Goal: Task Accomplishment & Management: Manage account settings

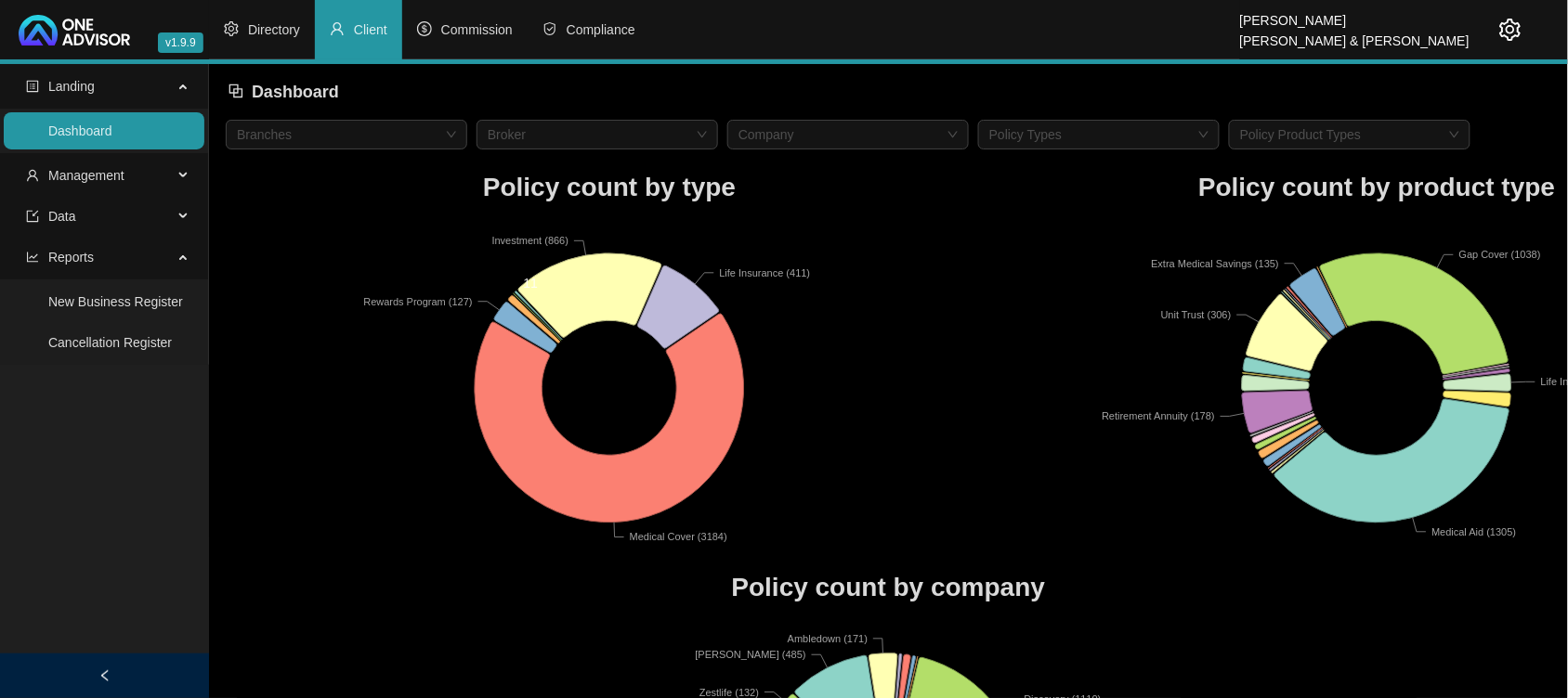
click at [530, 307] on icon at bounding box center [538, 315] width 47 height 48
click at [114, 206] on span "Data" at bounding box center [100, 217] width 147 height 37
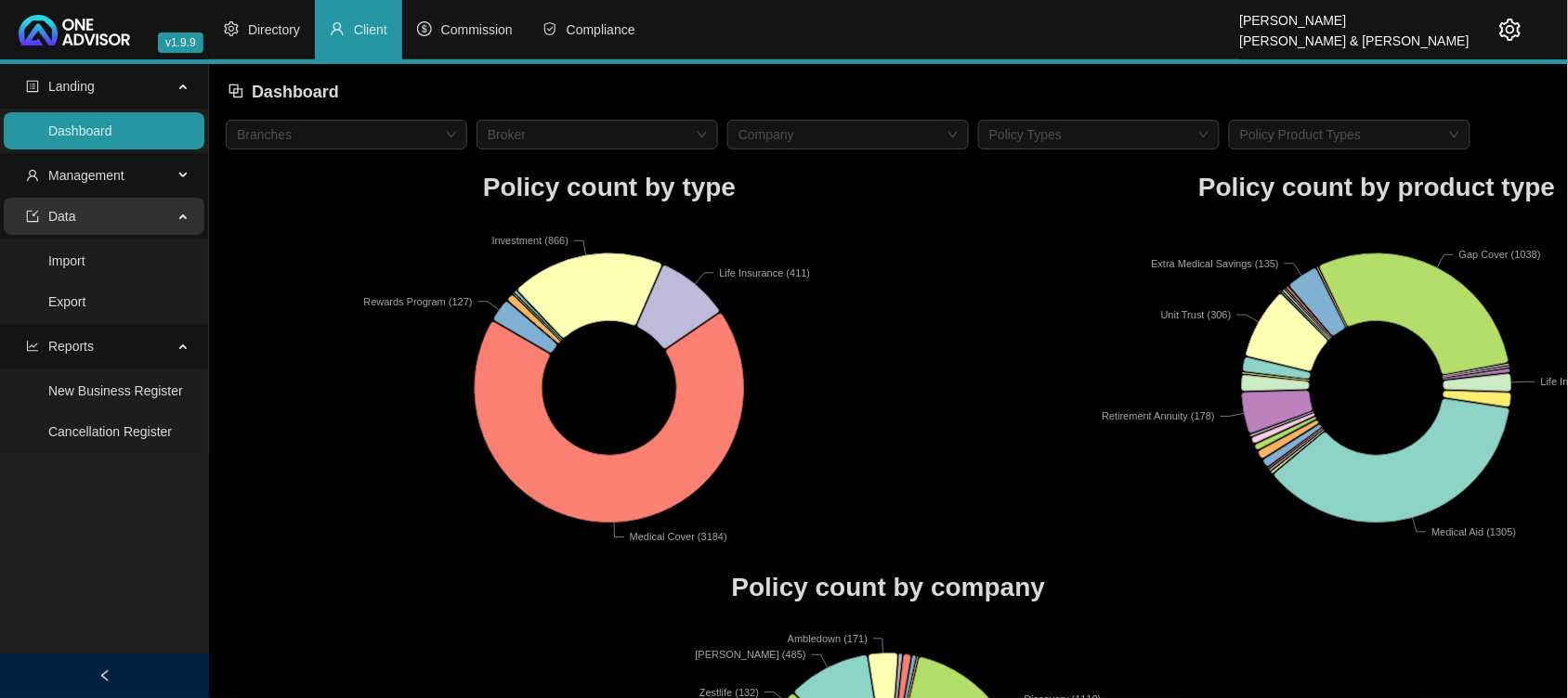
click at [109, 209] on span "Data" at bounding box center [100, 217] width 147 height 37
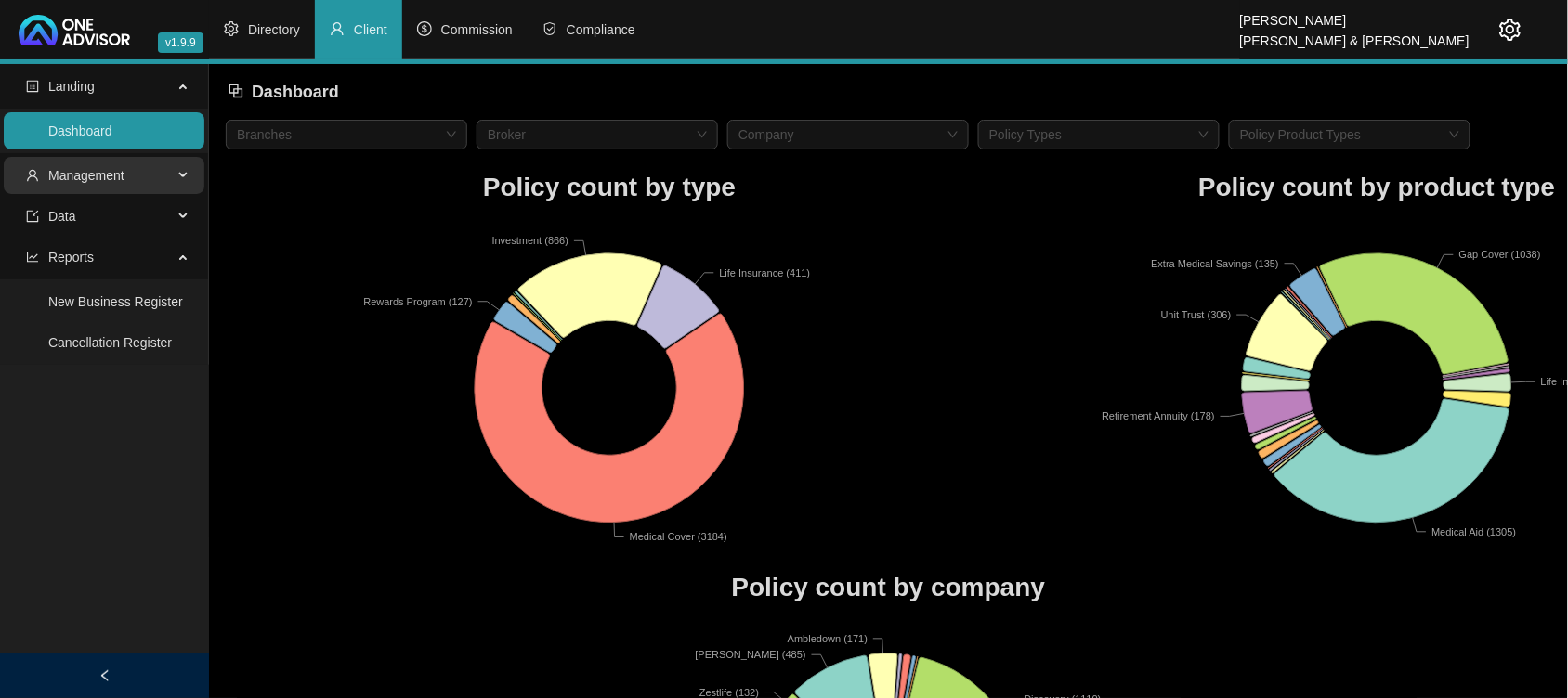
click at [114, 177] on span "Management" at bounding box center [86, 176] width 76 height 15
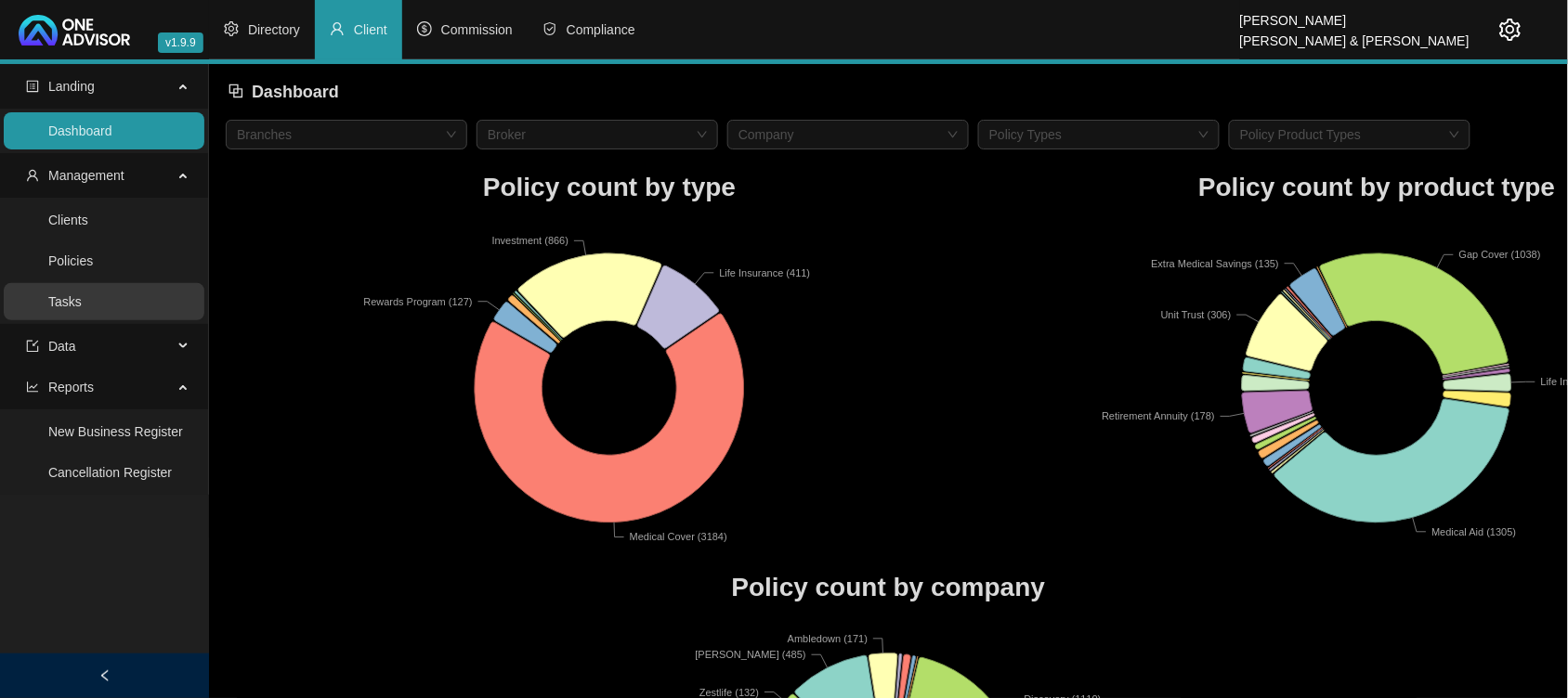
click at [82, 305] on link "Tasks" at bounding box center [65, 302] width 33 height 15
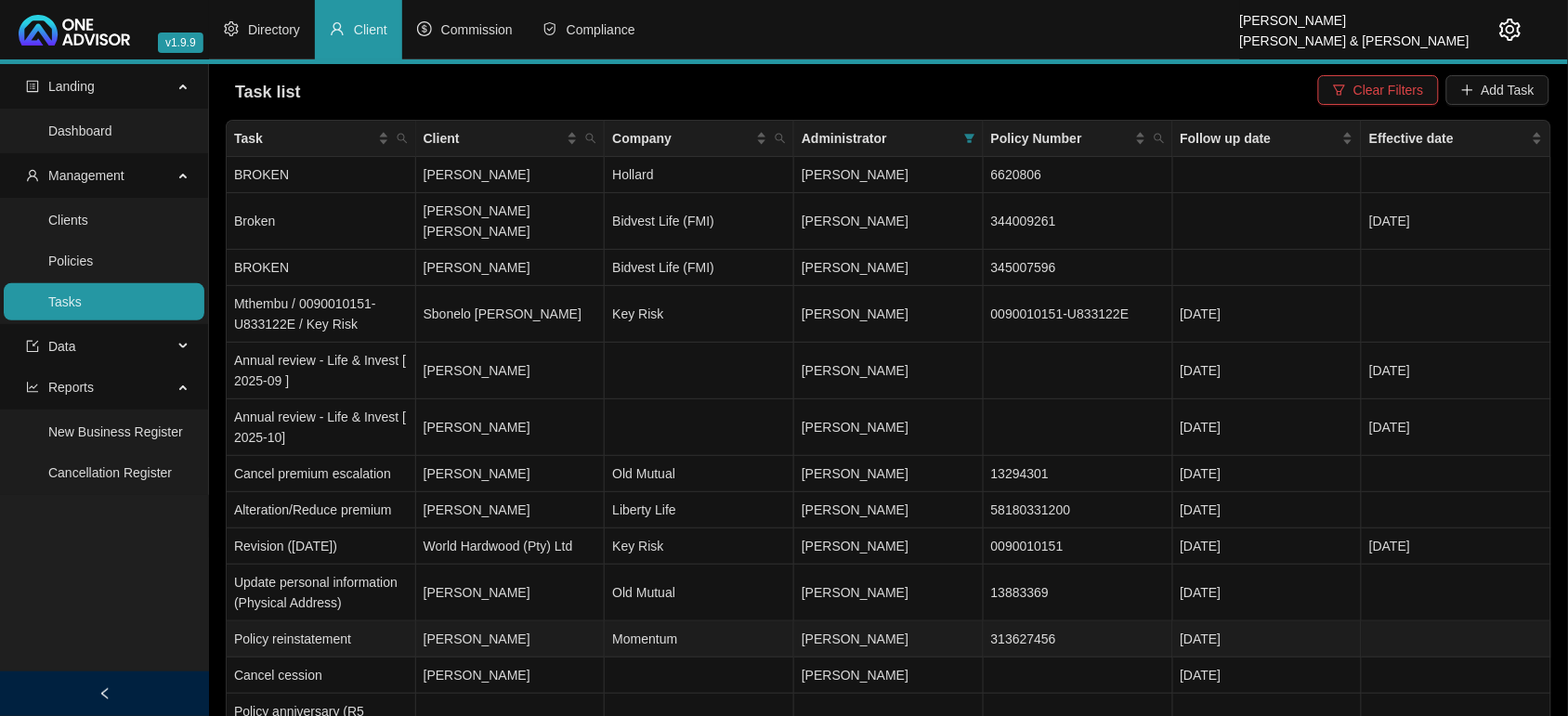
scroll to position [116, 0]
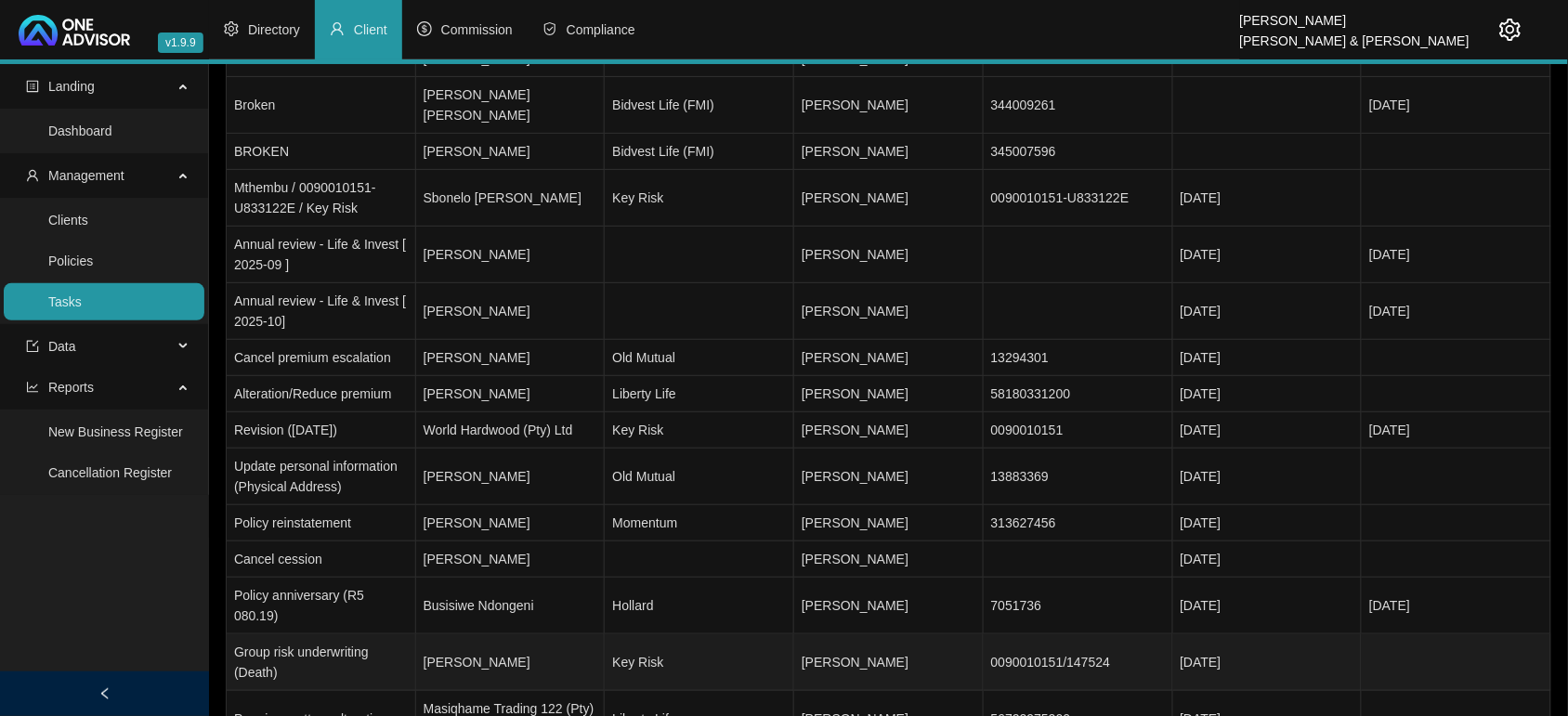
click at [537, 634] on td "[PERSON_NAME]" at bounding box center [511, 662] width 190 height 57
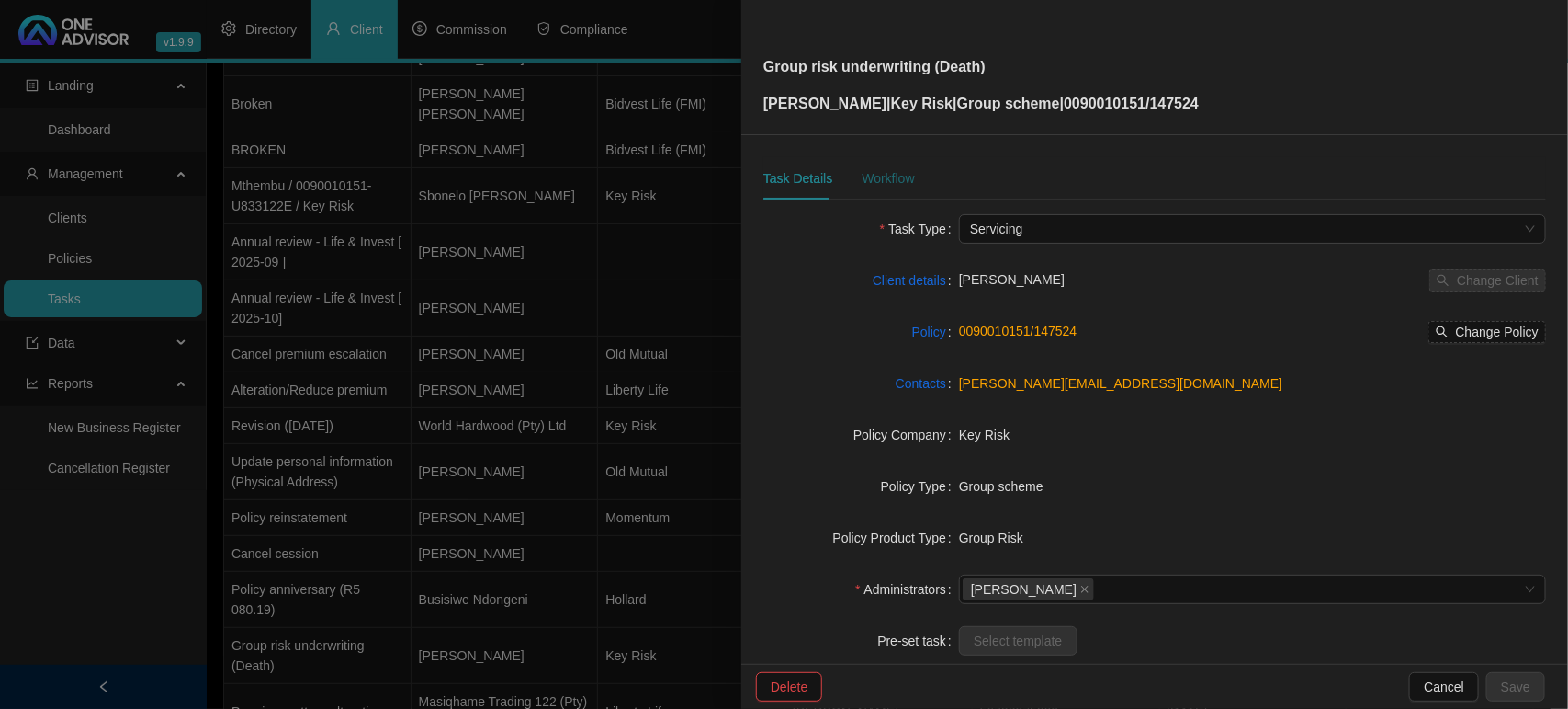
click at [890, 182] on div "Workflow" at bounding box center [888, 179] width 52 height 20
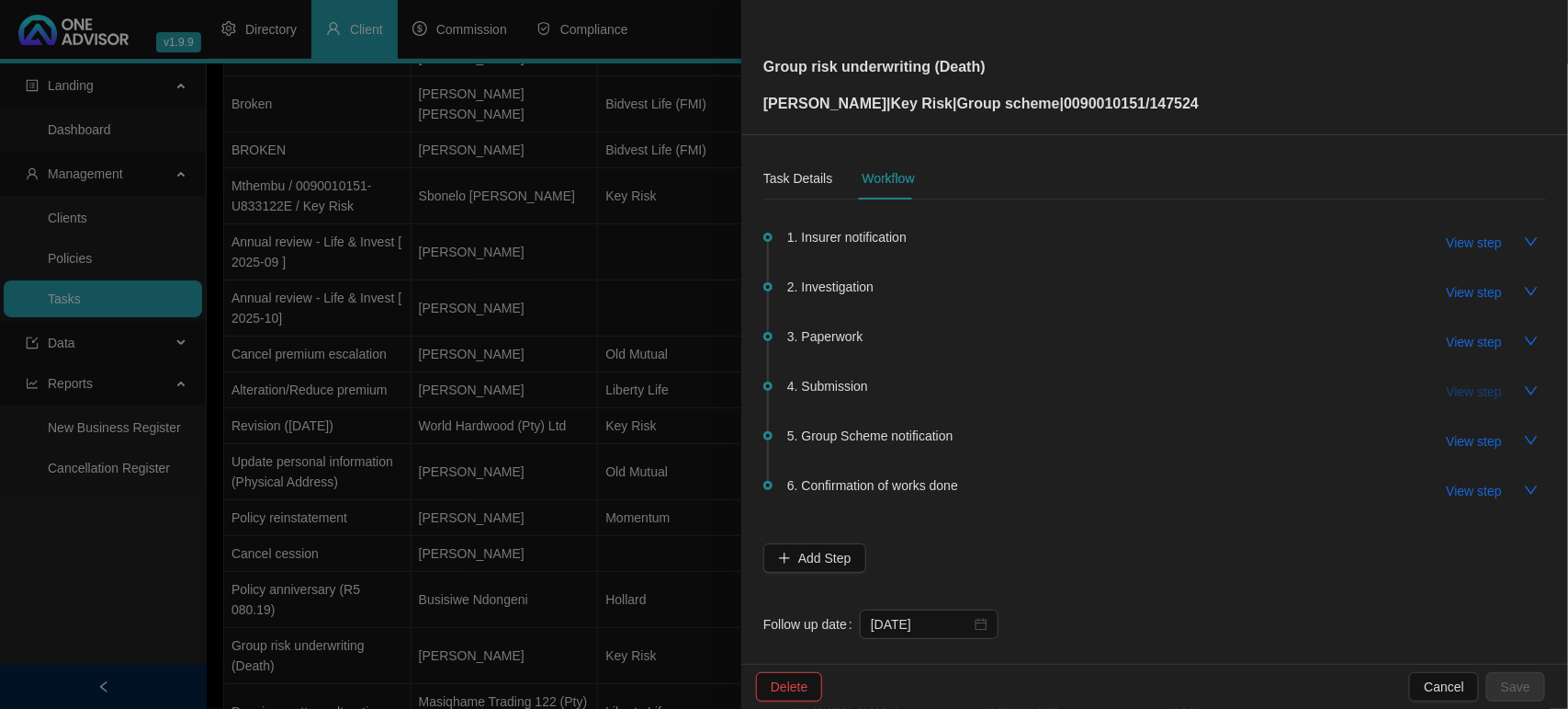
click at [1453, 387] on span "View step" at bounding box center [1475, 391] width 55 height 20
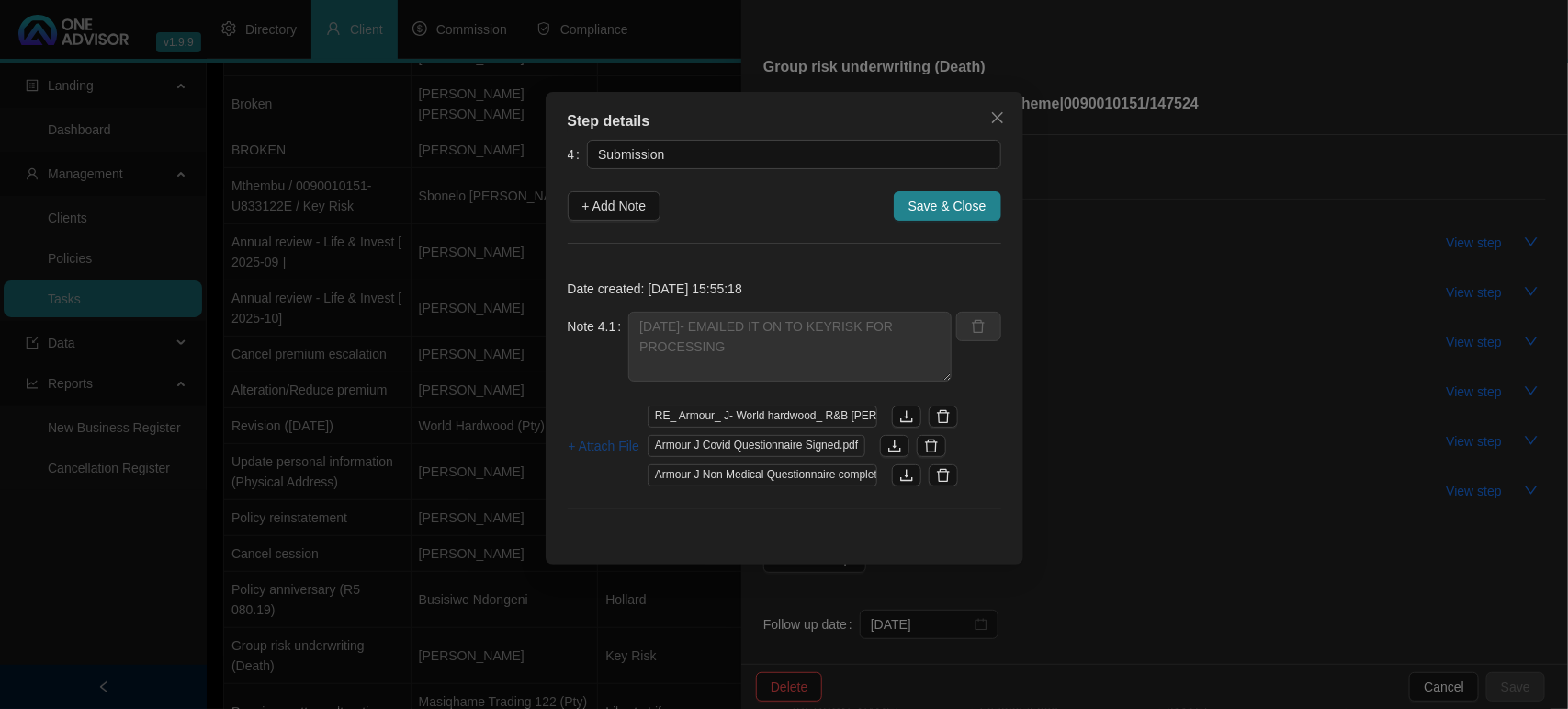
click at [604, 447] on span "+ Attach File" at bounding box center [604, 446] width 71 height 20
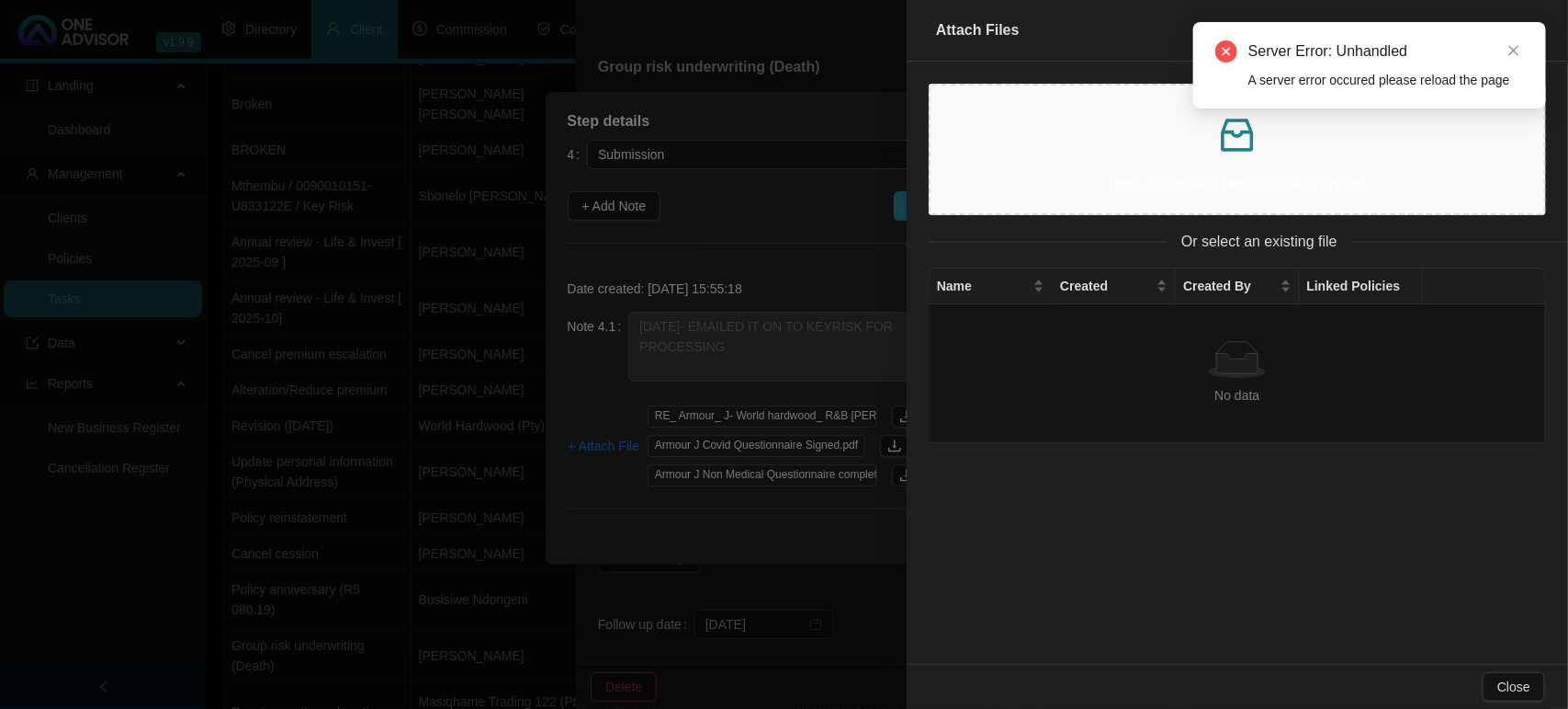
click at [920, 611] on div "Name Created Created By Linked Policies No data No data" at bounding box center [1238, 466] width 662 height 396
click at [1522, 49] on link "Close" at bounding box center [1515, 51] width 20 height 20
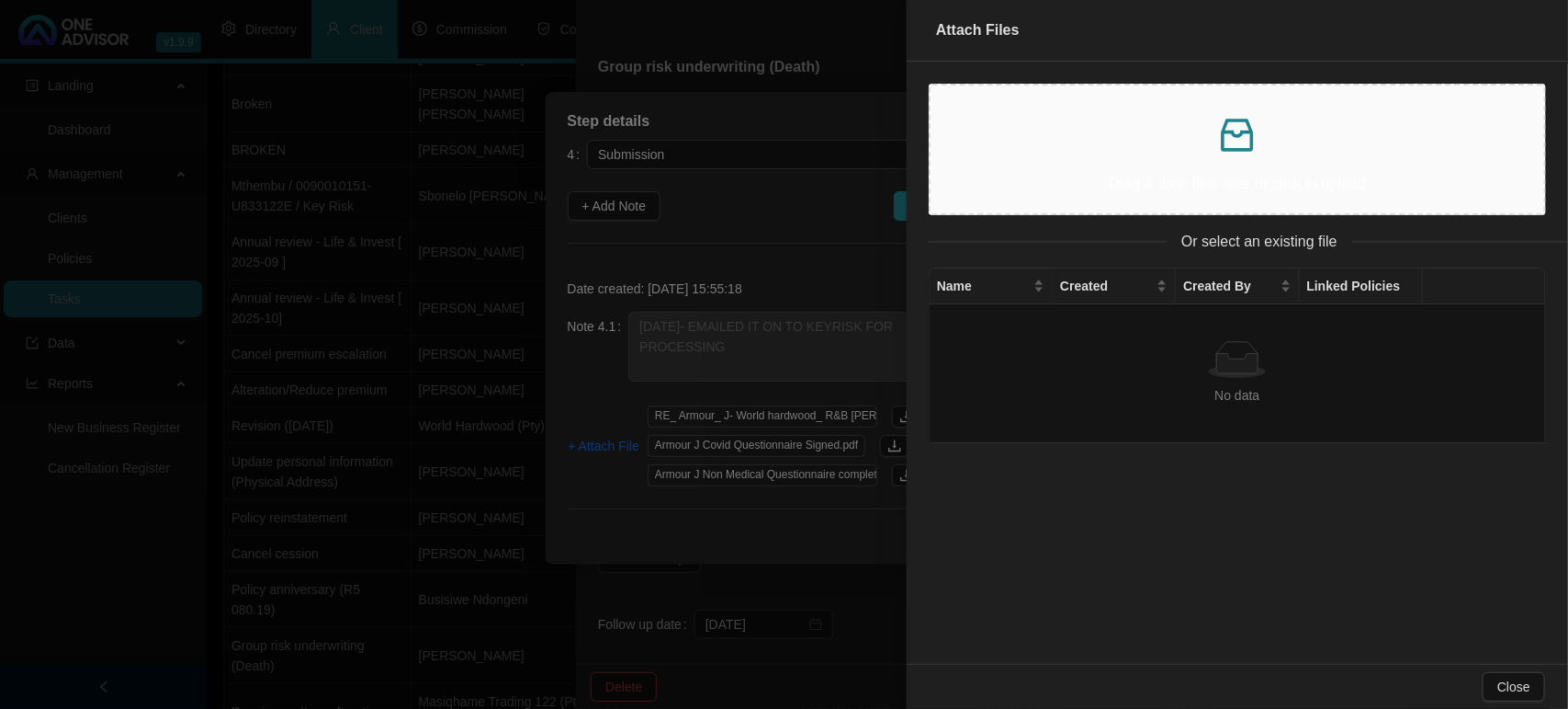
click at [577, 375] on div at bounding box center [784, 354] width 1568 height 709
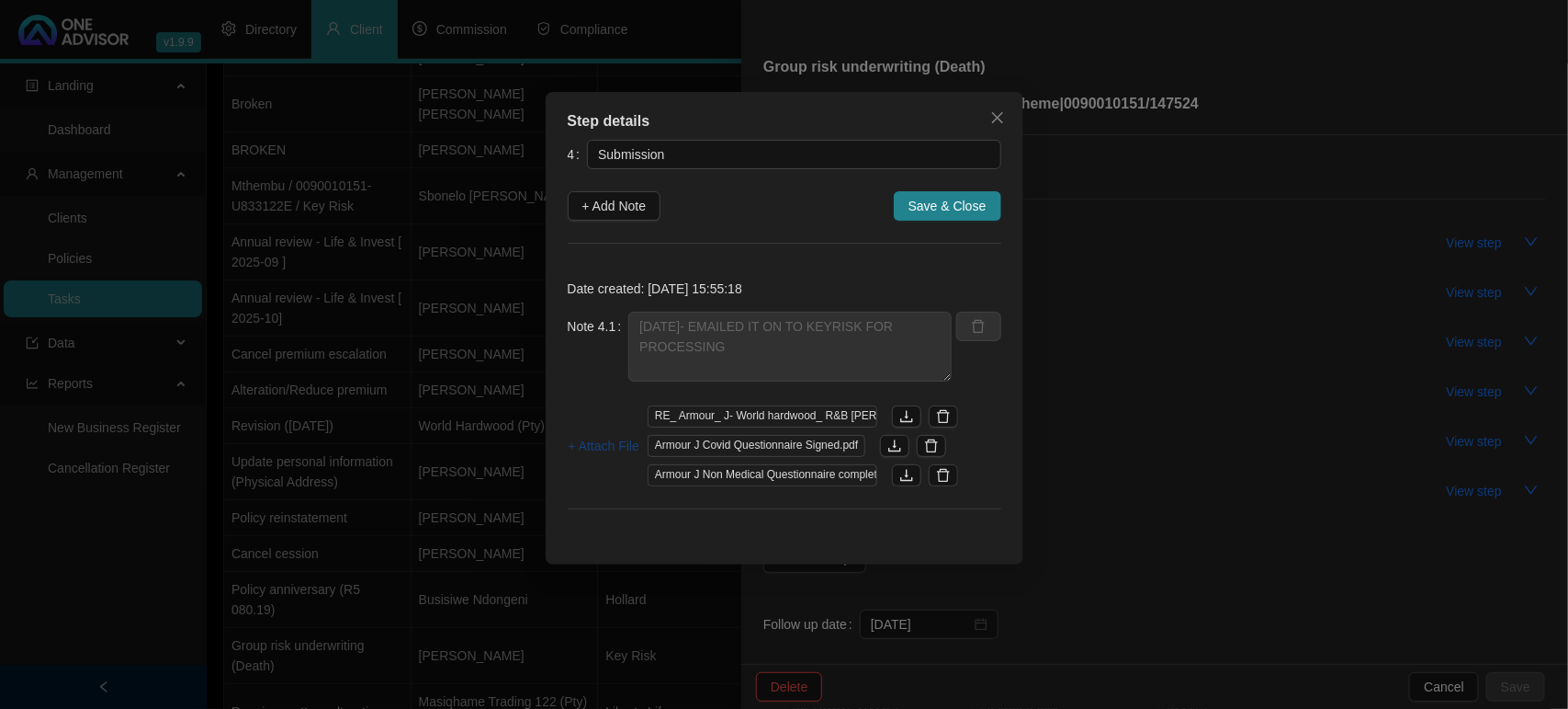
click at [590, 443] on span "+ Attach File" at bounding box center [604, 446] width 71 height 20
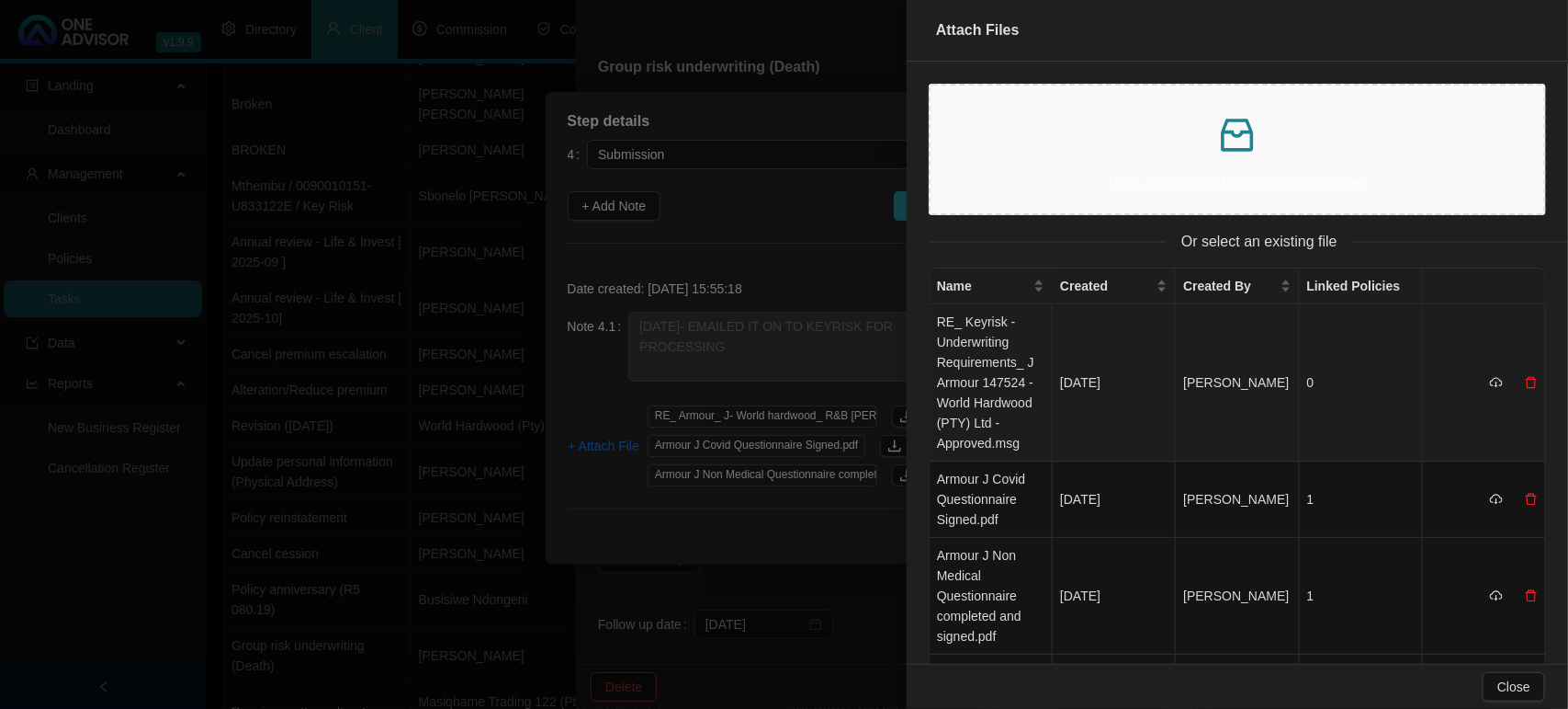
click at [1012, 364] on td "RE_ Keyrisk - Underwriting Requirements_ J Armour 147524 - World Hardwood (PTY)…" at bounding box center [992, 383] width 123 height 157
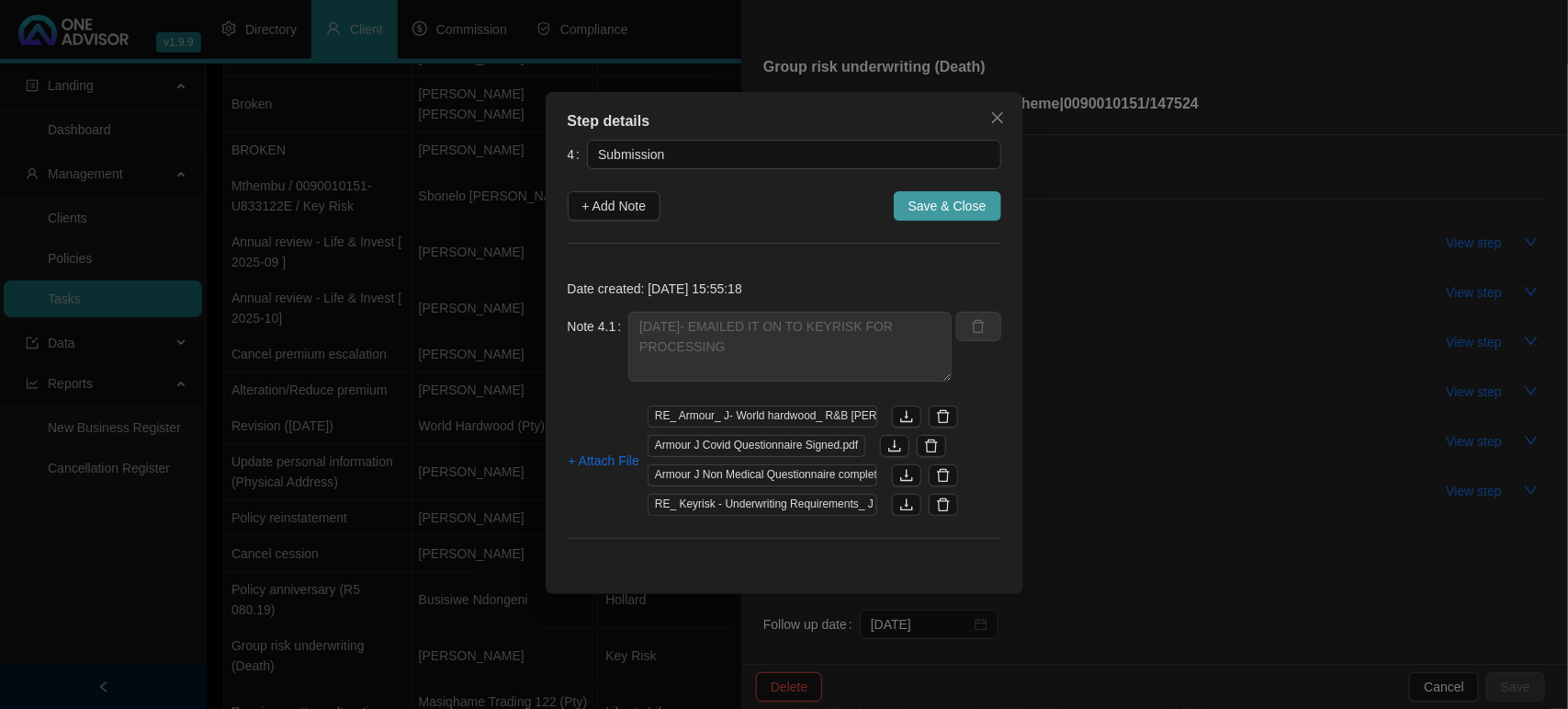
click at [966, 215] on span "Save & Close" at bounding box center [948, 206] width 78 height 20
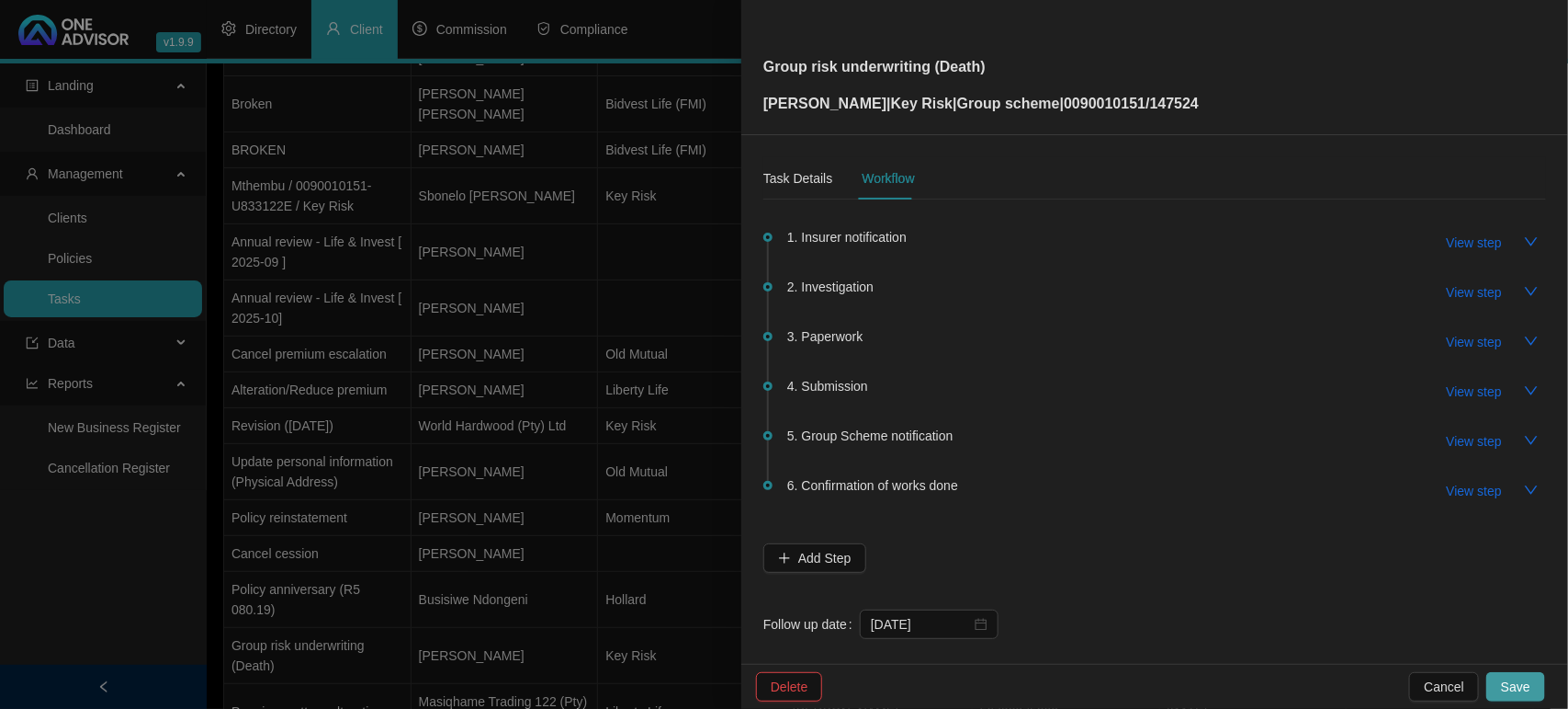
click at [1498, 674] on button "Save" at bounding box center [1516, 687] width 59 height 29
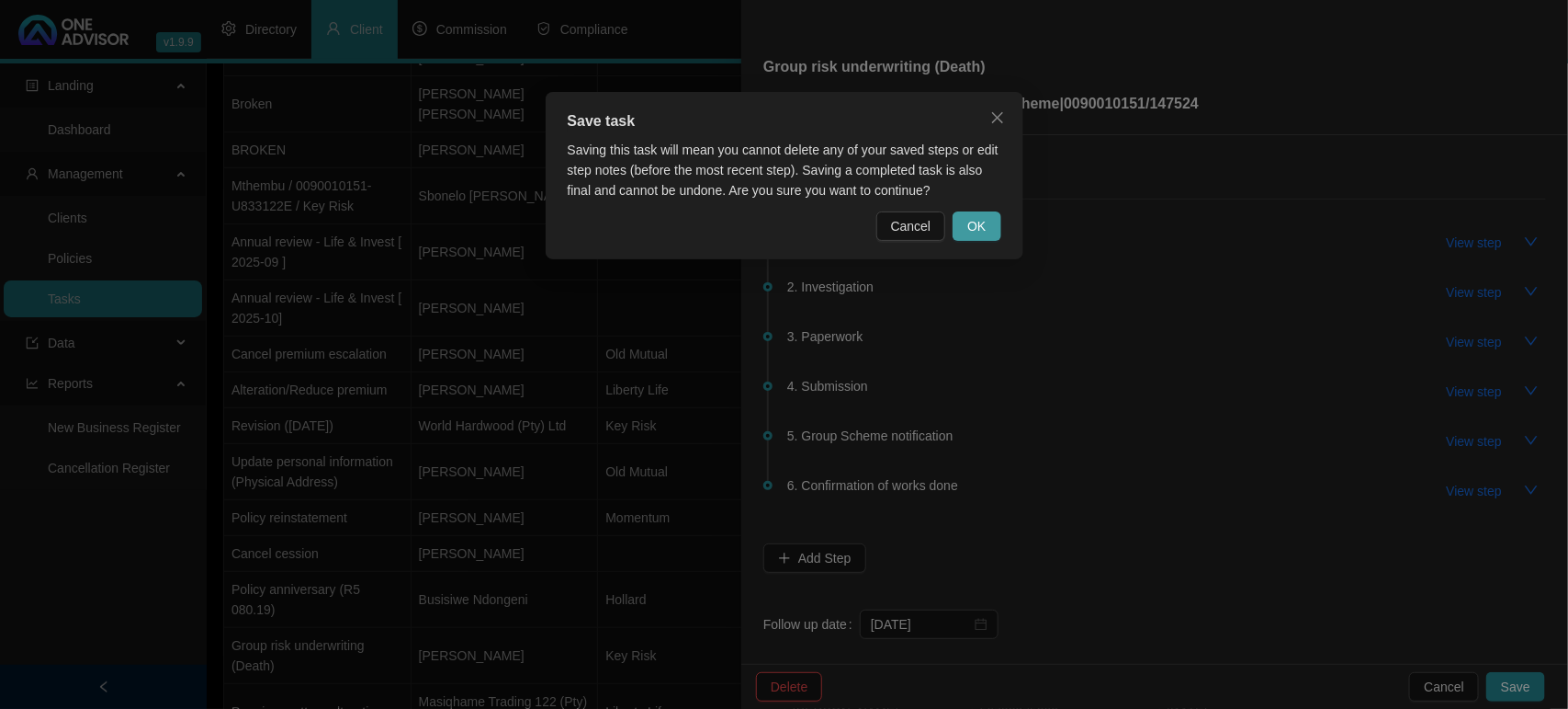
click at [966, 216] on button "OK" at bounding box center [976, 227] width 48 height 29
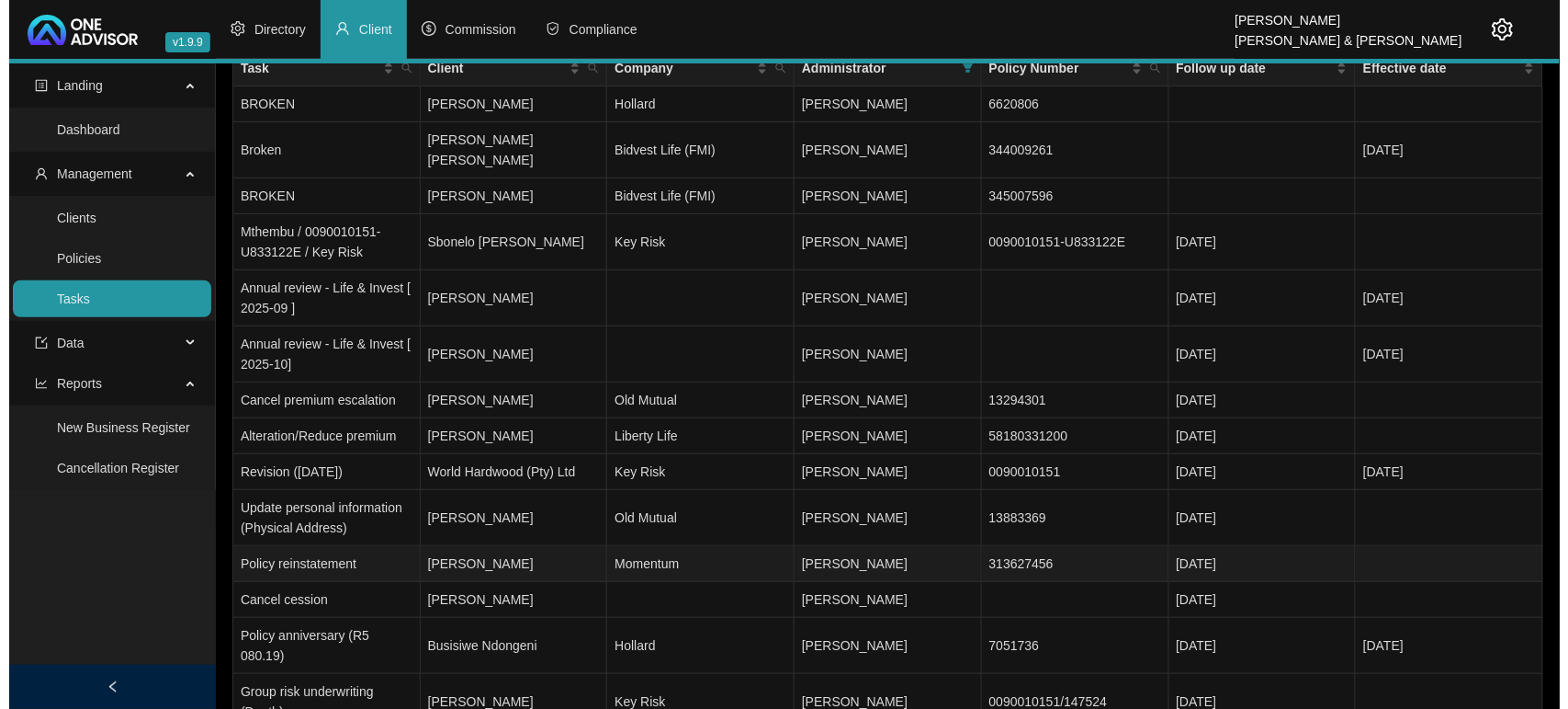
scroll to position [0, 0]
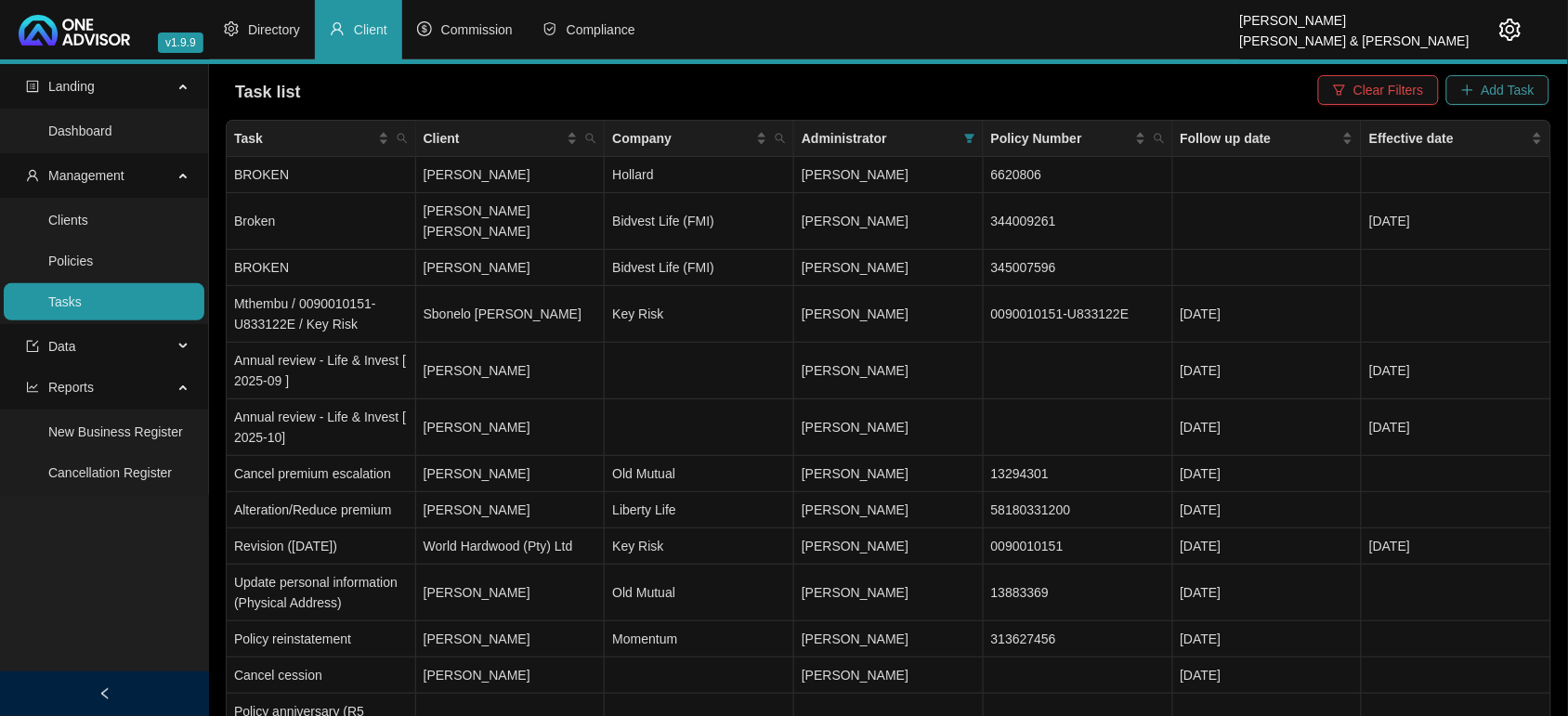
click at [1496, 80] on span "Add Task" at bounding box center [1508, 90] width 53 height 20
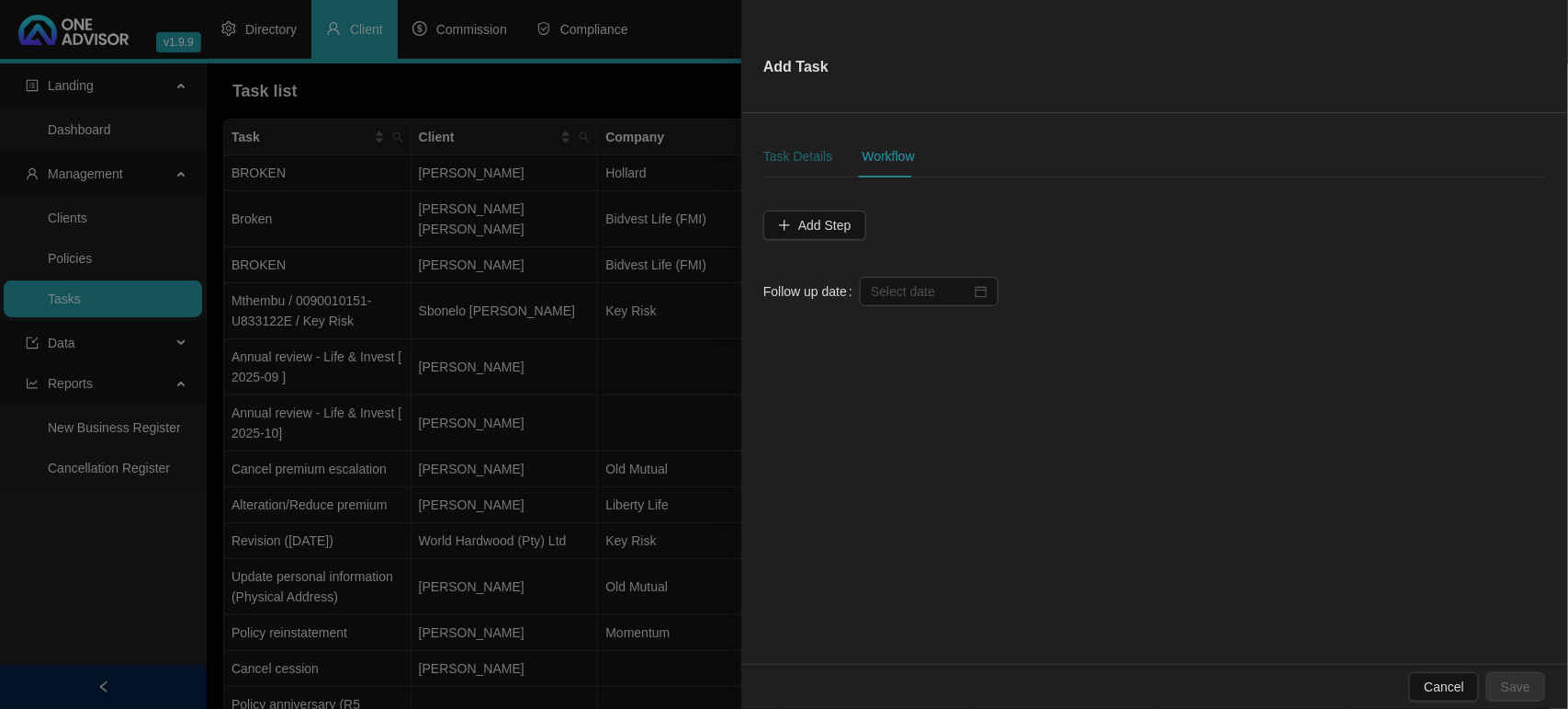
click at [804, 149] on div "Task Details" at bounding box center [798, 157] width 69 height 20
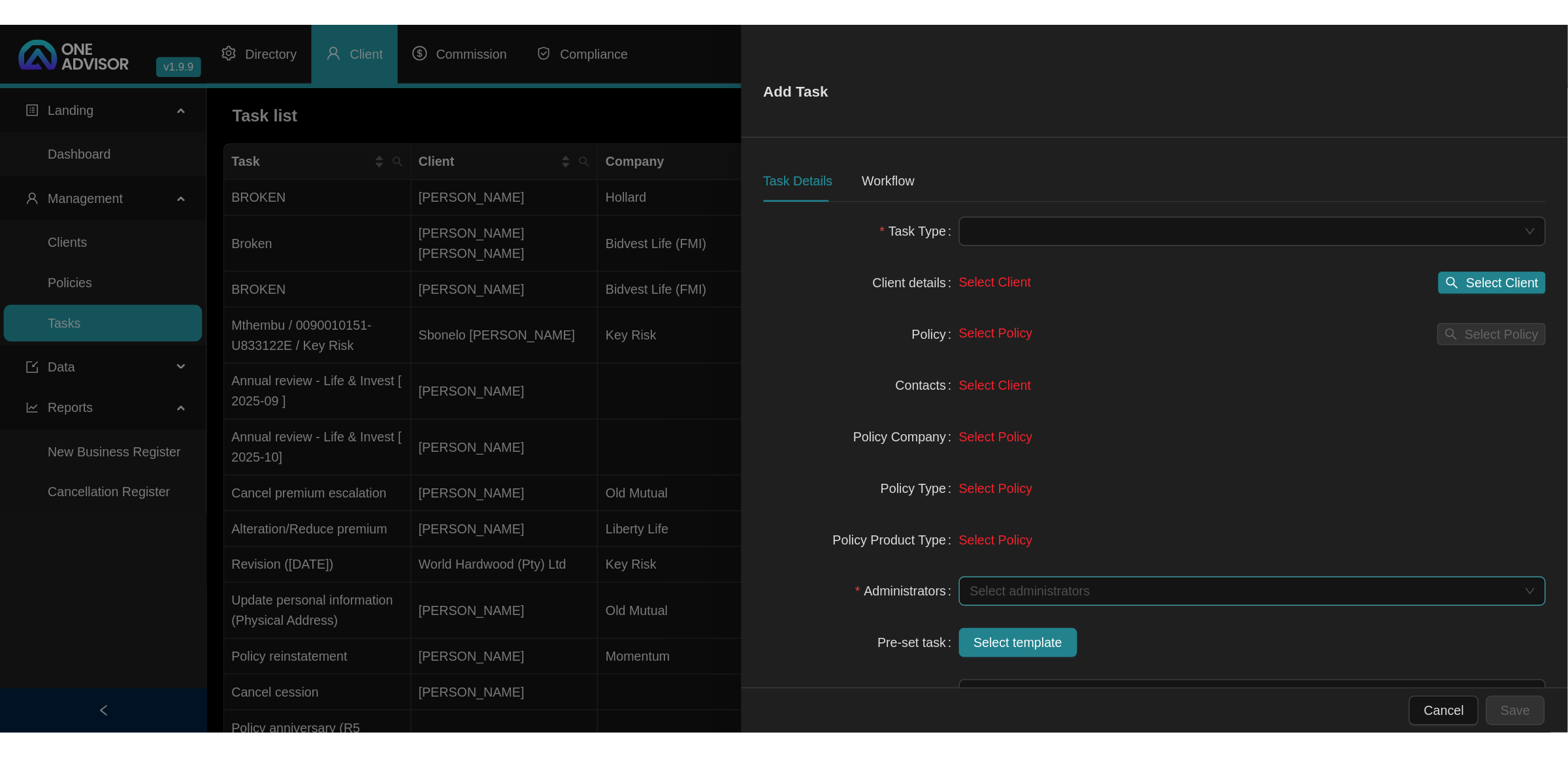
scroll to position [82, 0]
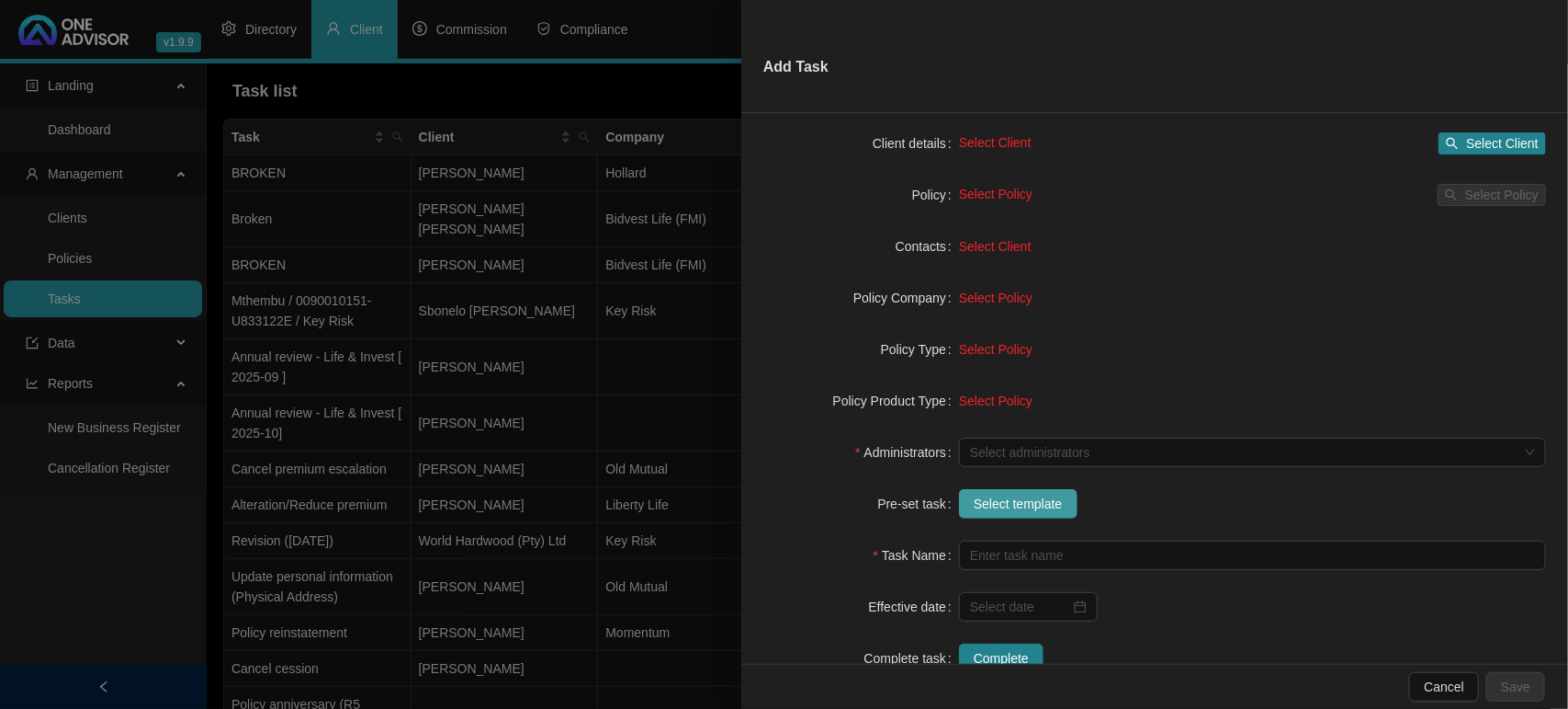
click at [1008, 508] on span "Select template" at bounding box center [1018, 504] width 89 height 20
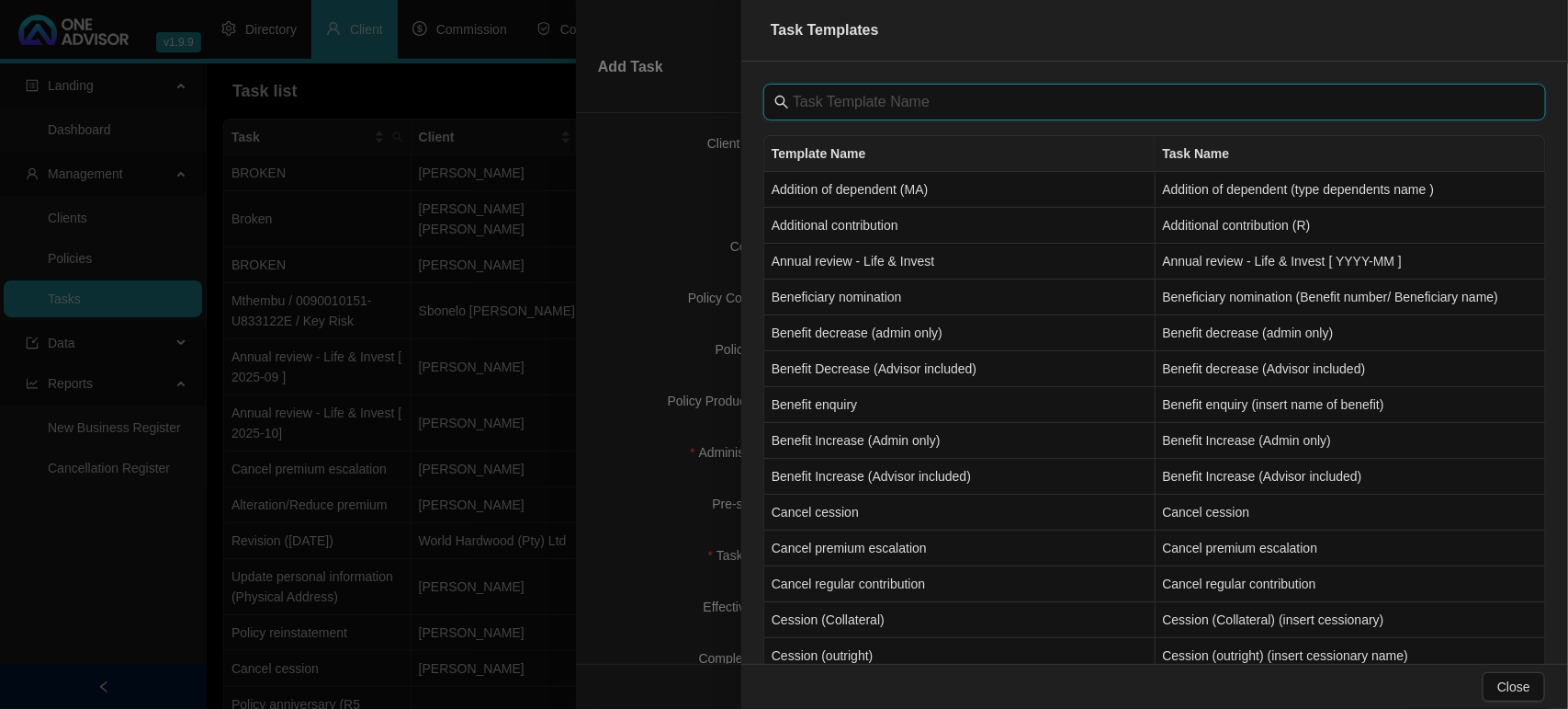
click at [878, 93] on input "text" at bounding box center [1157, 102] width 728 height 22
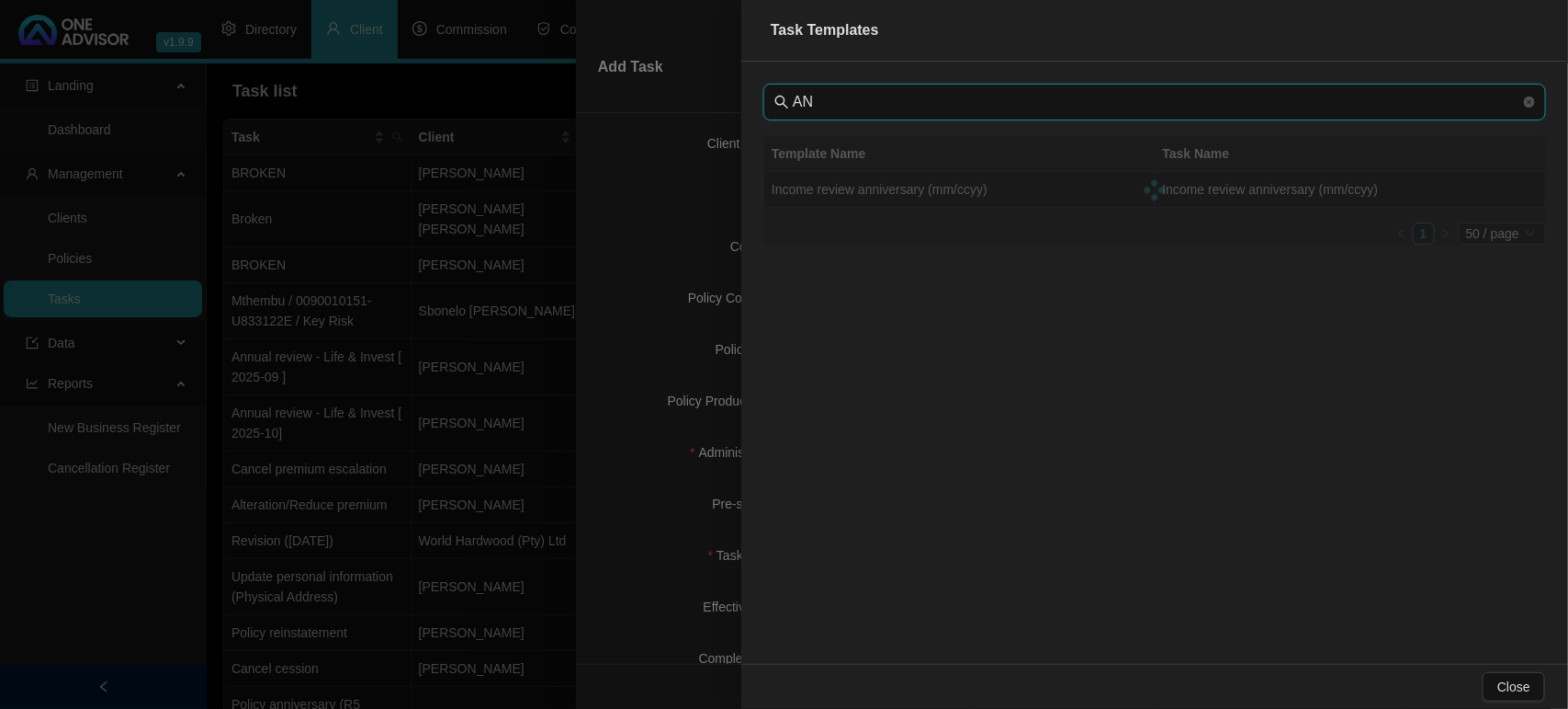
type input "A"
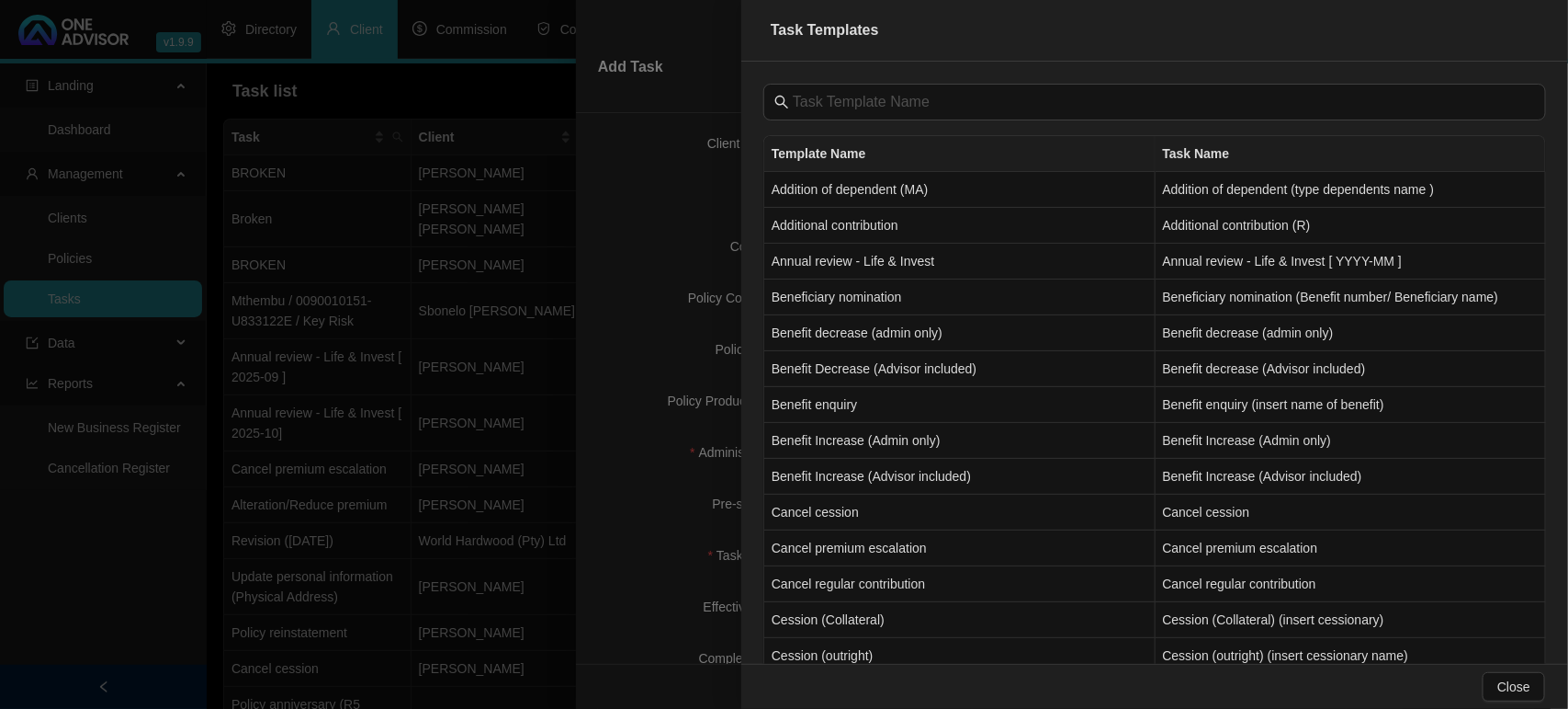
click at [640, 438] on div at bounding box center [784, 354] width 1568 height 709
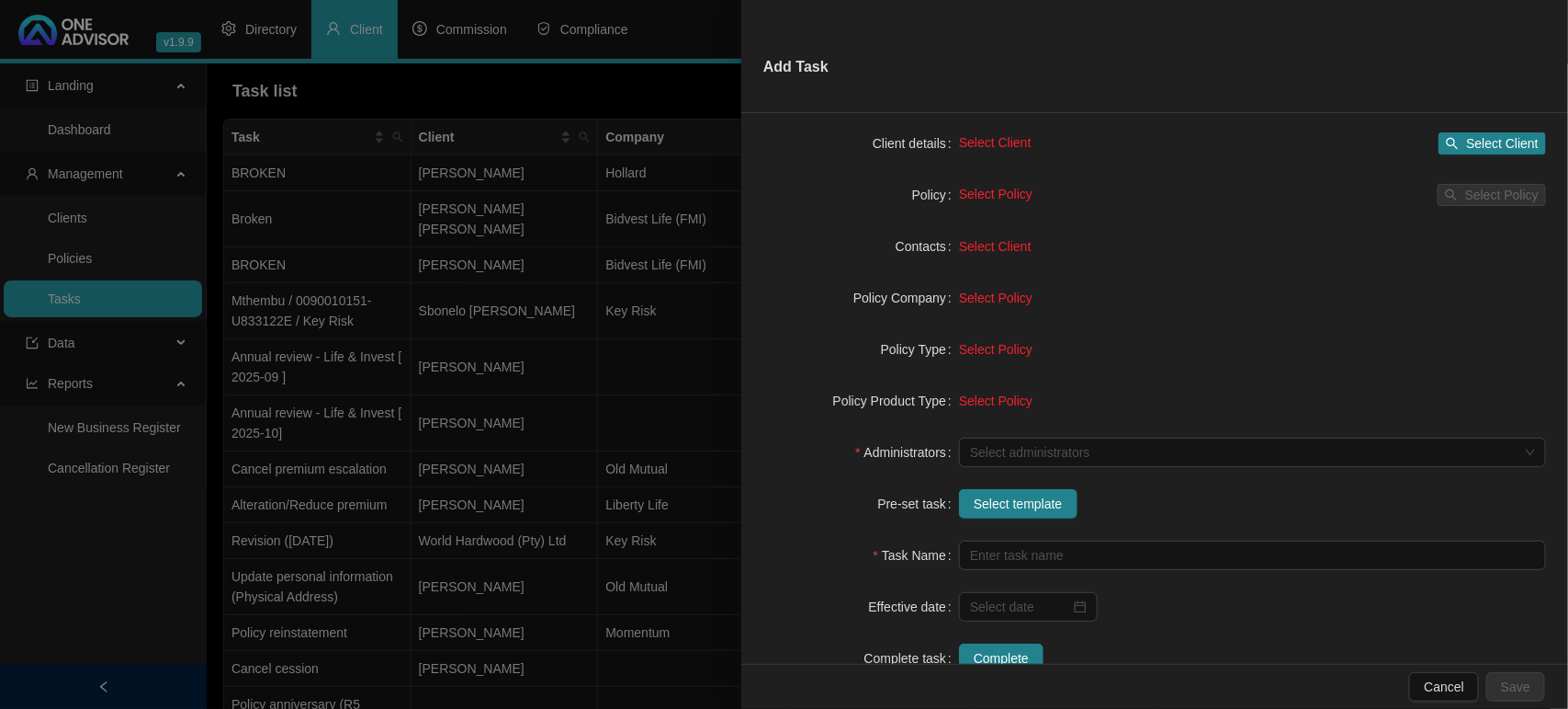
click at [703, 464] on div at bounding box center [784, 354] width 1568 height 709
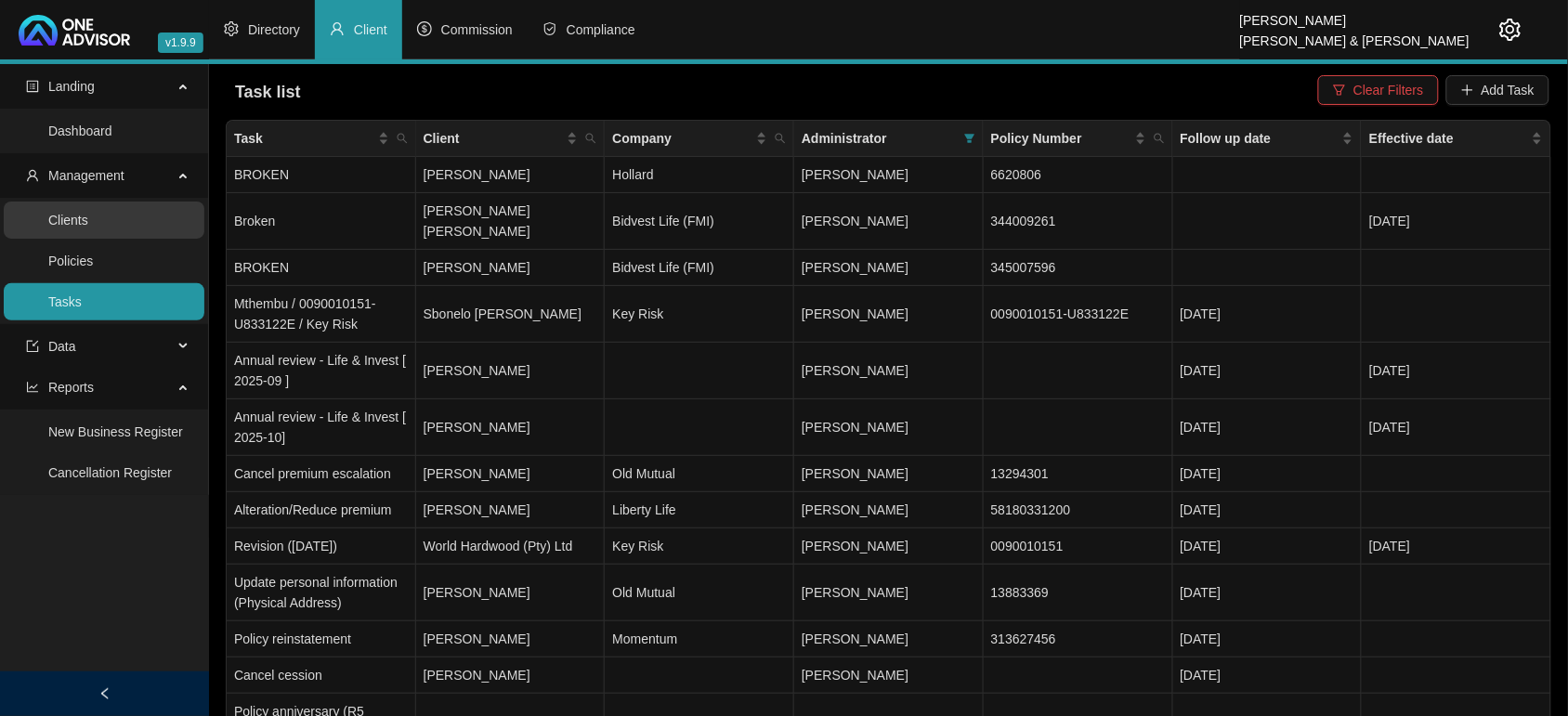
click at [79, 221] on link "Clients" at bounding box center [68, 220] width 40 height 15
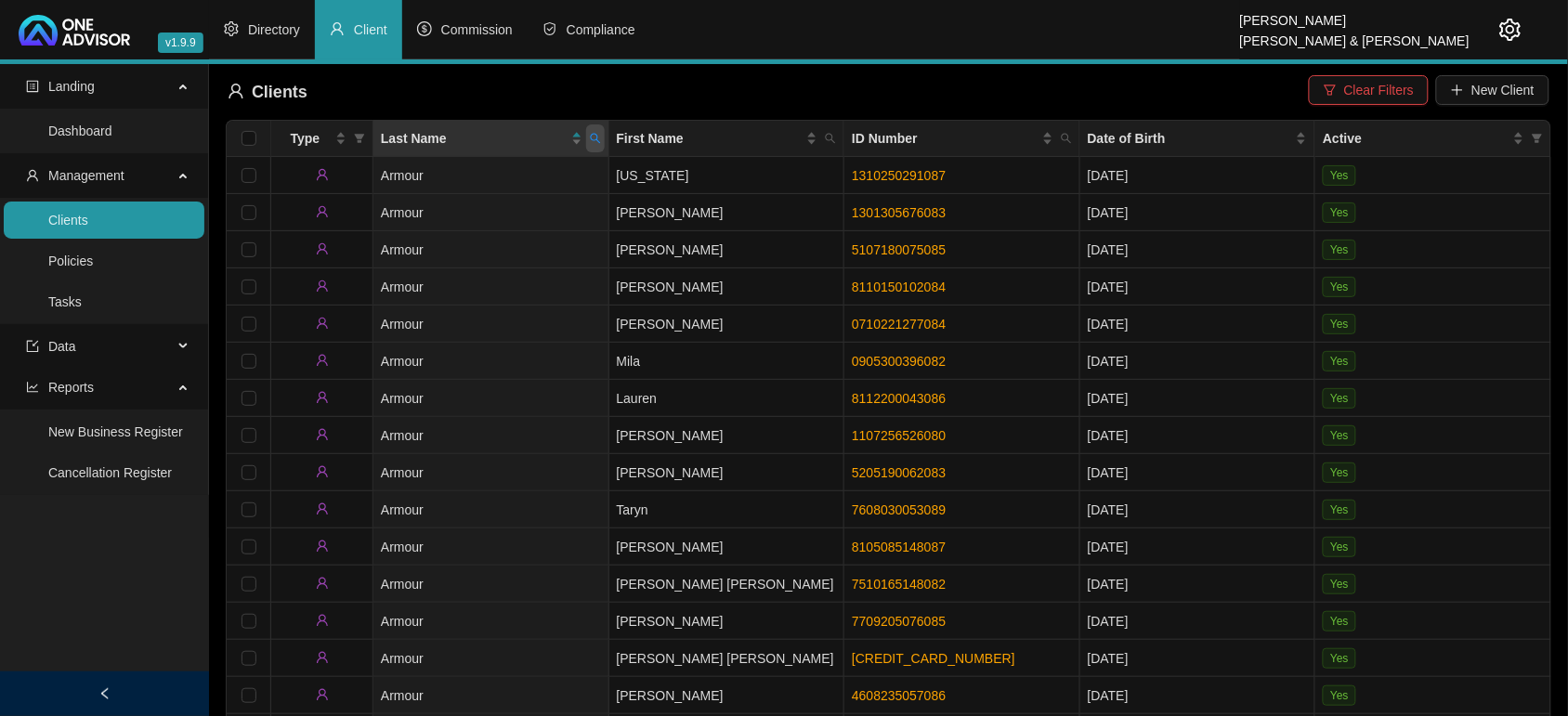
click at [601, 136] on span at bounding box center [595, 139] width 19 height 28
type input "clowes"
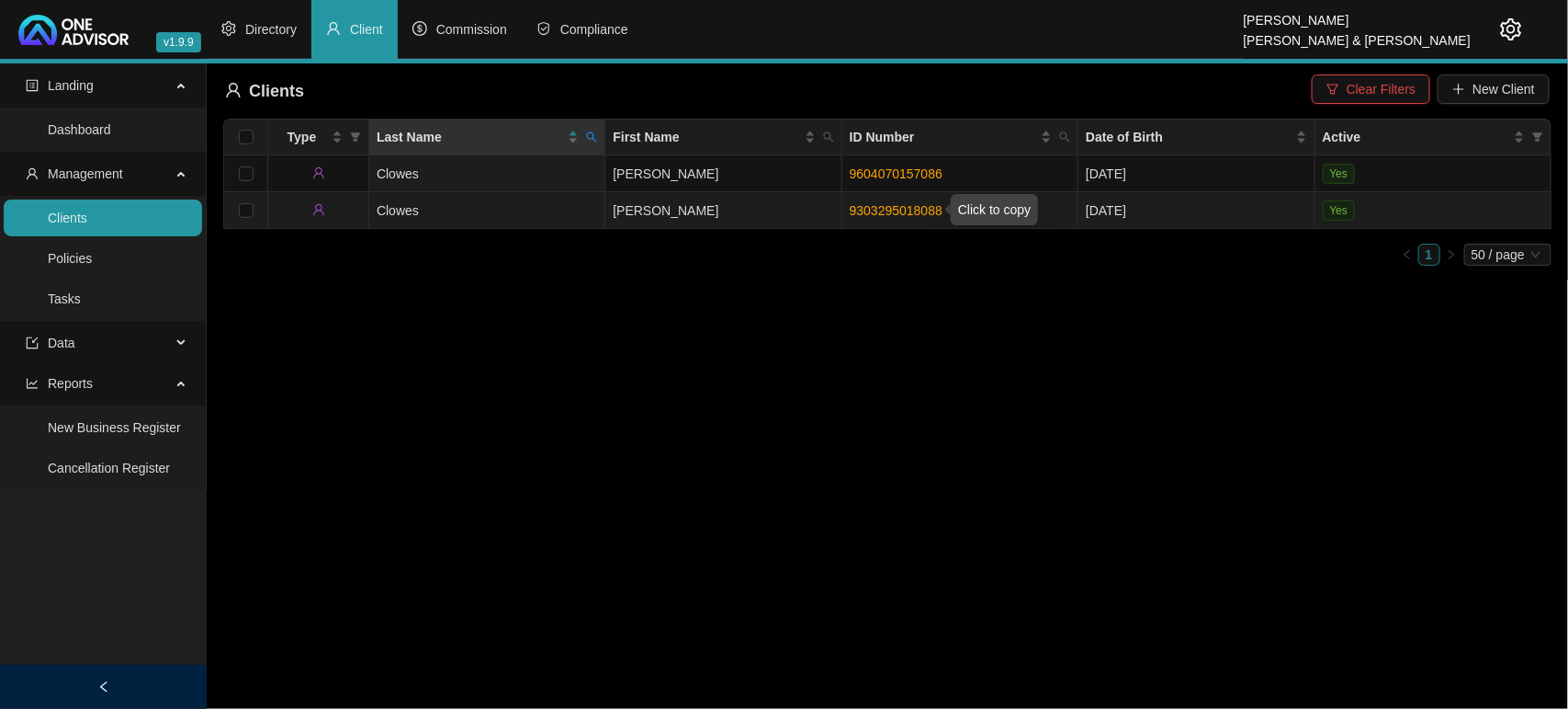
click at [883, 205] on link "9303295018088" at bounding box center [896, 211] width 93 height 15
click at [888, 213] on link "9303295018088" at bounding box center [896, 211] width 93 height 15
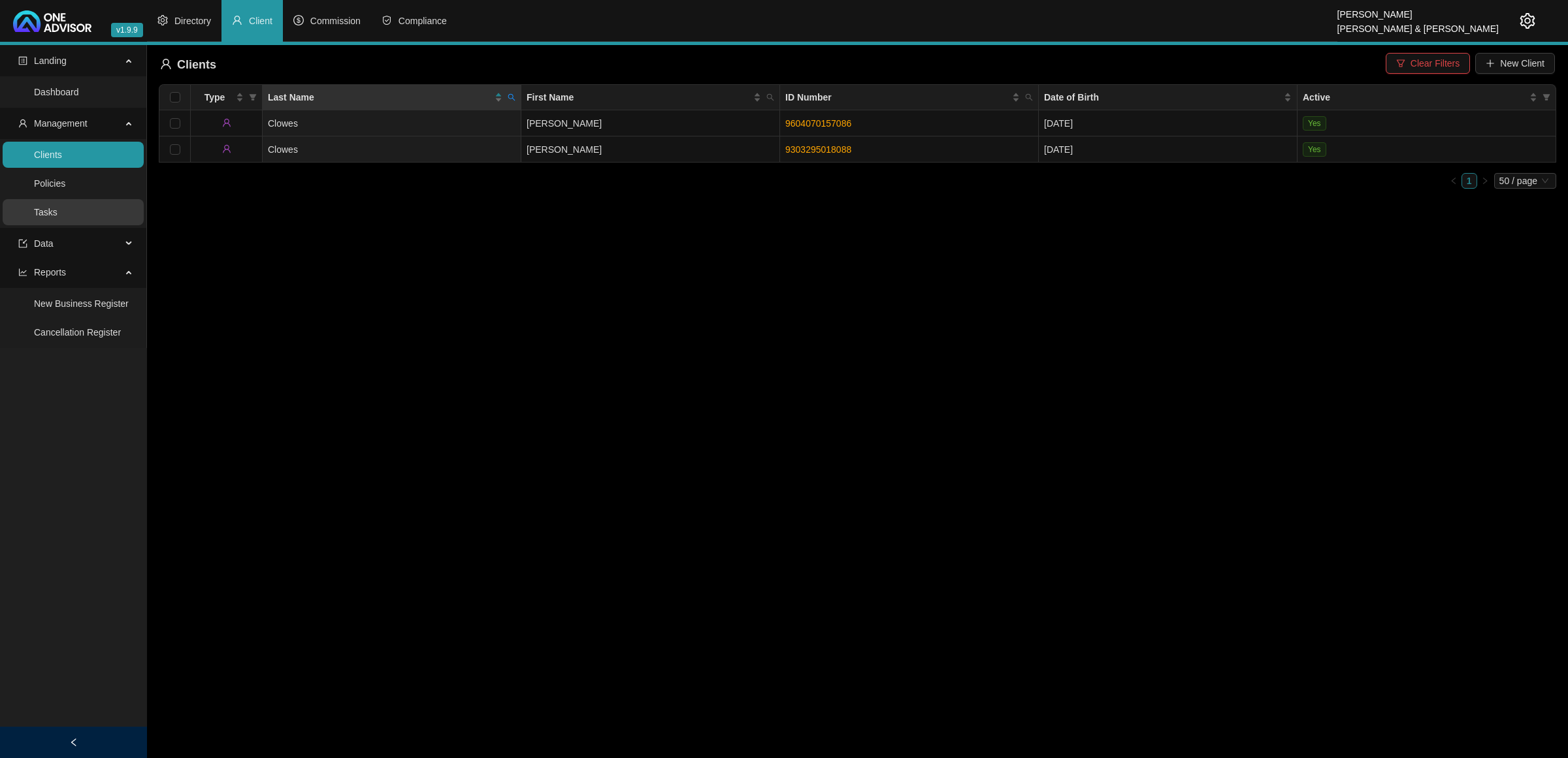
click at [58, 217] on link "Tasks" at bounding box center [46, 213] width 24 height 10
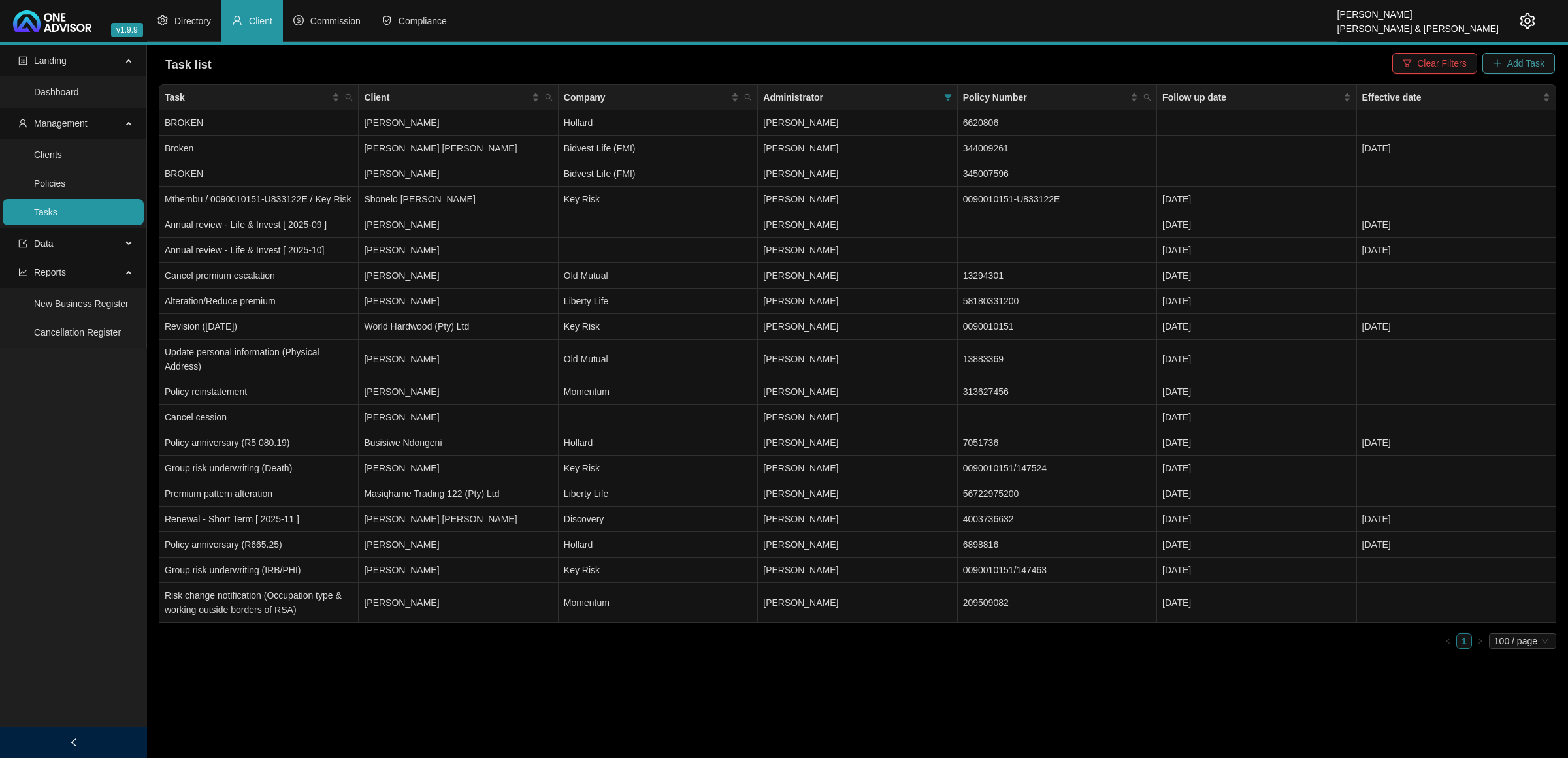
click at [1114, 63] on span "Add Task" at bounding box center [1526, 63] width 37 height 14
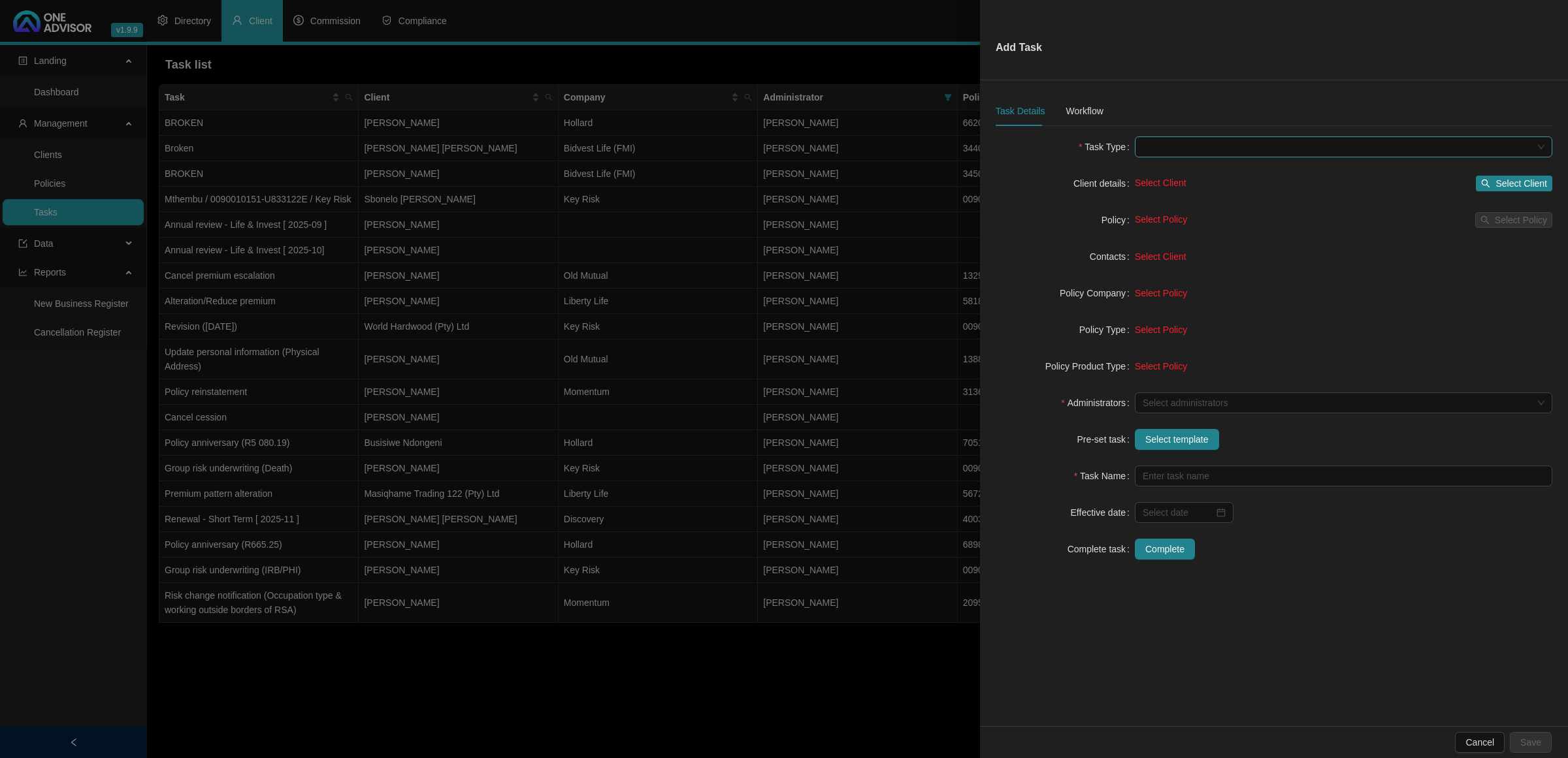
click at [1114, 139] on span at bounding box center [1344, 147] width 402 height 20
click at [1033, 318] on form "Task Type Client details Select Client Select Client Policy Select Policy Selec…" at bounding box center [1274, 348] width 557 height 423
click at [1114, 398] on div at bounding box center [1336, 403] width 399 height 10
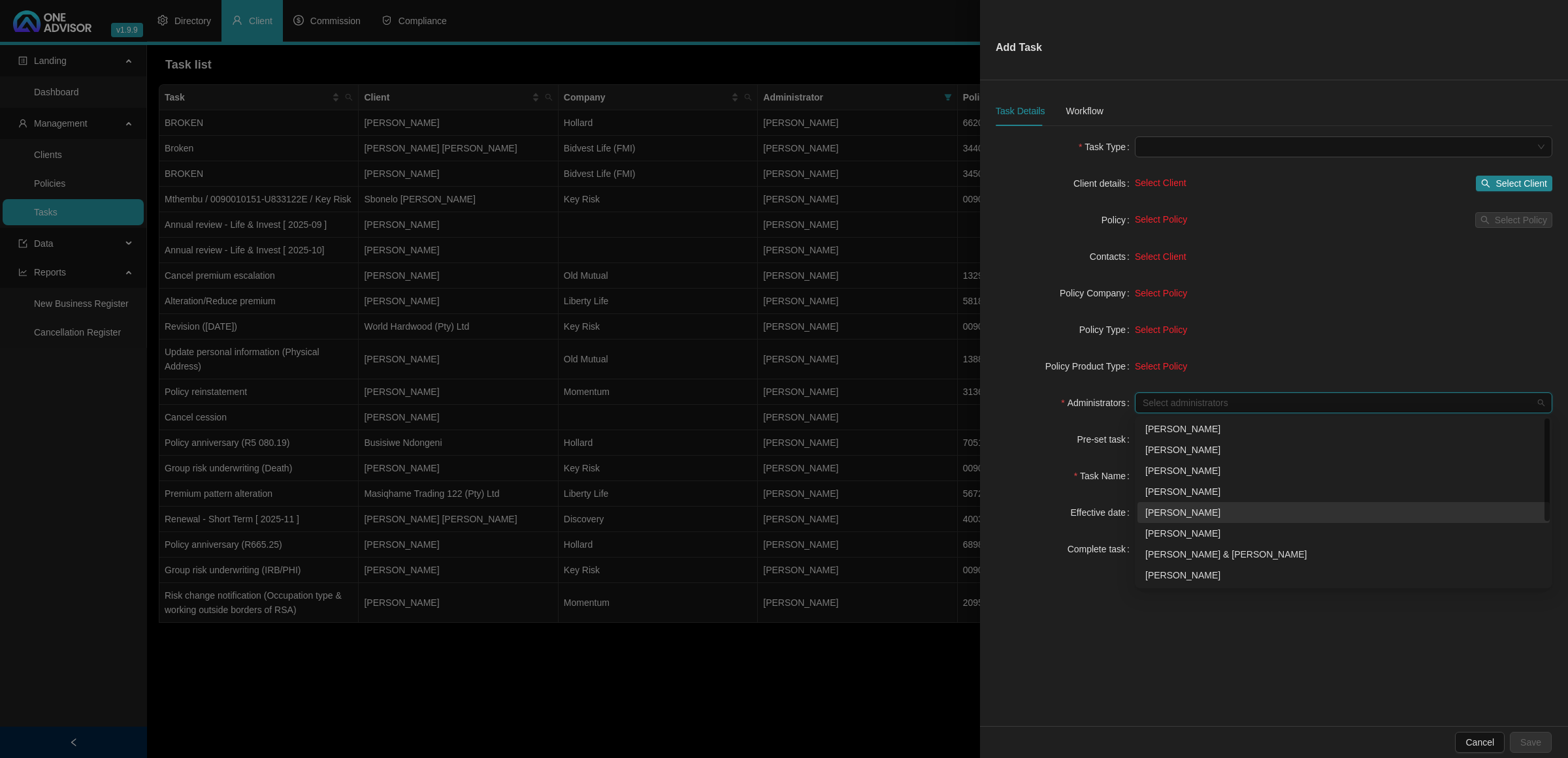
click at [1114, 503] on div "[PERSON_NAME]" at bounding box center [1344, 513] width 397 height 14
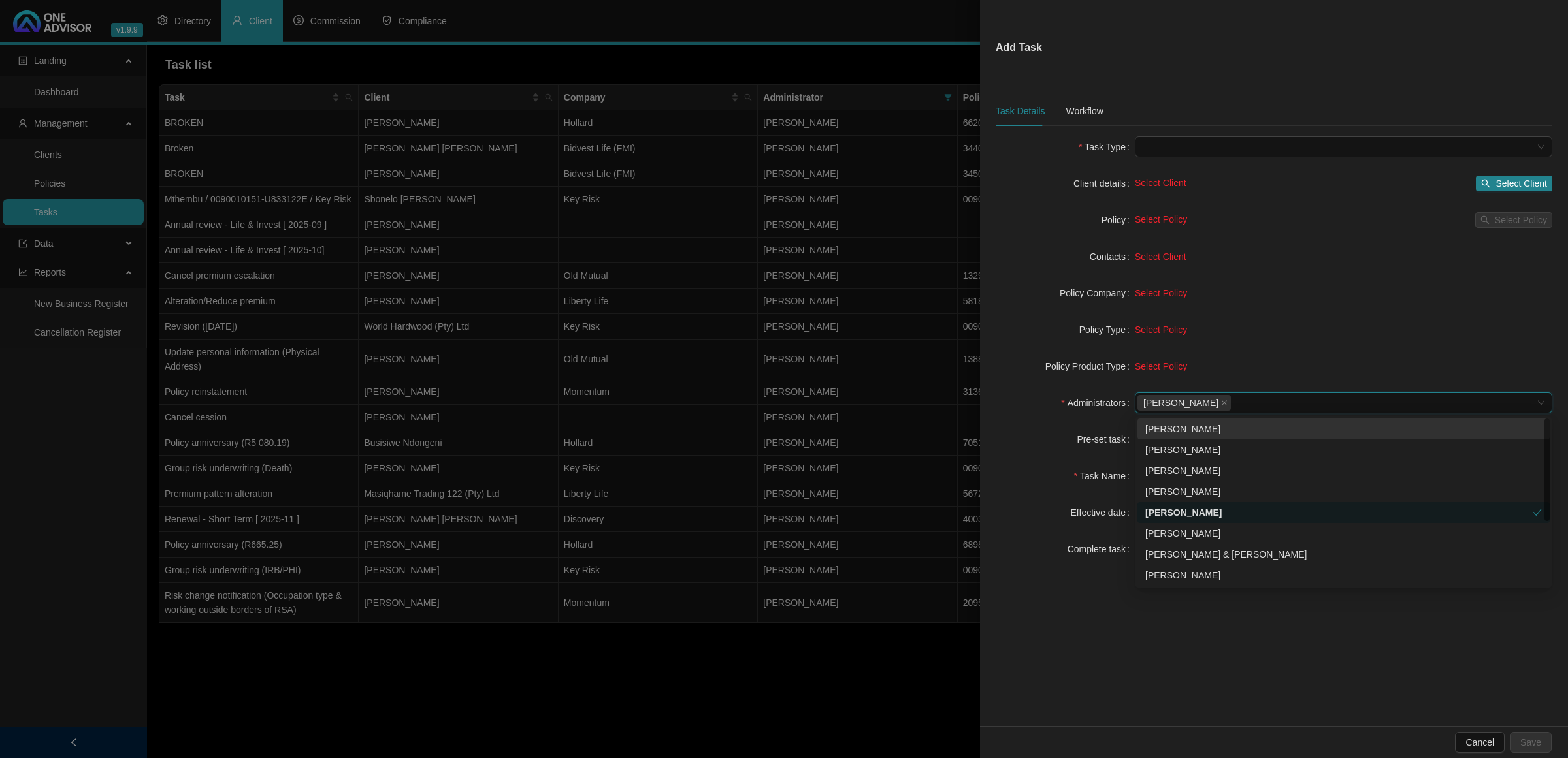
click at [1024, 364] on div "Policy Product Type" at bounding box center [1065, 366] width 139 height 21
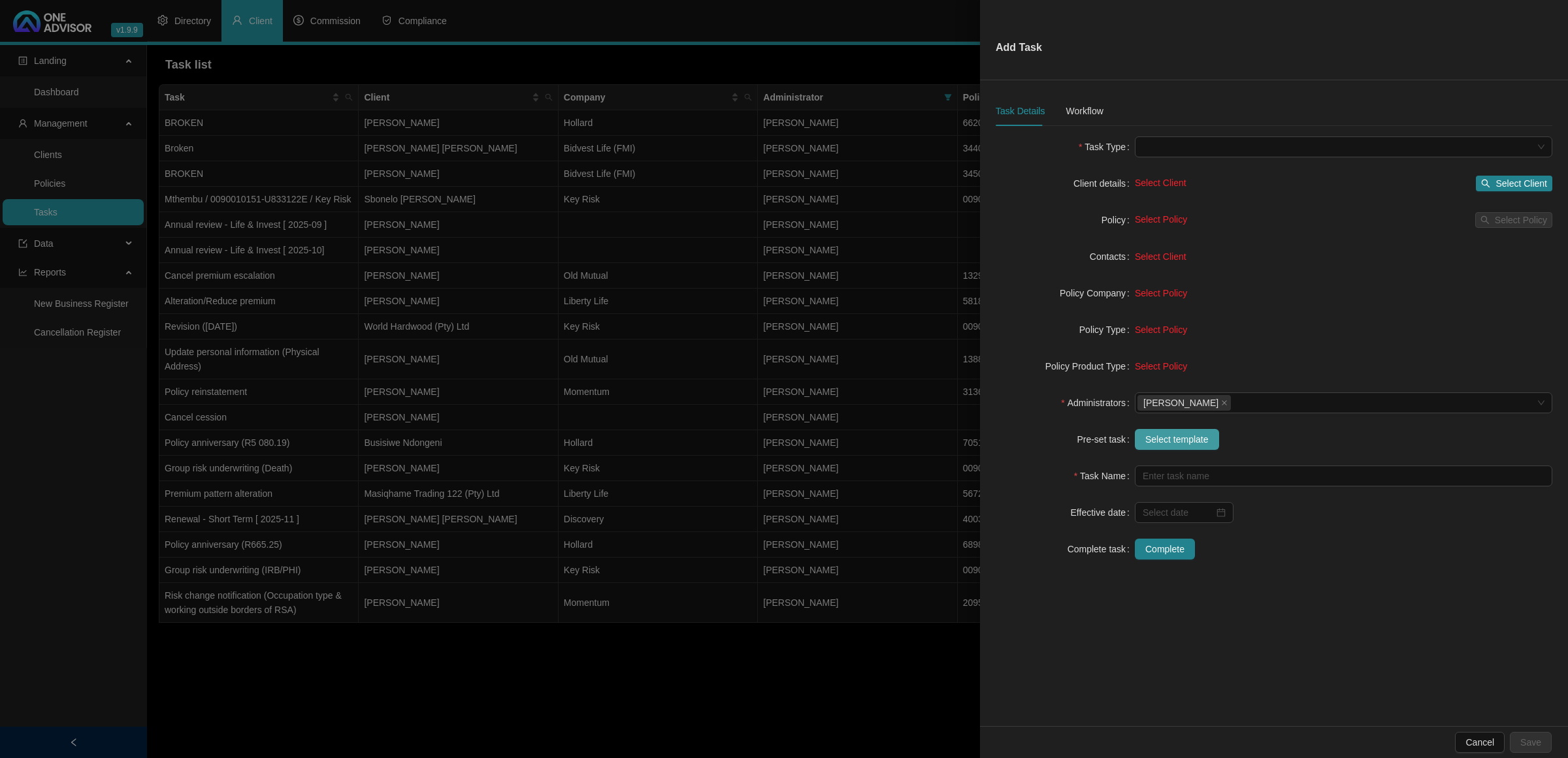
click at [1114, 436] on span "Select template" at bounding box center [1177, 439] width 63 height 14
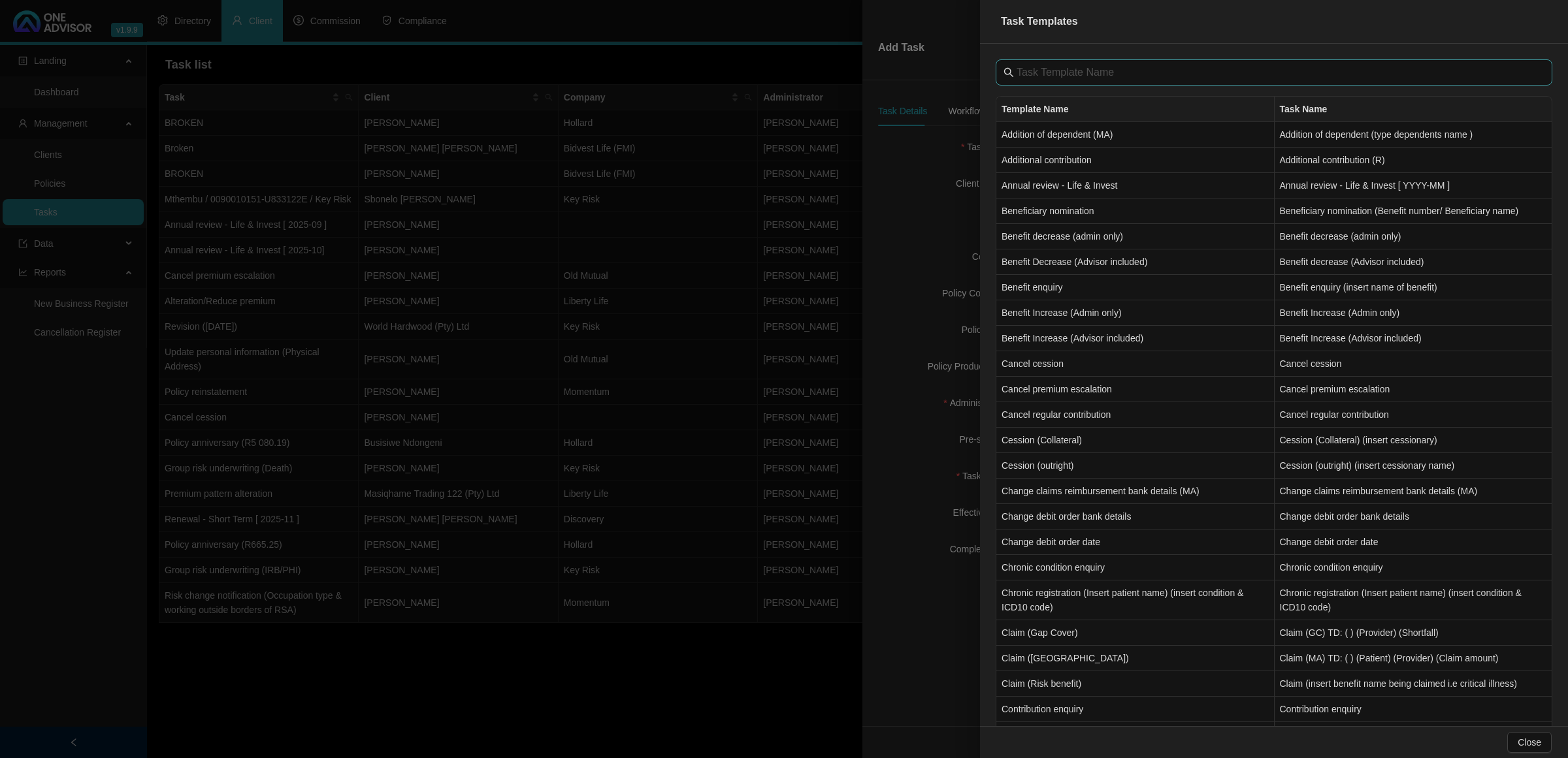
click at [1114, 63] on span at bounding box center [1274, 73] width 557 height 26
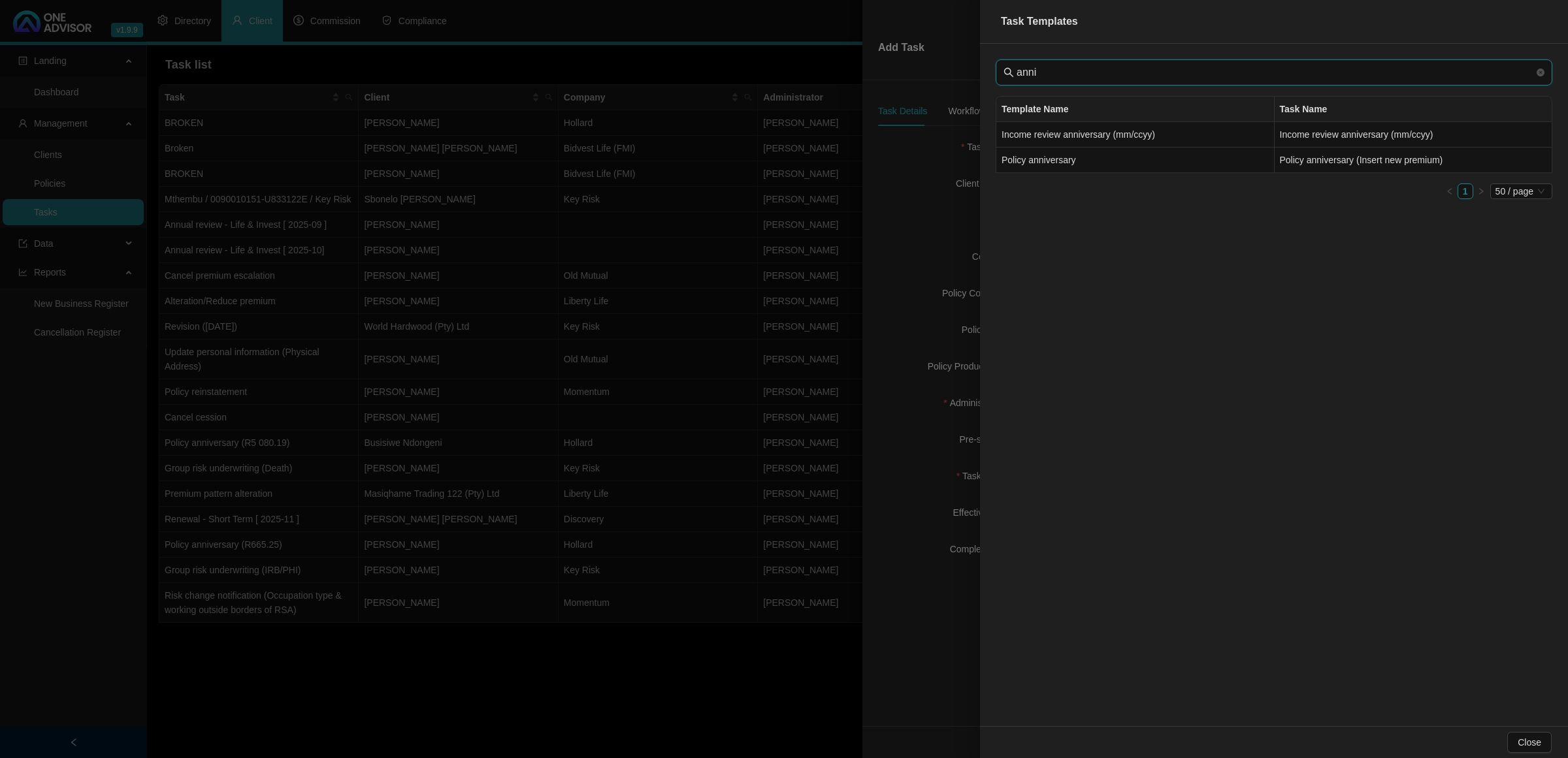
type input "anni"
click at [1103, 162] on td "Policy anniversary" at bounding box center [1135, 160] width 278 height 26
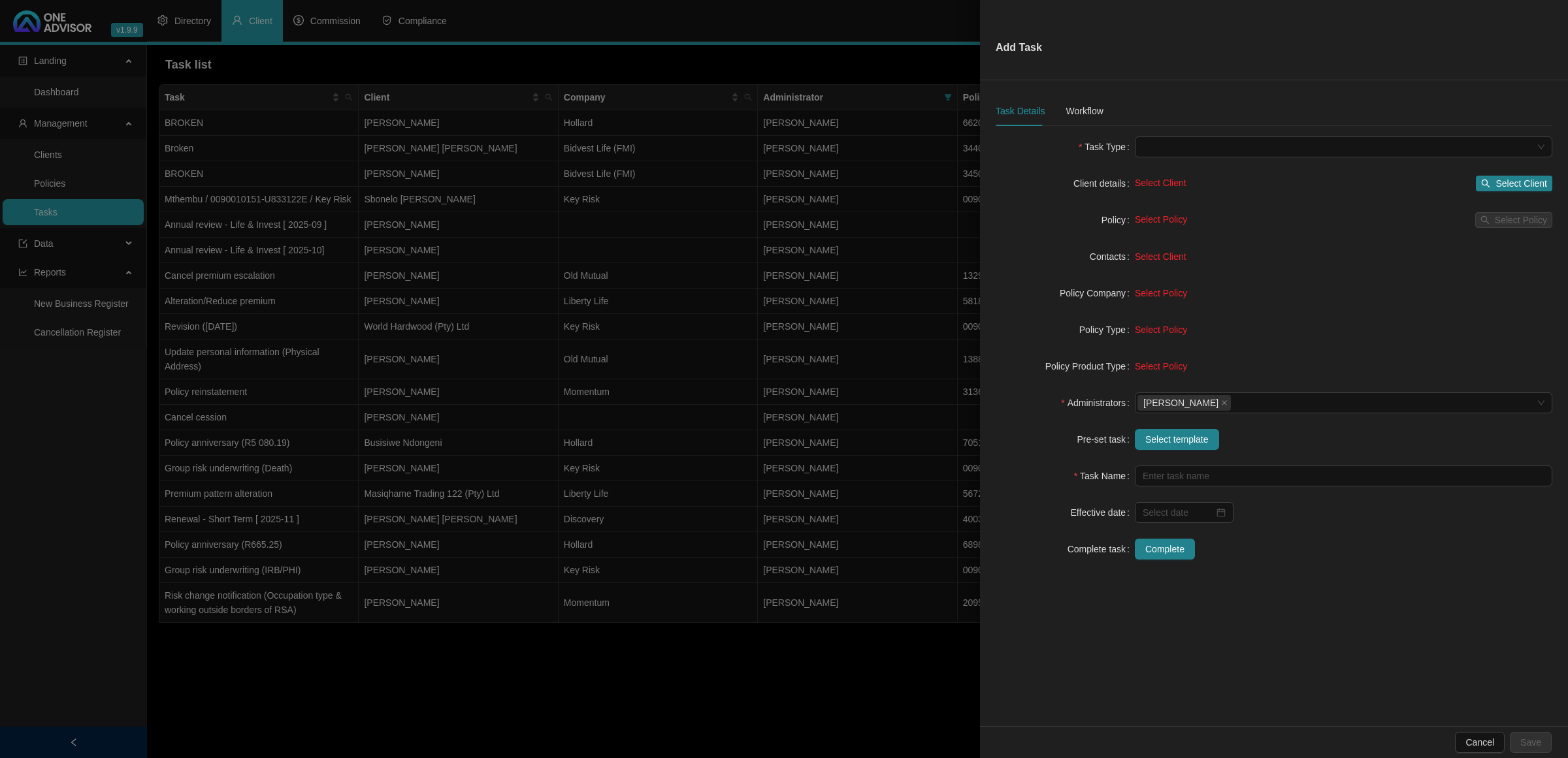
type input "Policy anniversary (Insert new premium)"
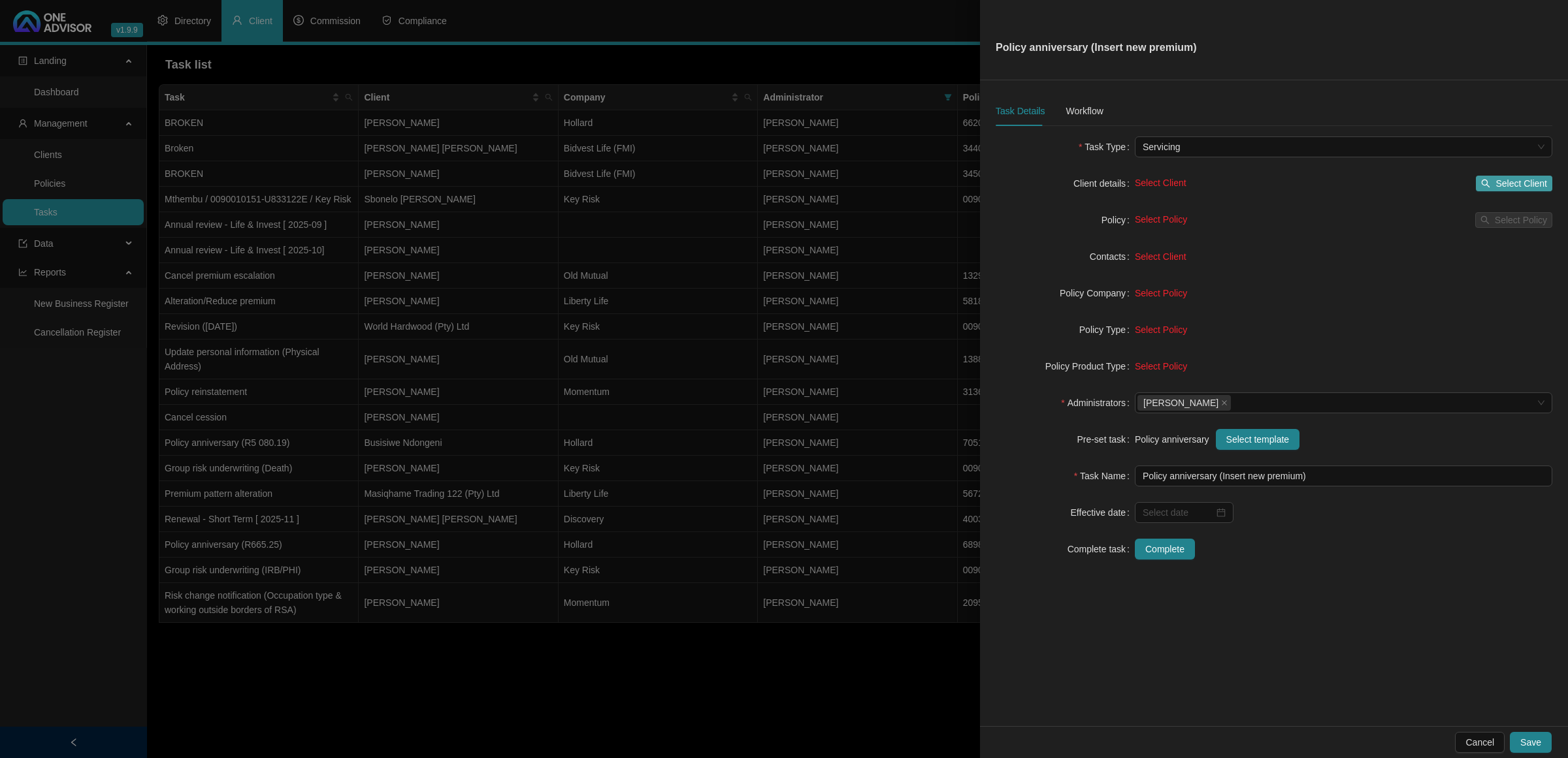
click at [1114, 181] on span "Select Client" at bounding box center [1522, 184] width 52 height 14
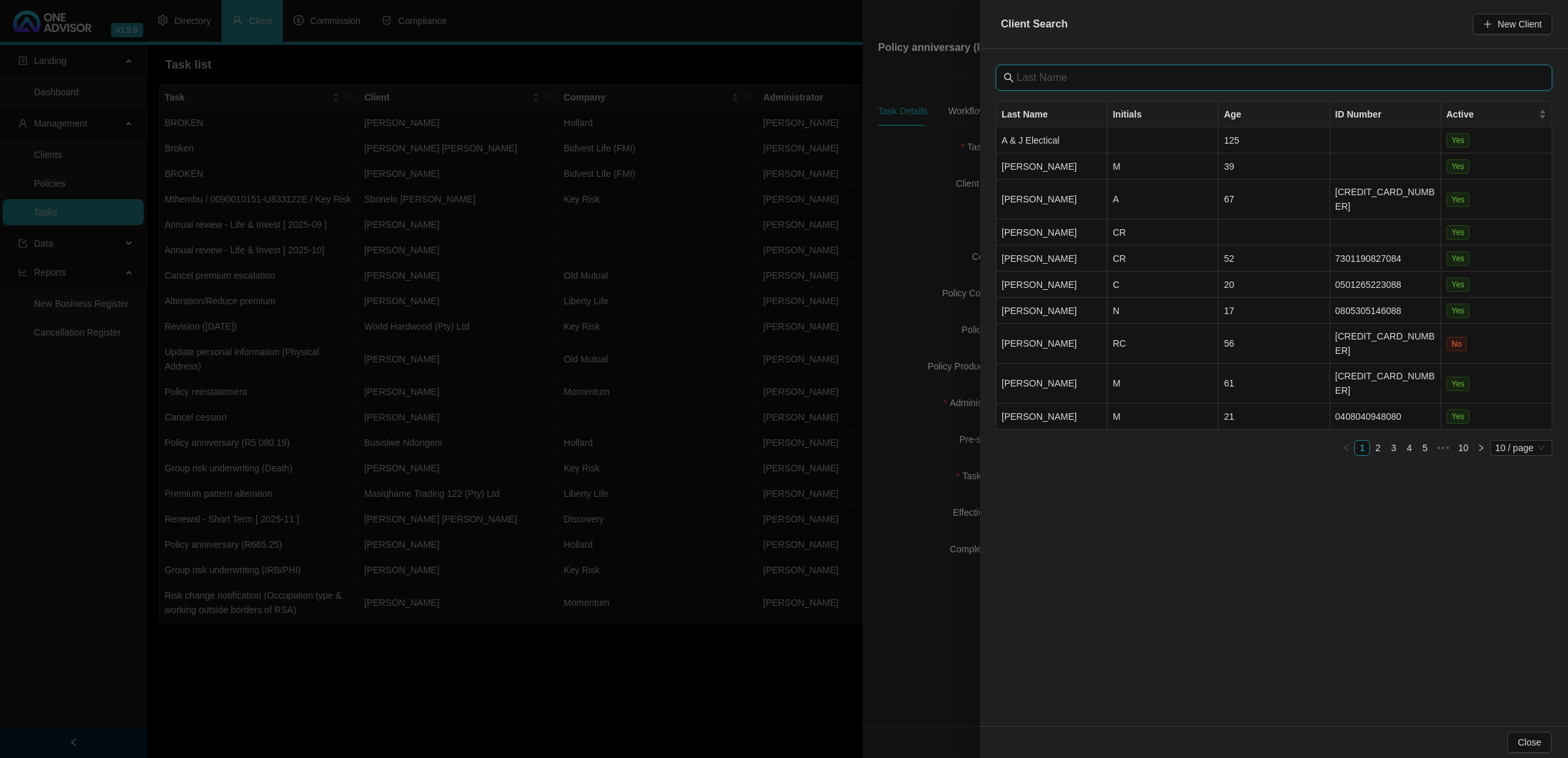
click at [1100, 74] on input "text" at bounding box center [1275, 78] width 518 height 16
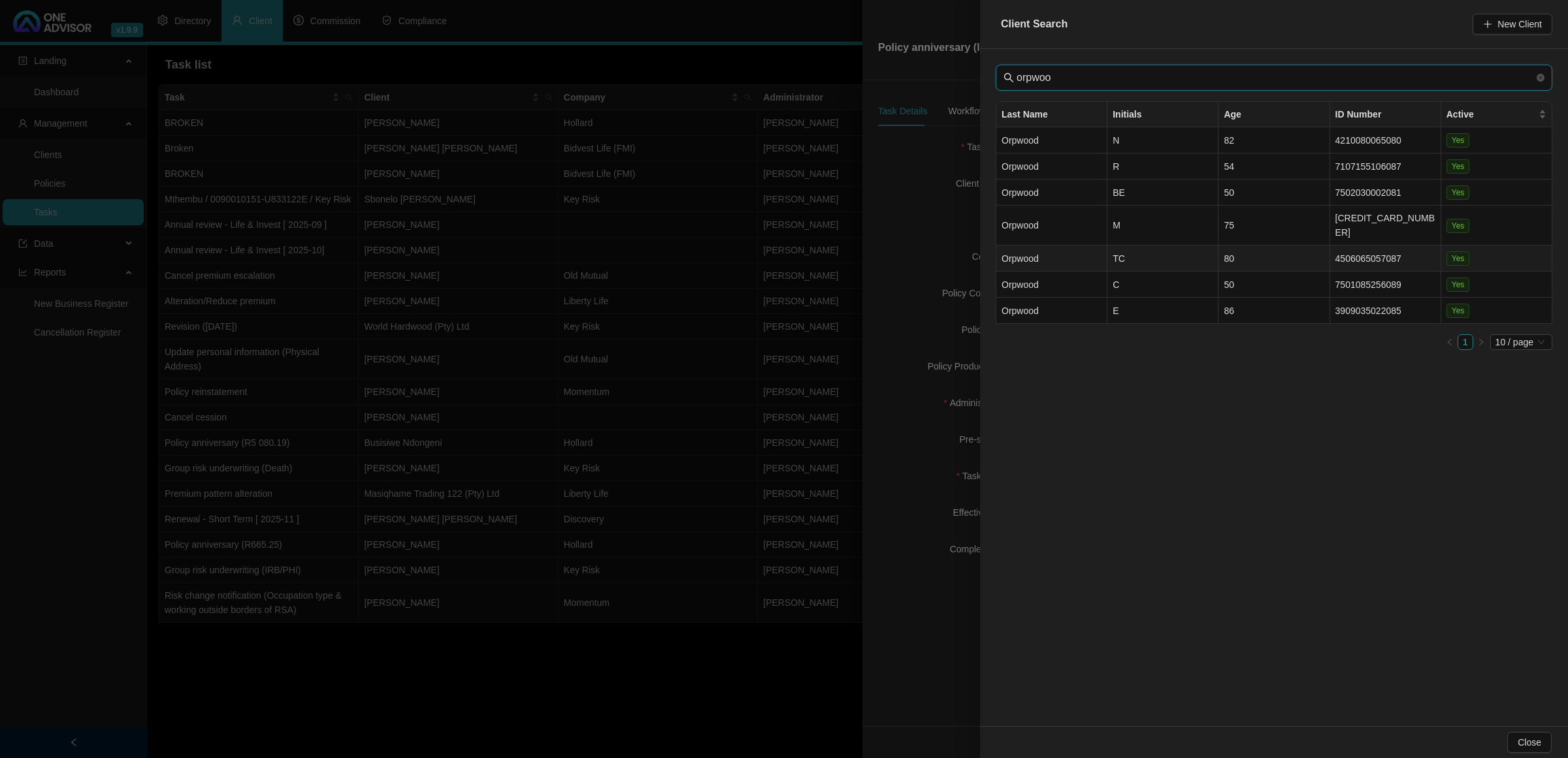
type input "orpwoo"
click at [1114, 245] on td "TC" at bounding box center [1163, 258] width 111 height 26
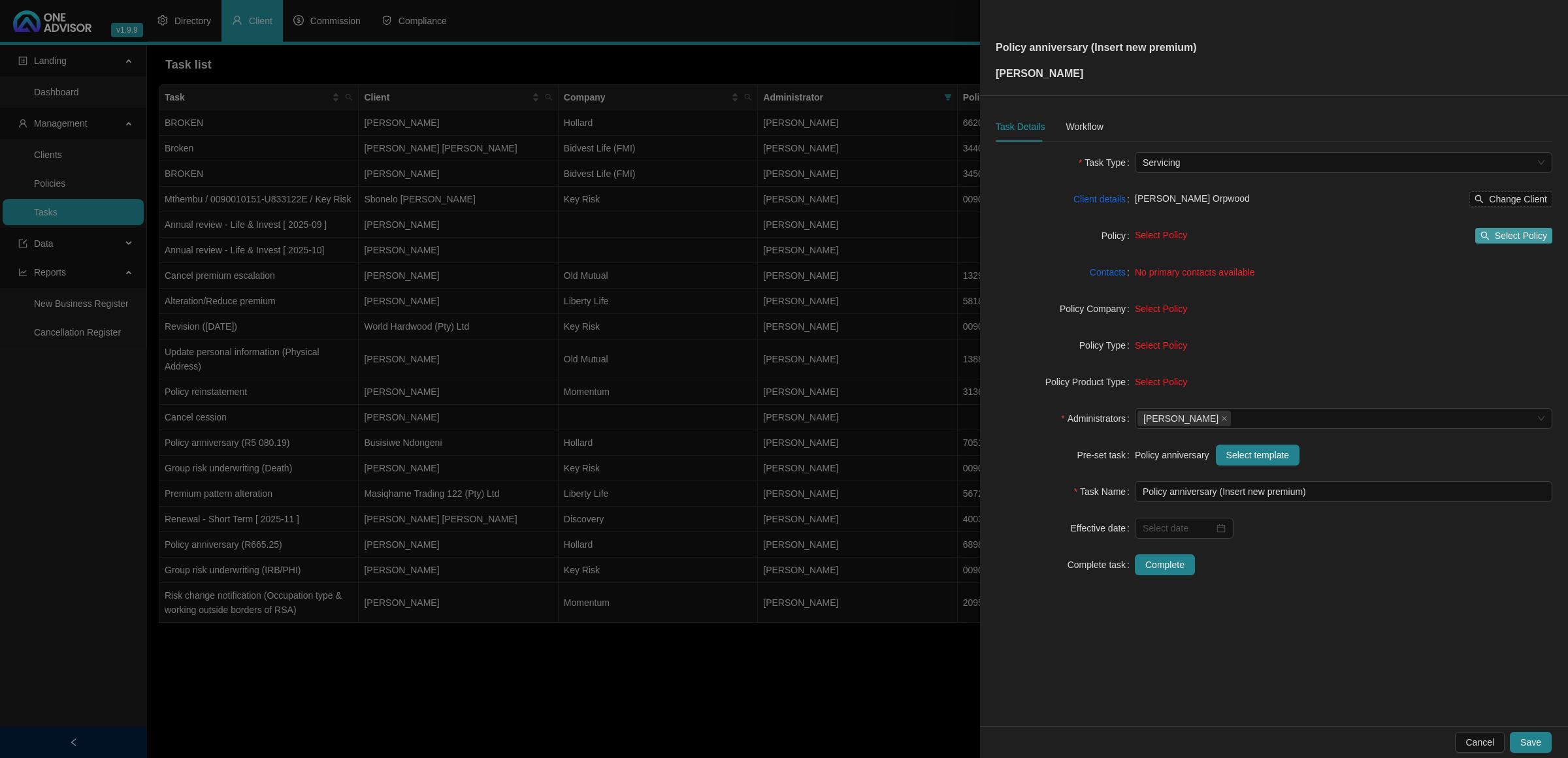
click at [1114, 240] on span "Select Policy" at bounding box center [1522, 235] width 52 height 14
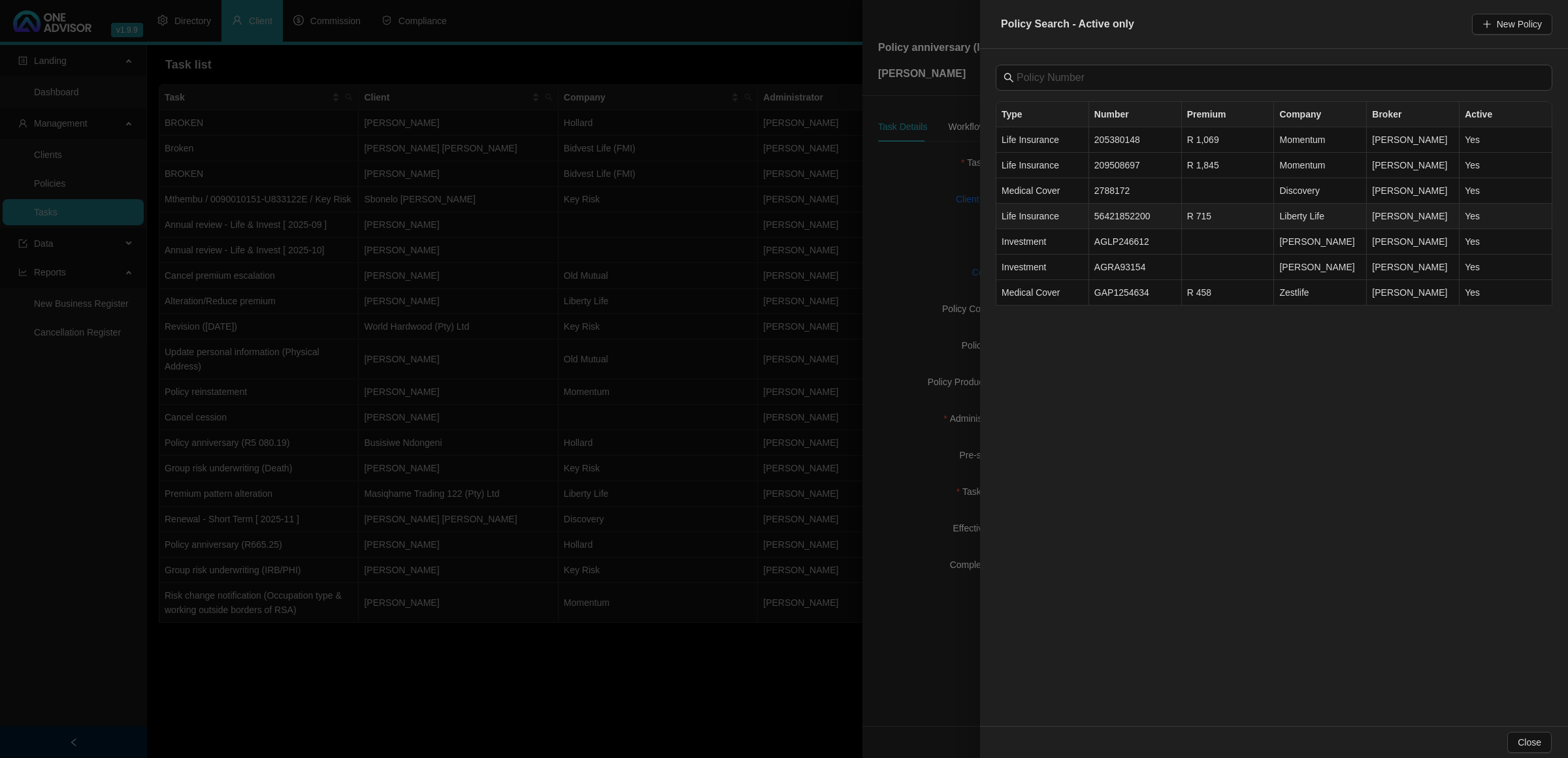
click at [1114, 215] on td "56421852200" at bounding box center [1136, 216] width 93 height 26
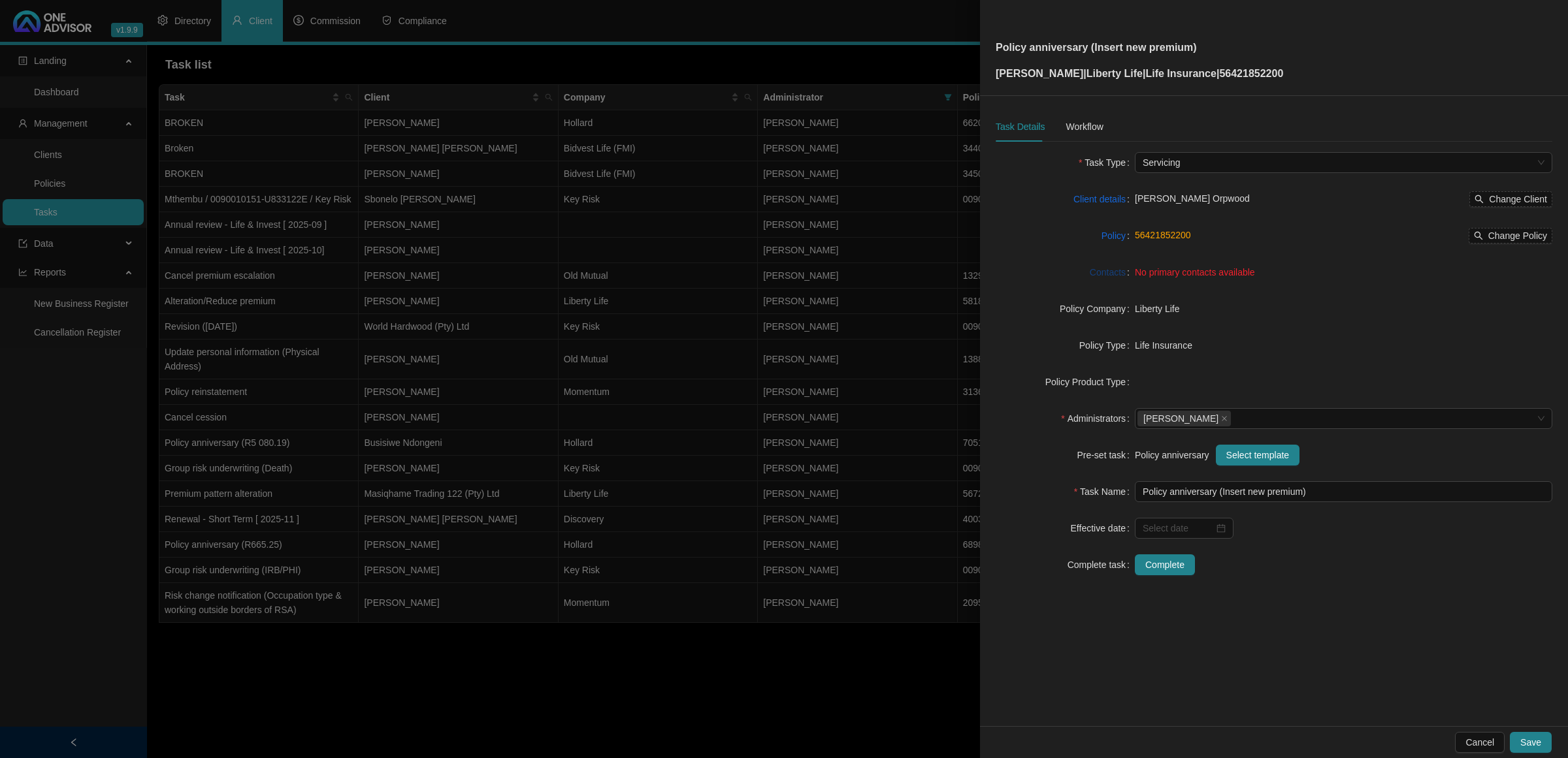
click at [1114, 272] on link "Contacts" at bounding box center [1108, 272] width 36 height 14
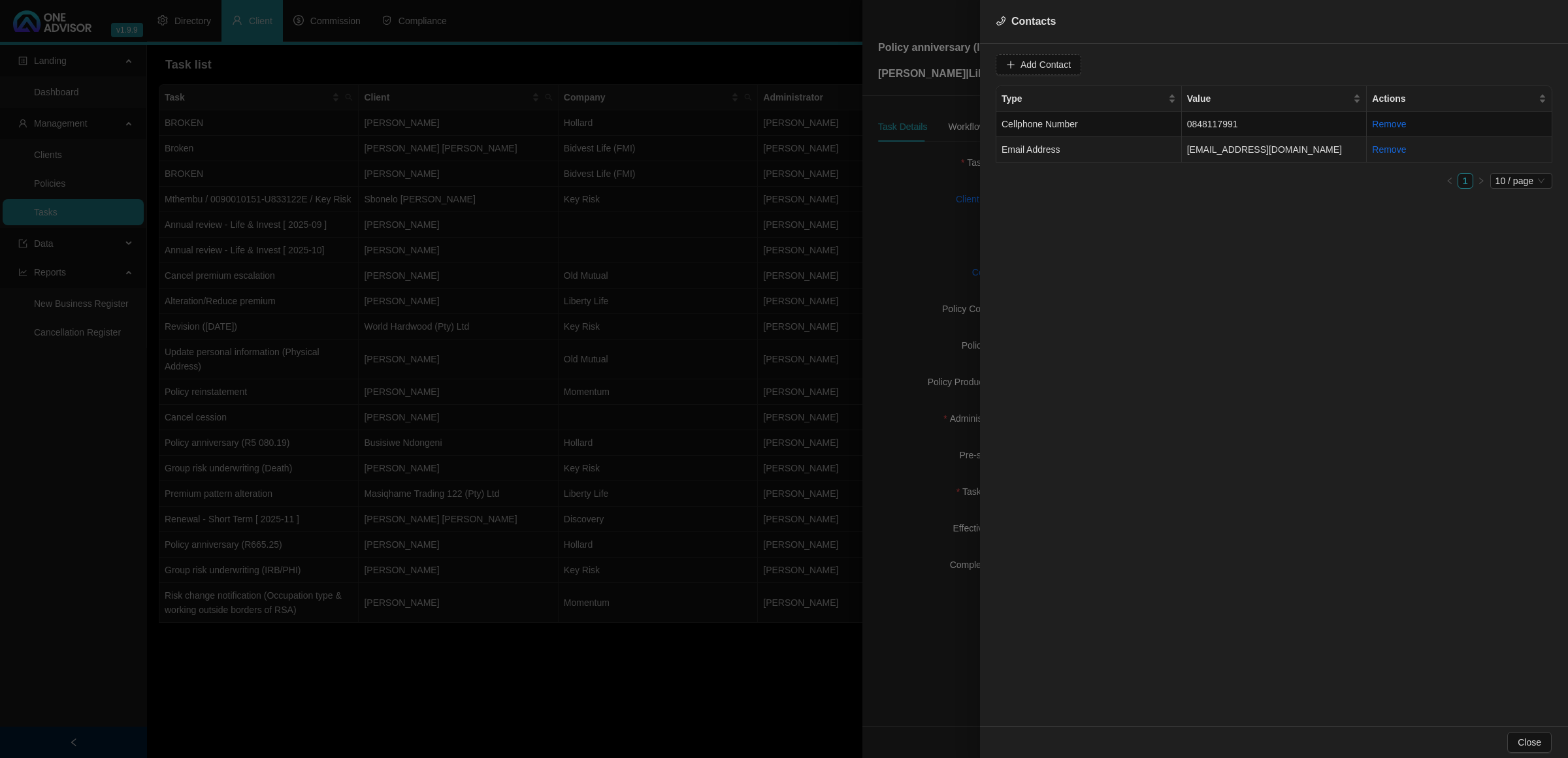
click at [1088, 147] on td "Email Address" at bounding box center [1090, 150] width 186 height 26
drag, startPoint x: 1232, startPoint y: 56, endPoint x: 1233, endPoint y: 66, distance: 10.0
click at [1114, 56] on span "Email Address" at bounding box center [1246, 65] width 82 height 20
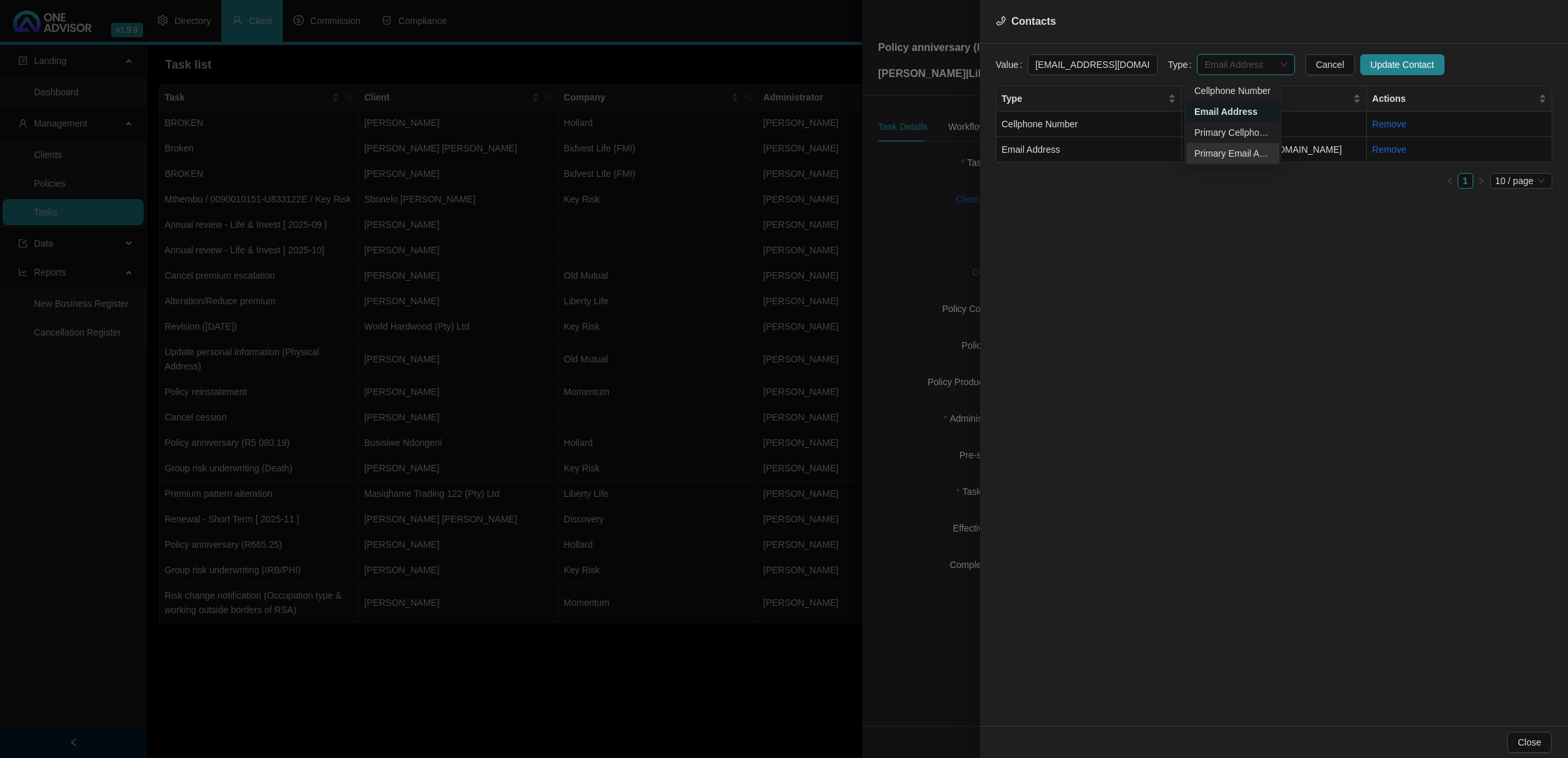
drag, startPoint x: 1227, startPoint y: 152, endPoint x: 1226, endPoint y: 144, distance: 8.1
click at [1114, 151] on div "Primary Email Address" at bounding box center [1233, 154] width 77 height 14
click at [1114, 60] on span "Update Contact" at bounding box center [1402, 65] width 63 height 14
click at [1114, 128] on td "0848117991" at bounding box center [1275, 124] width 186 height 26
click at [1114, 62] on span "Cellphone Number" at bounding box center [1246, 65] width 82 height 20
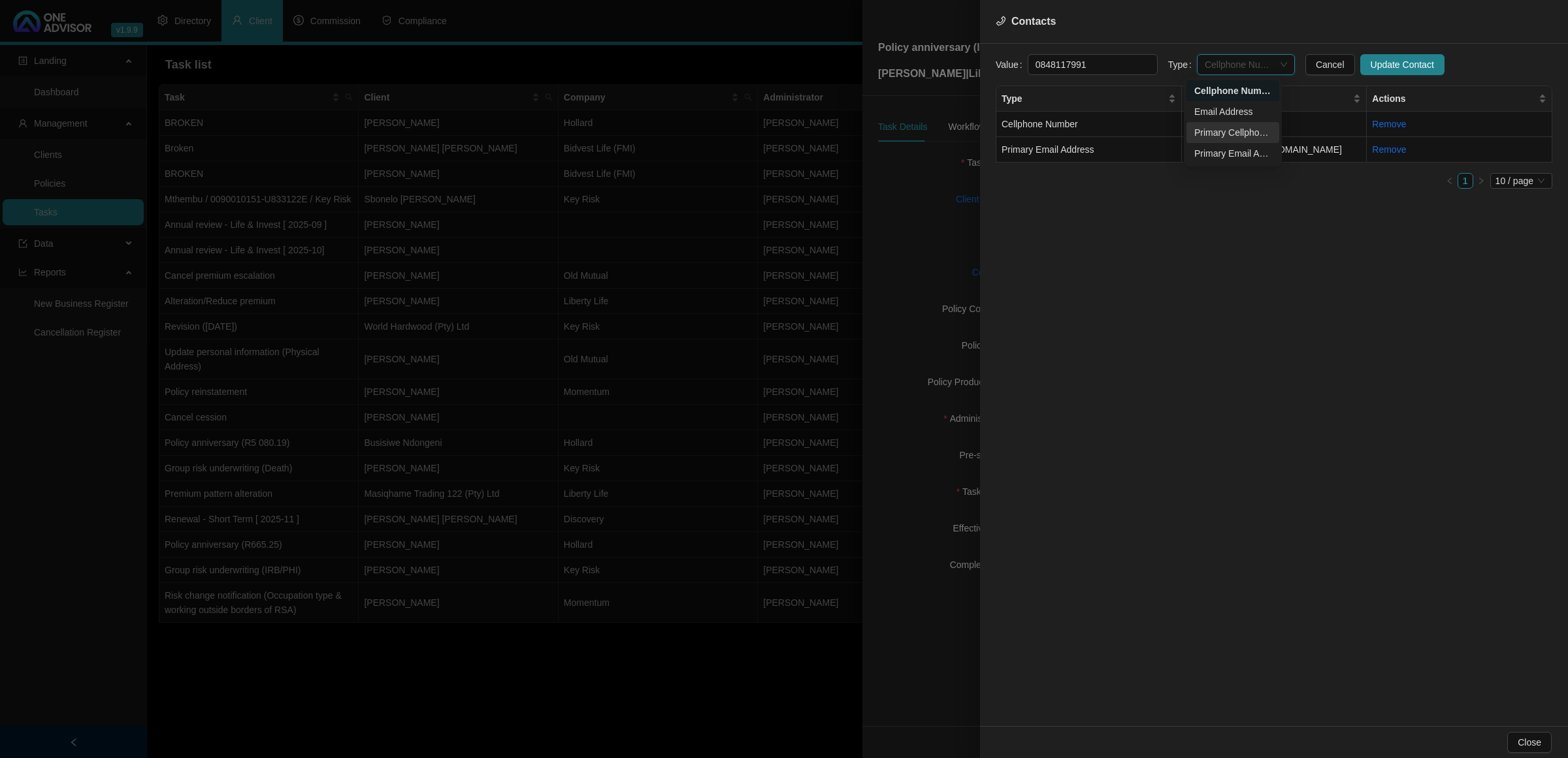
click at [1114, 128] on div "Primary Cellphone Number" at bounding box center [1233, 133] width 77 height 14
click at [1114, 63] on span "Update Contact" at bounding box center [1402, 65] width 63 height 14
click at [1114, 503] on span "Close" at bounding box center [1530, 742] width 24 height 14
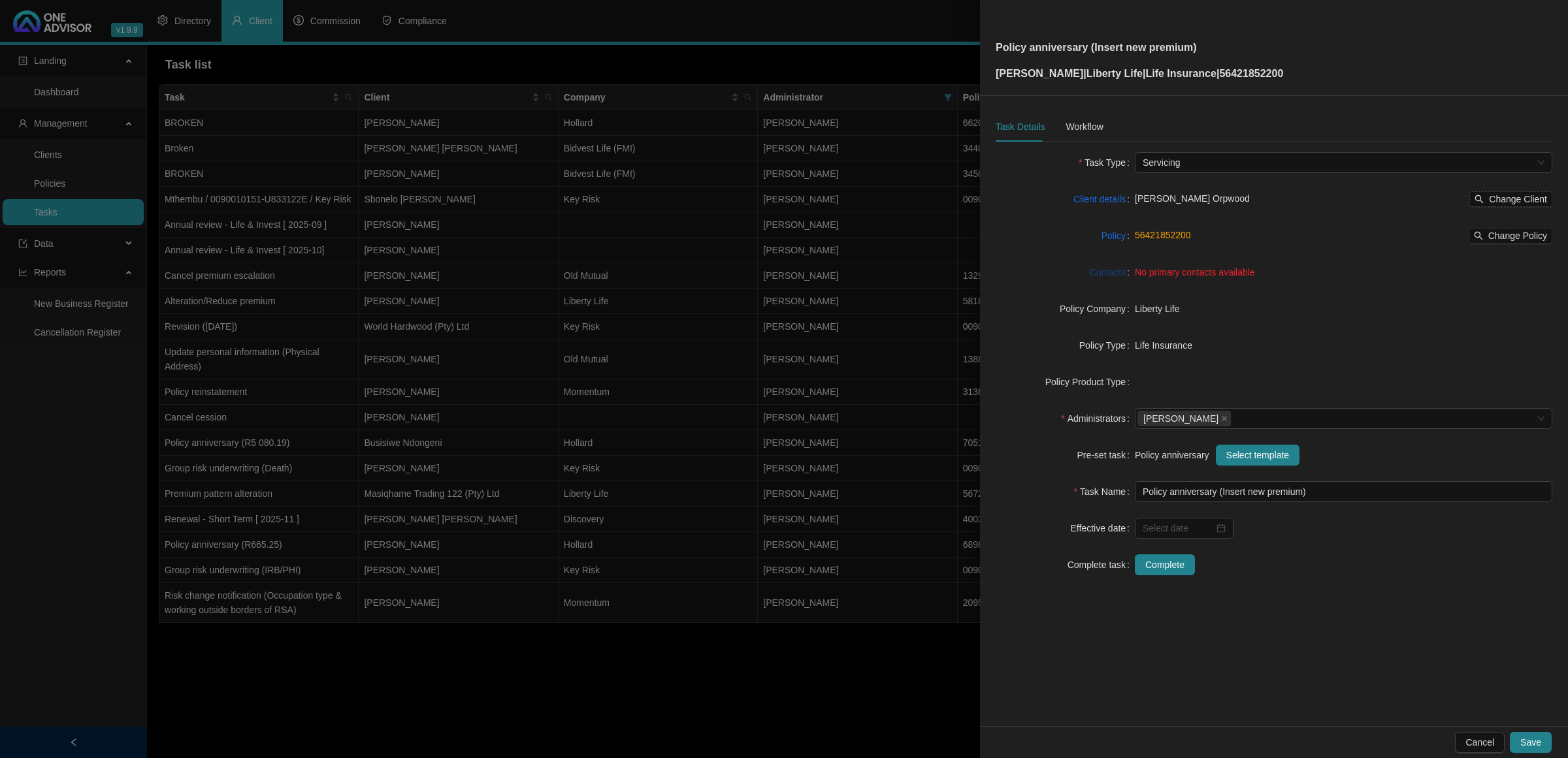
click at [1114, 271] on link "Contacts" at bounding box center [1108, 272] width 36 height 14
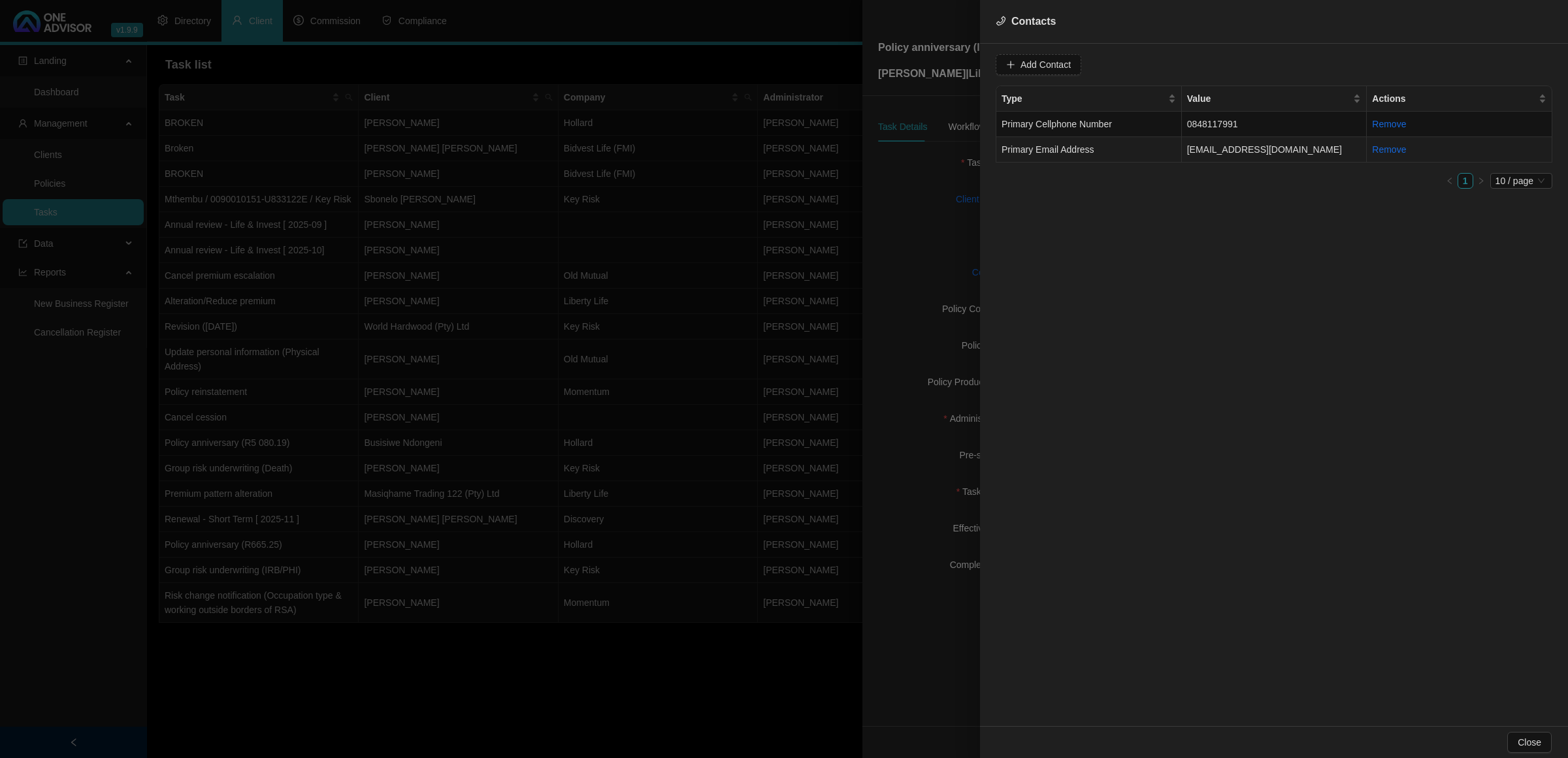
click at [1114, 152] on td "Primary Email Address" at bounding box center [1090, 150] width 186 height 26
click at [1114, 61] on button "Update Contact" at bounding box center [1402, 65] width 84 height 21
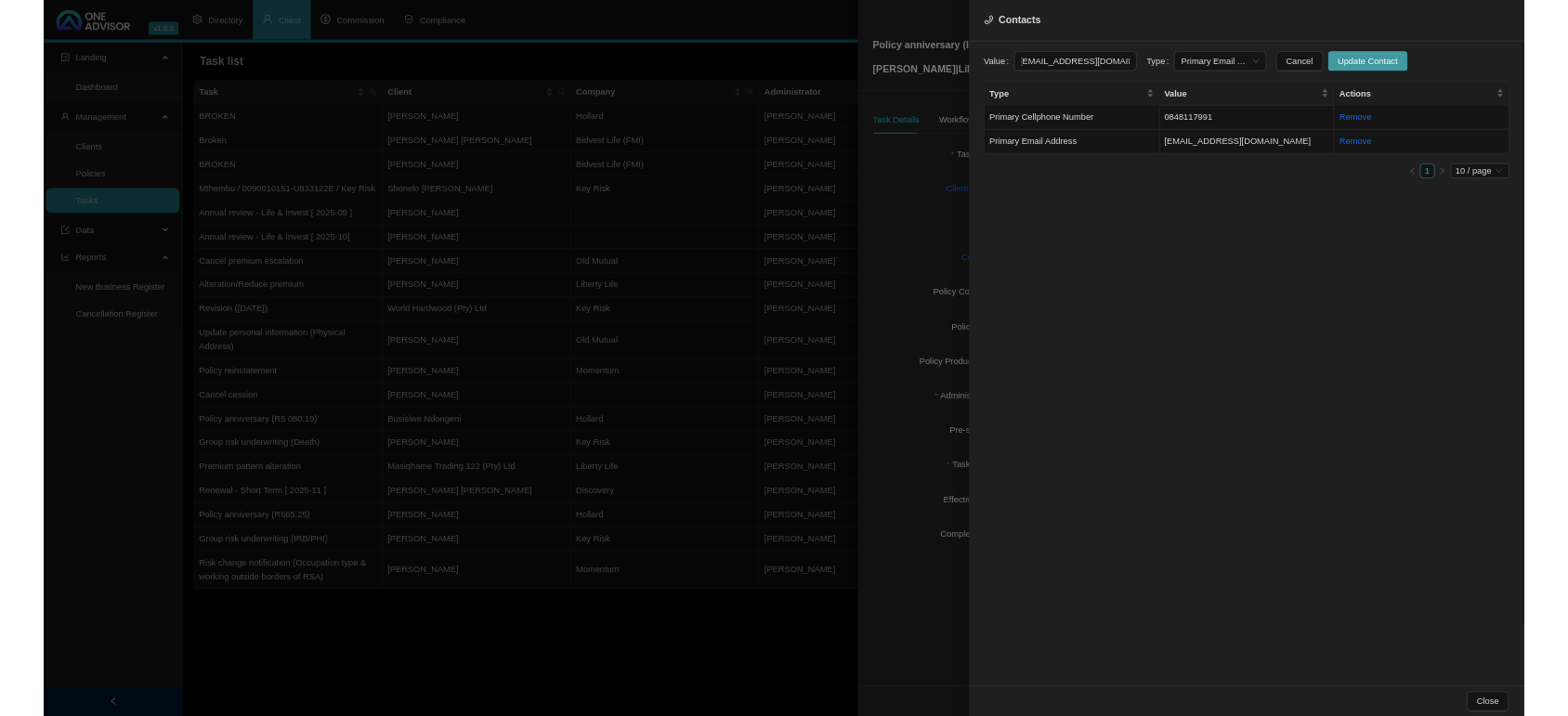
scroll to position [0, 0]
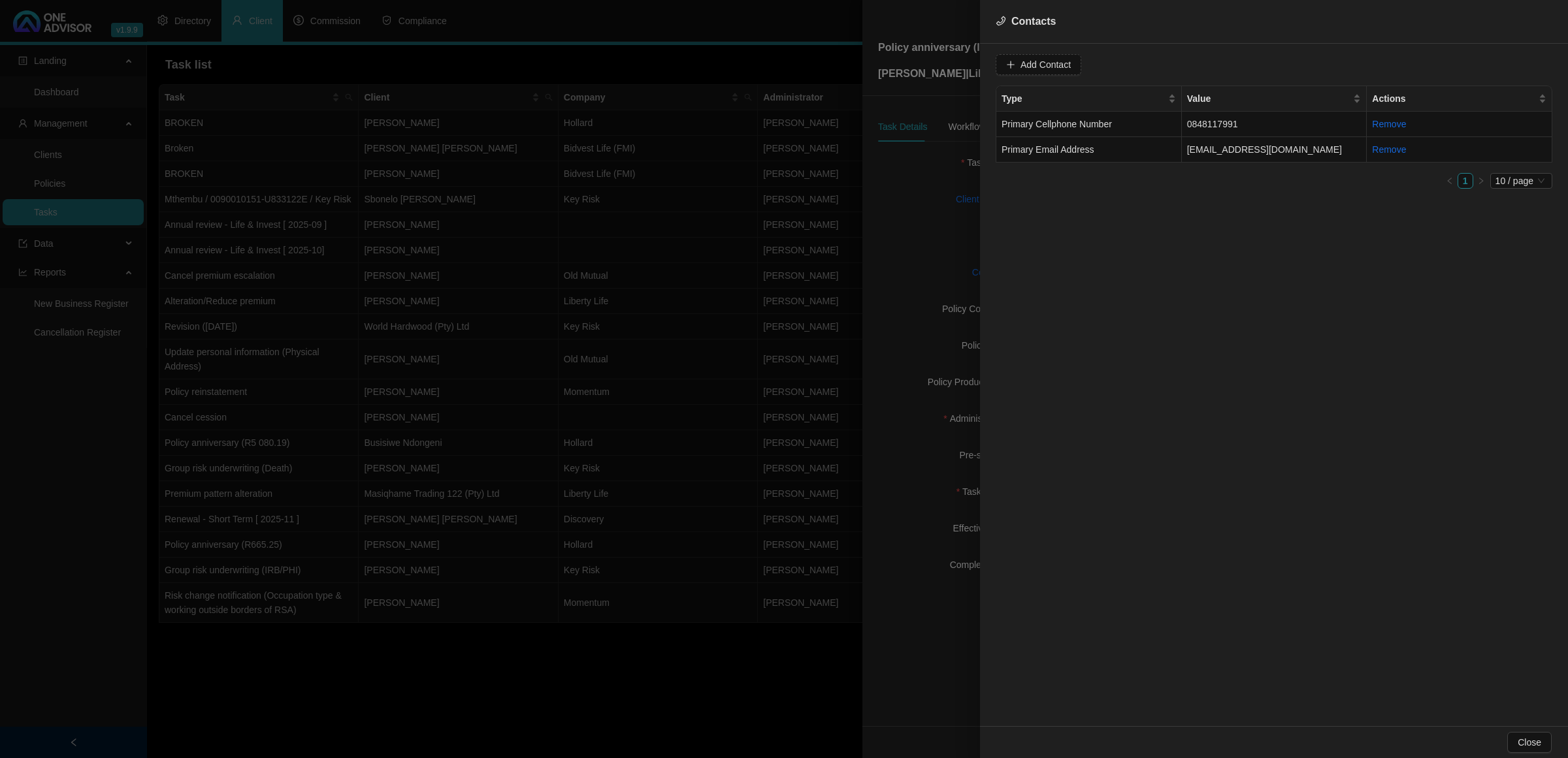
click at [927, 240] on div at bounding box center [784, 379] width 1568 height 758
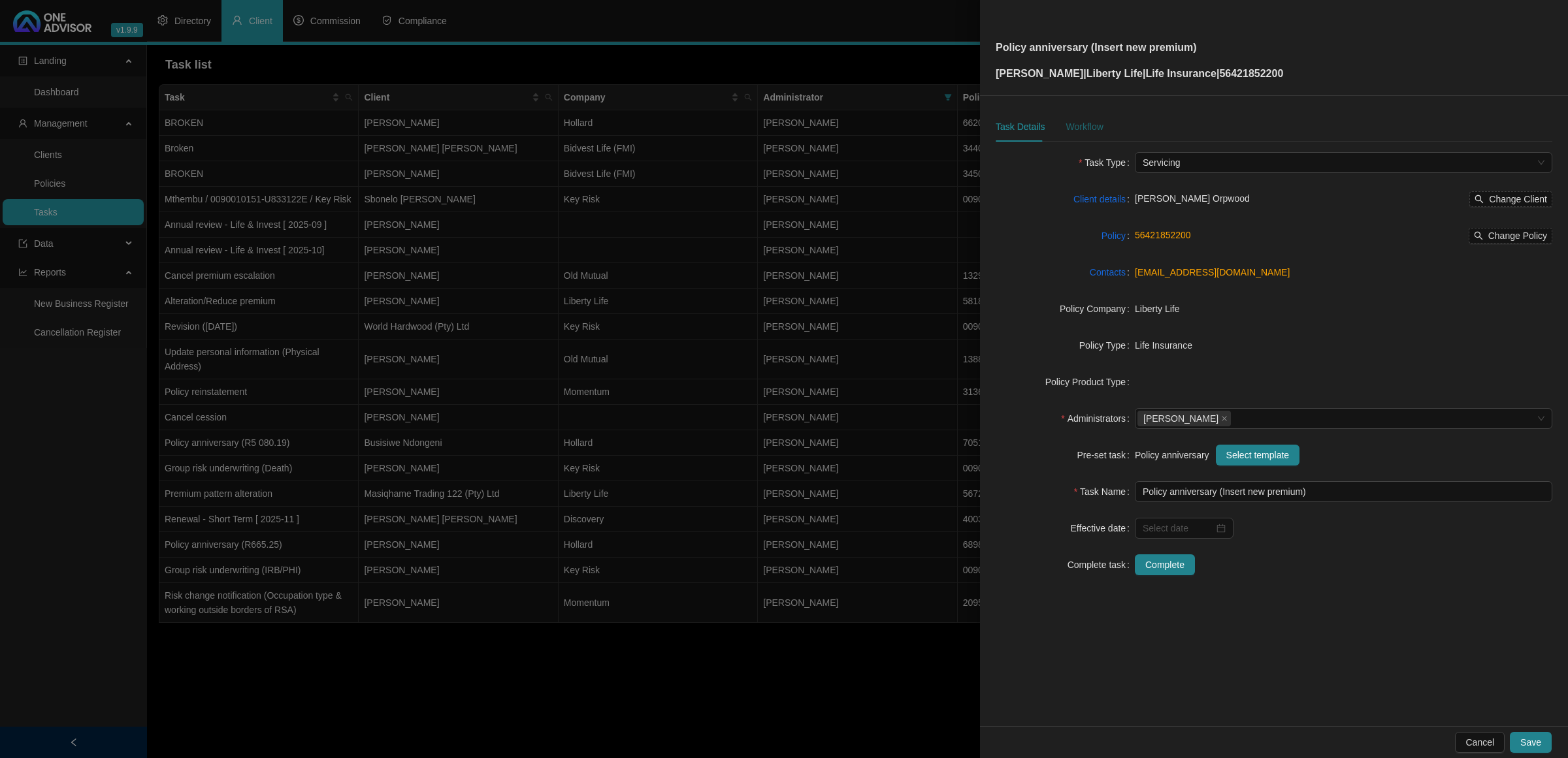
click at [1077, 123] on div "Workflow" at bounding box center [1084, 127] width 37 height 14
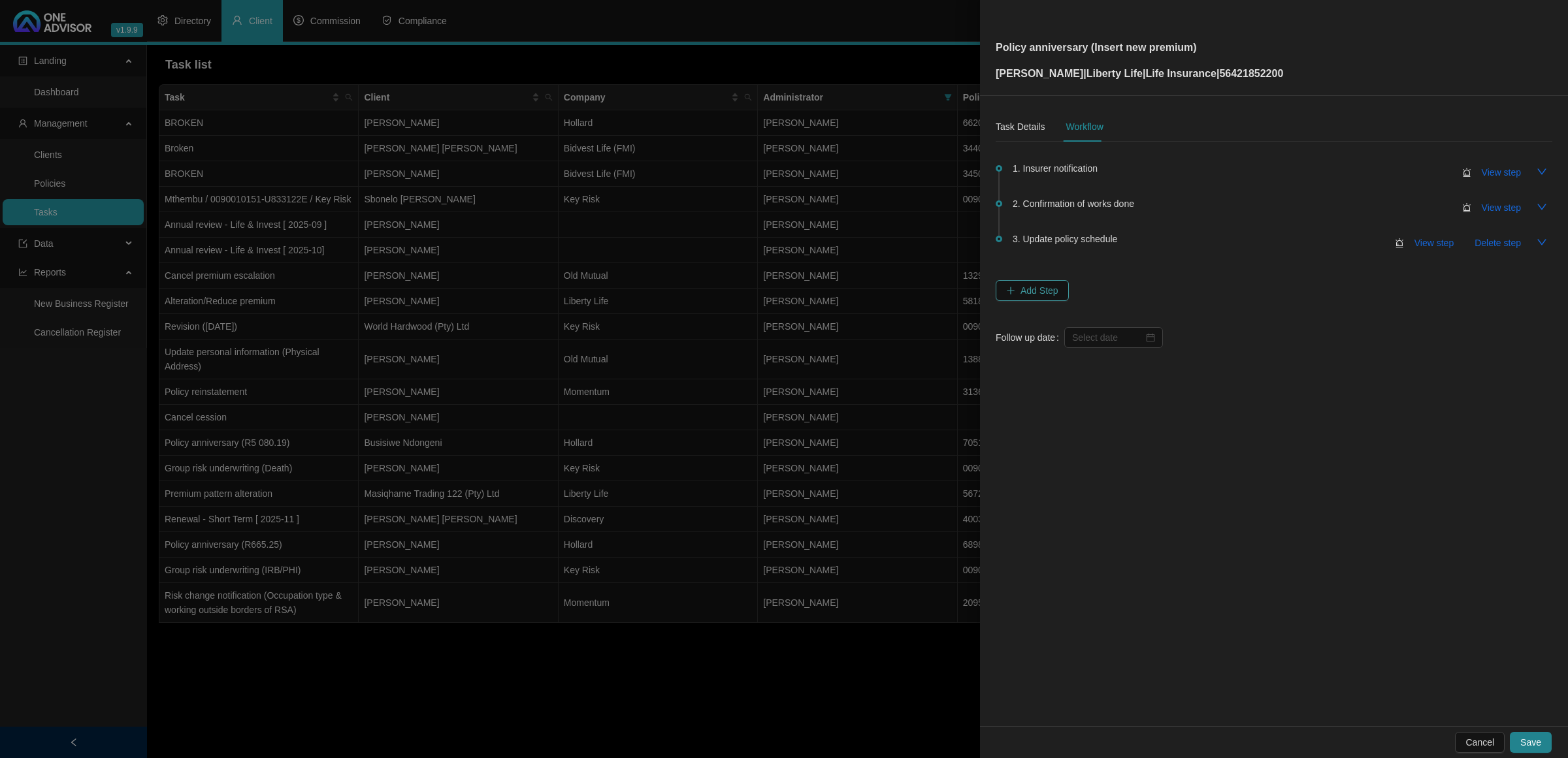
click at [1025, 297] on span "Add Step" at bounding box center [1040, 290] width 38 height 14
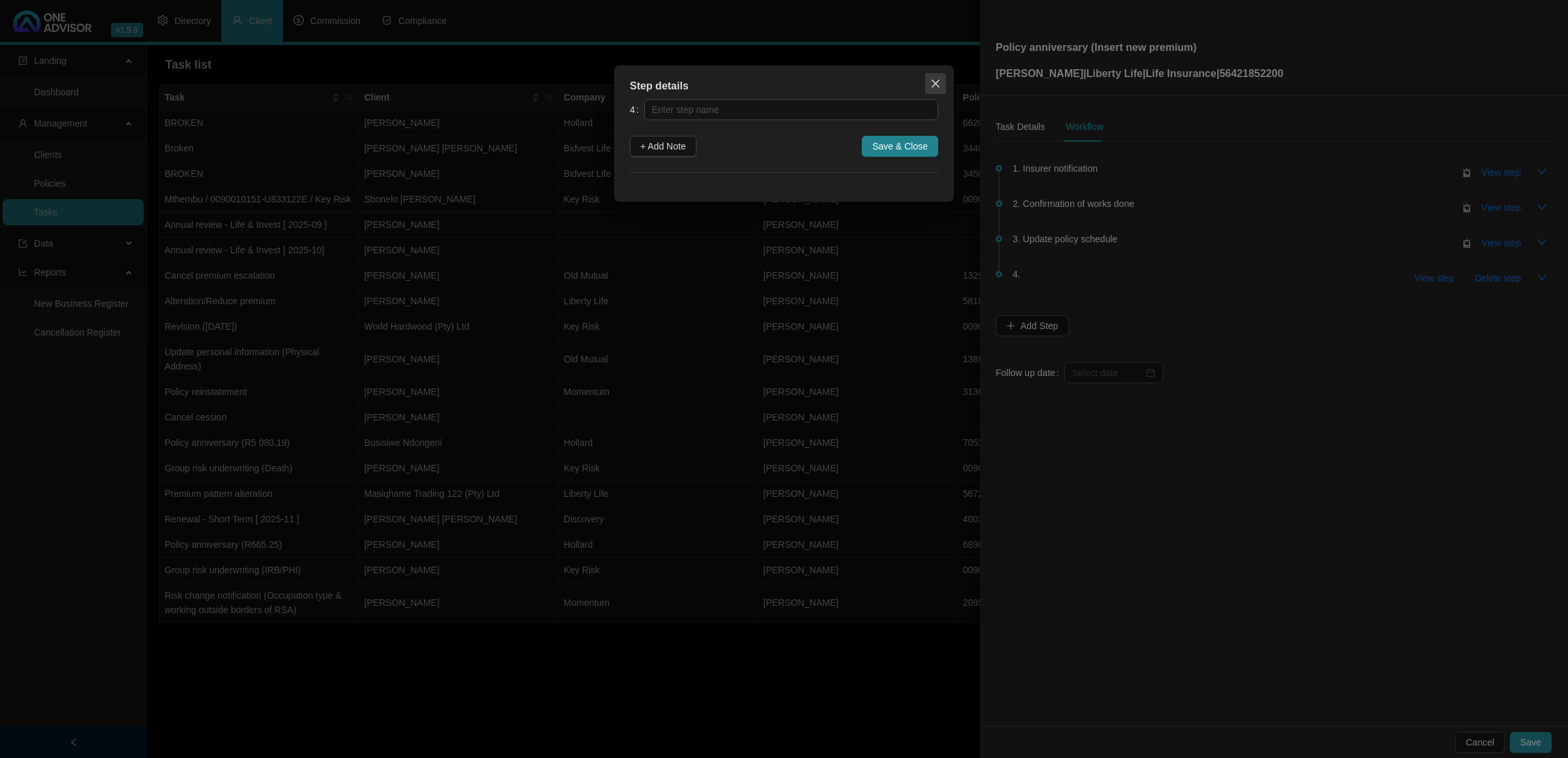
click at [933, 89] on button "Close" at bounding box center [936, 84] width 21 height 21
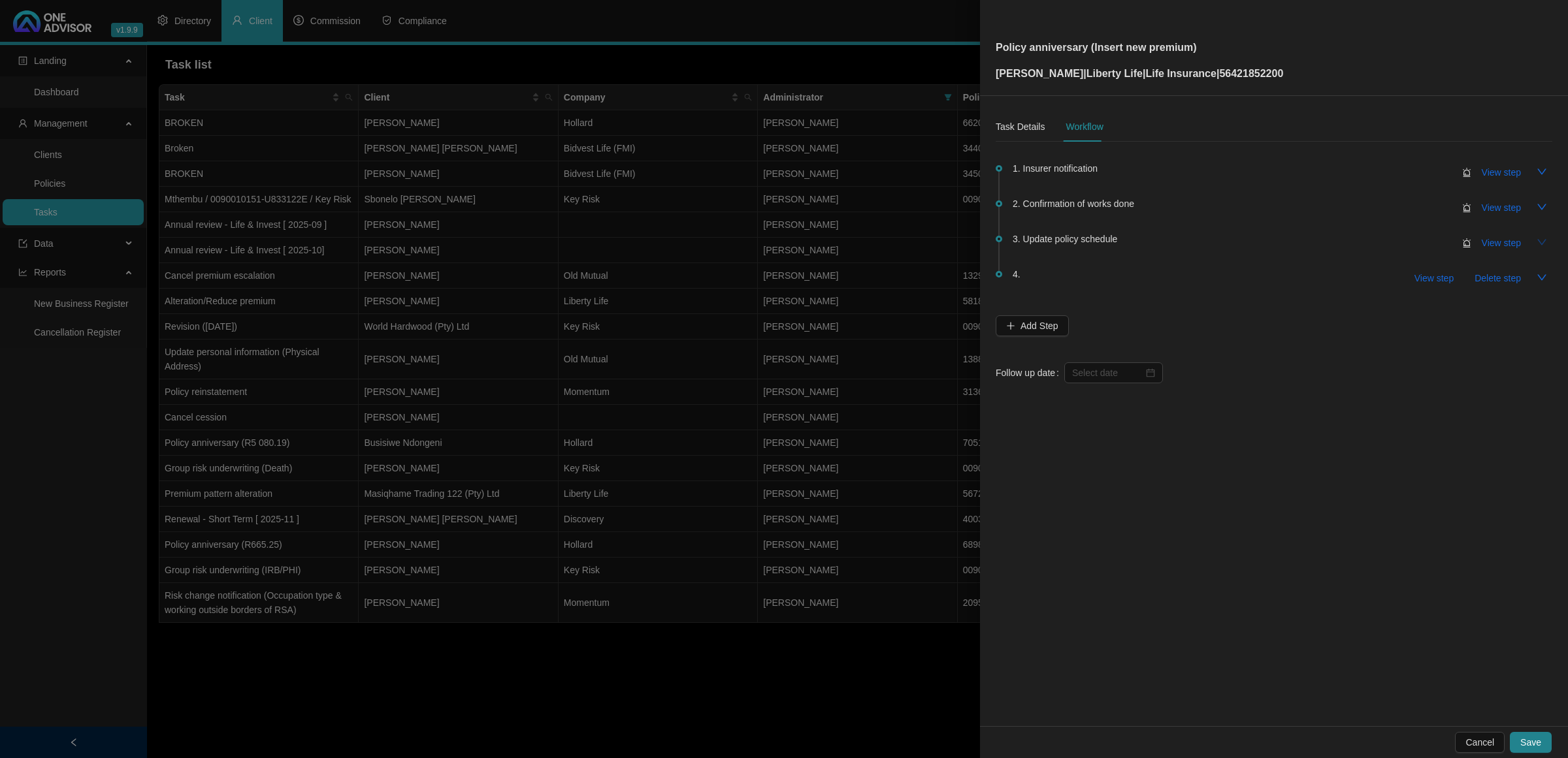
click at [1114, 239] on icon "down" at bounding box center [1542, 242] width 10 height 10
click at [1114, 279] on span "Delete step" at bounding box center [1498, 278] width 46 height 14
click at [1031, 124] on div "Task Details" at bounding box center [1020, 127] width 49 height 14
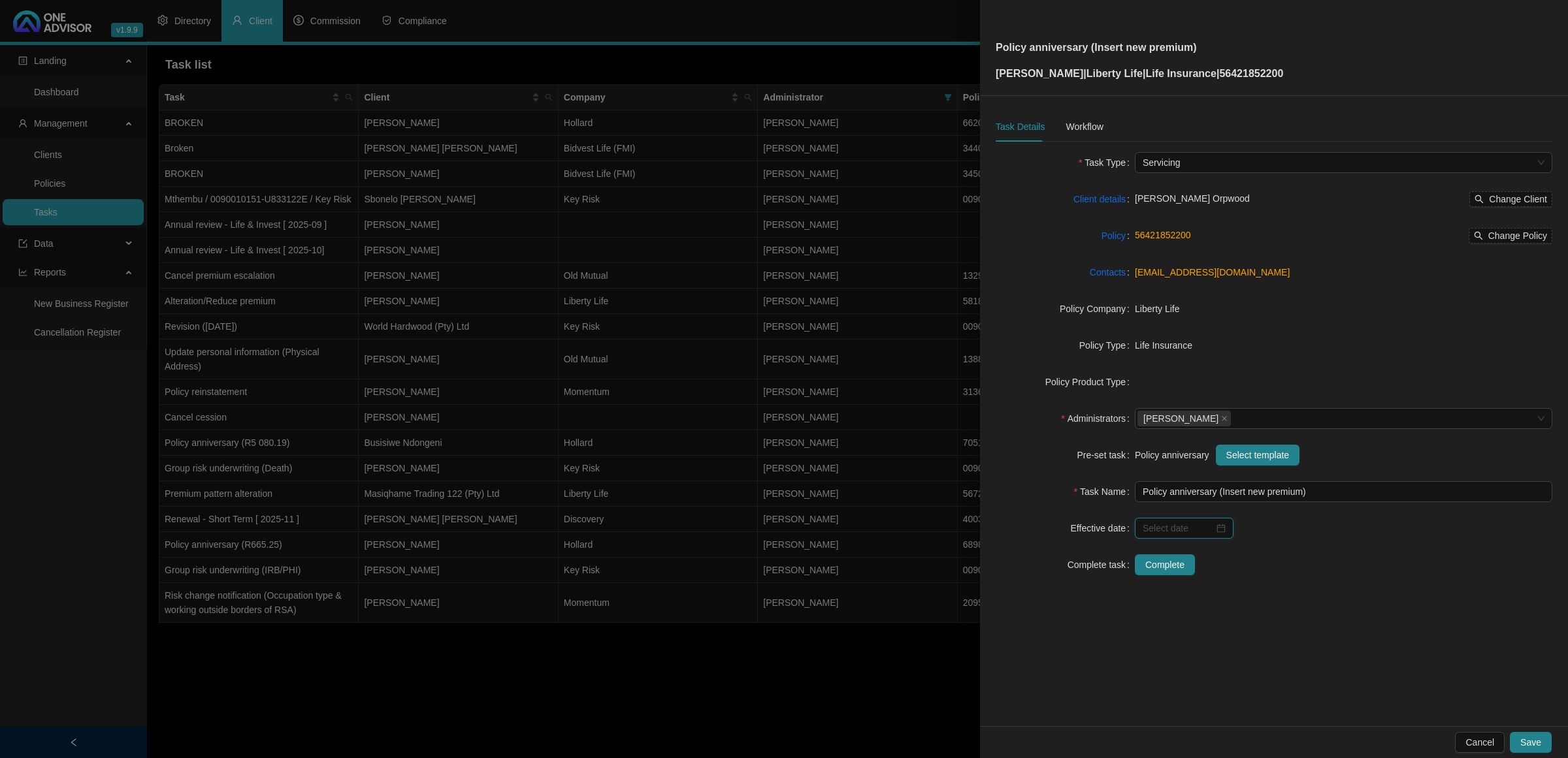
click at [1114, 503] on input at bounding box center [1178, 528] width 71 height 14
type input "[DATE]"
click at [1114, 305] on button "next-year" at bounding box center [1296, 301] width 14 height 26
type input "[DATE]"
click at [1114, 454] on div "1" at bounding box center [1300, 450] width 16 height 16
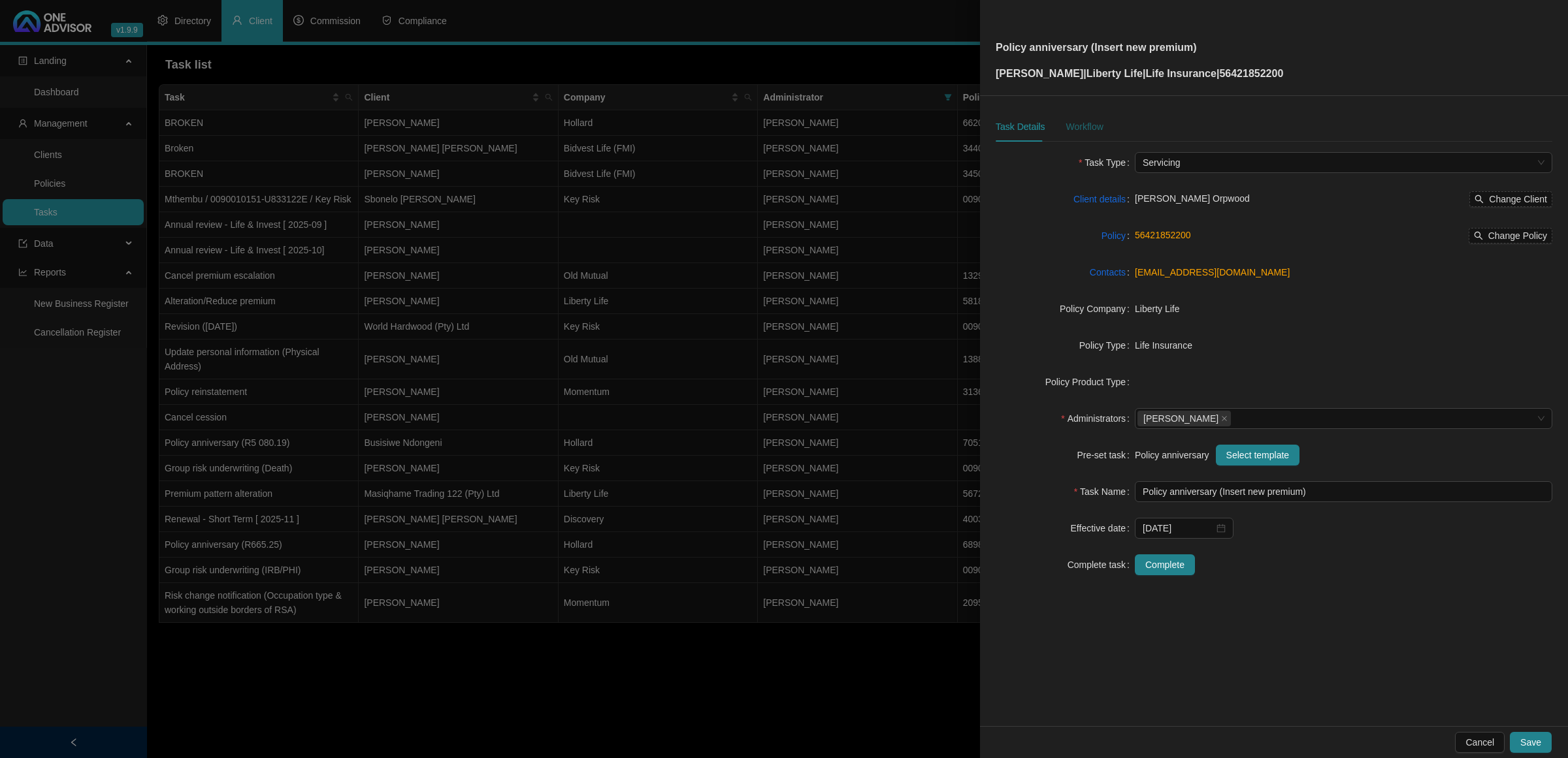
click at [1069, 122] on div "Workflow" at bounding box center [1084, 127] width 37 height 14
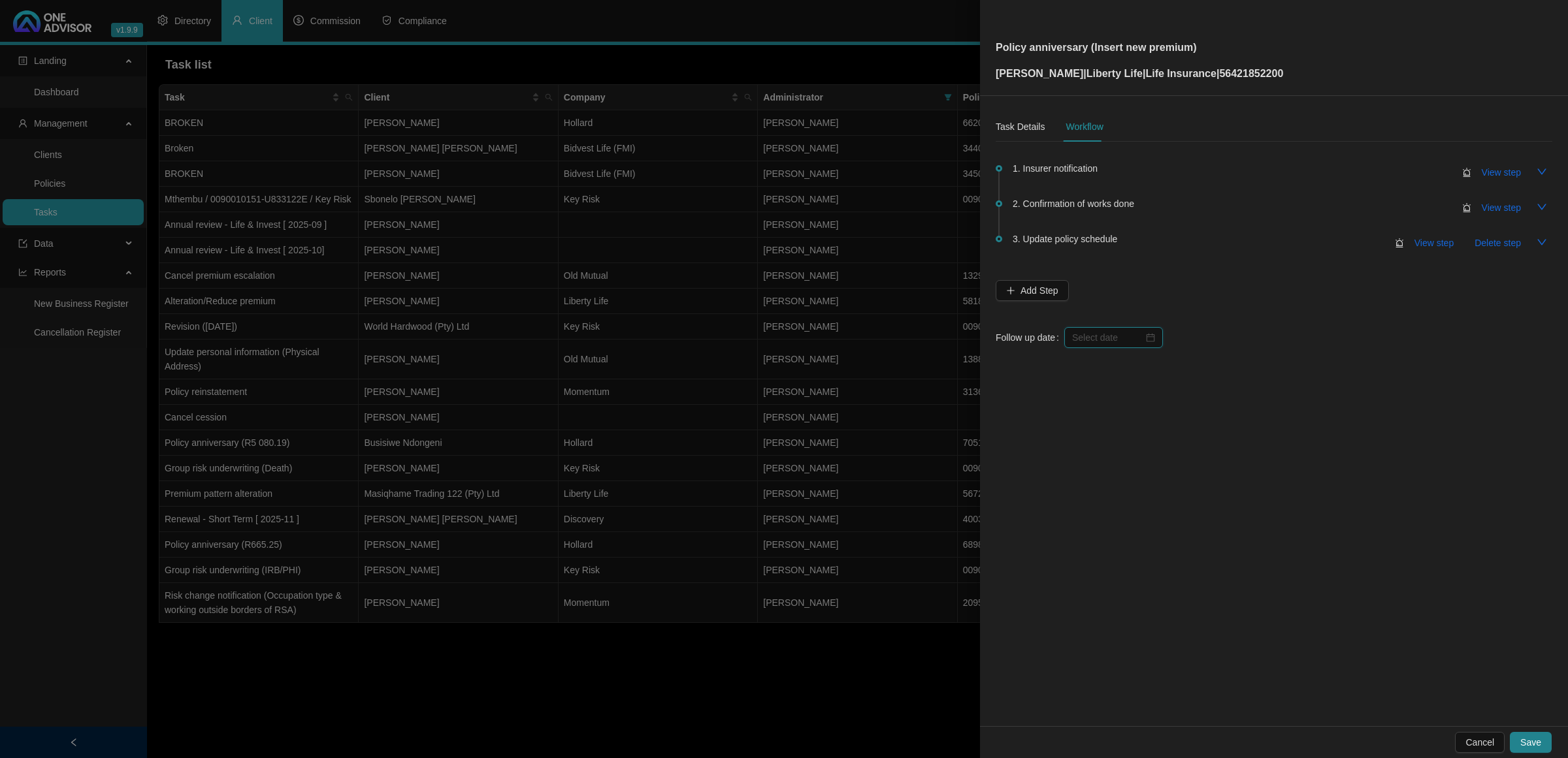
click at [1084, 334] on input at bounding box center [1108, 337] width 71 height 14
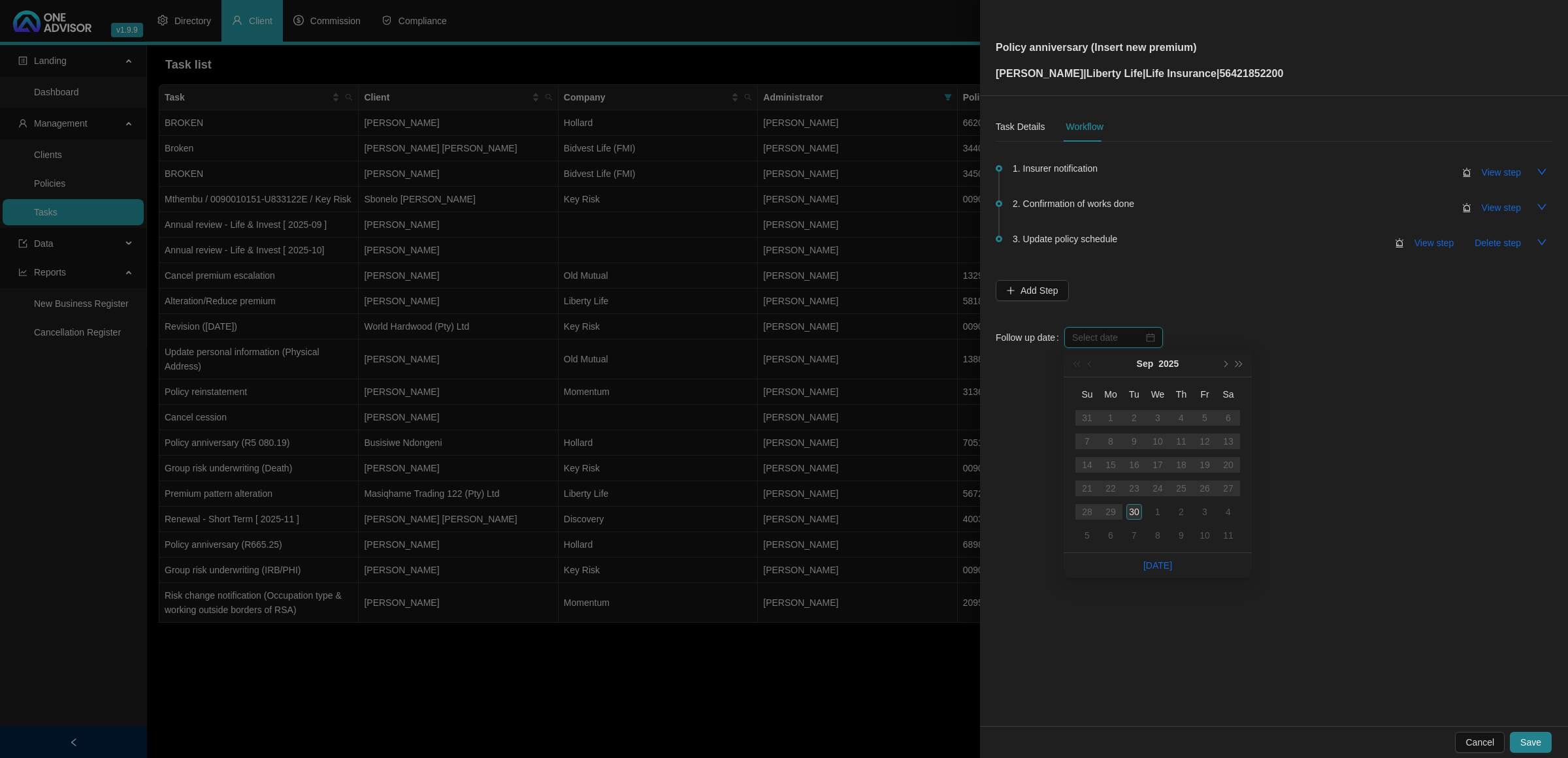
type input "[DATE]"
click at [1114, 503] on div "30" at bounding box center [1134, 512] width 16 height 16
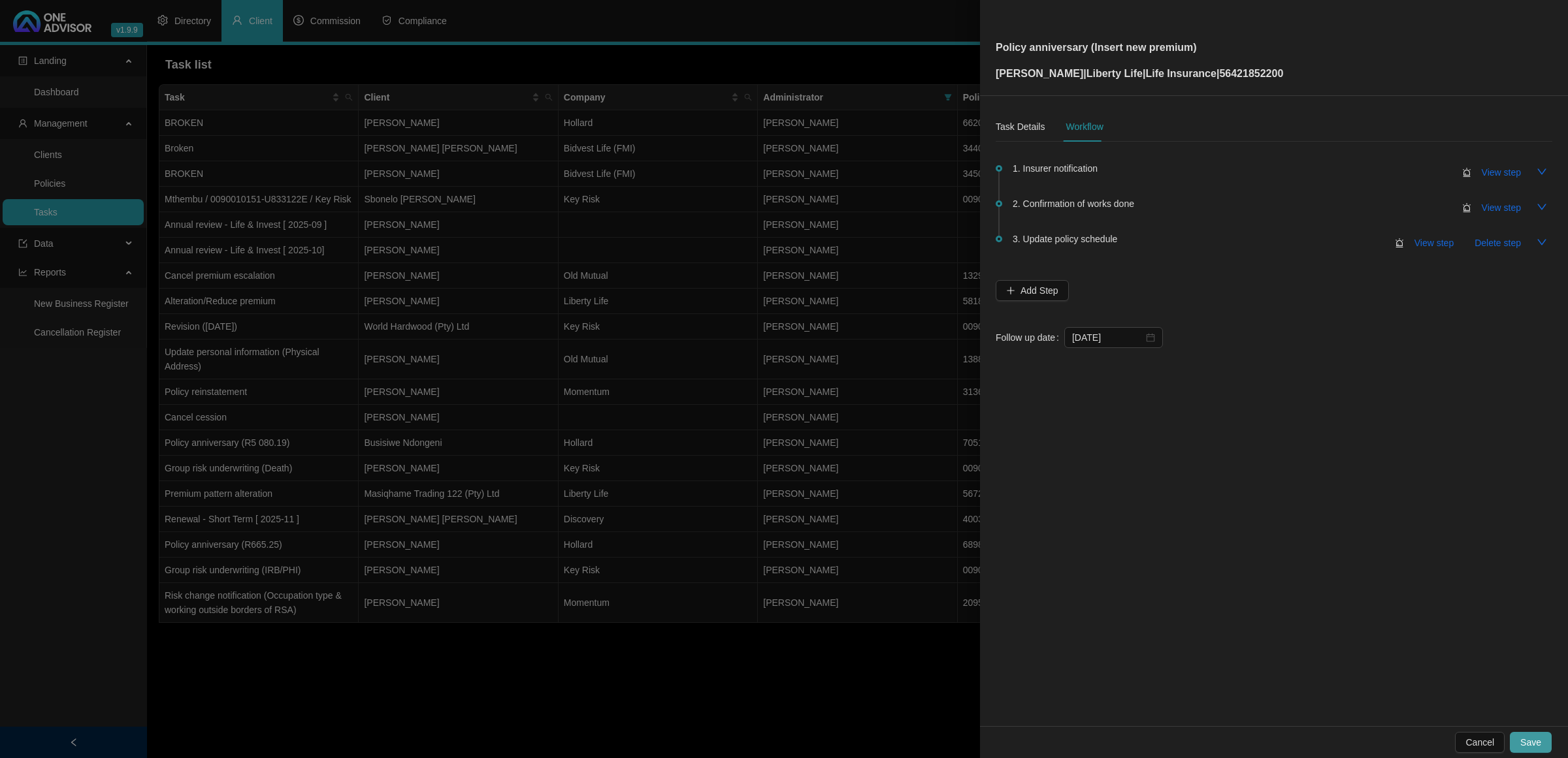
click at [1114, 503] on span "Save" at bounding box center [1531, 742] width 21 height 14
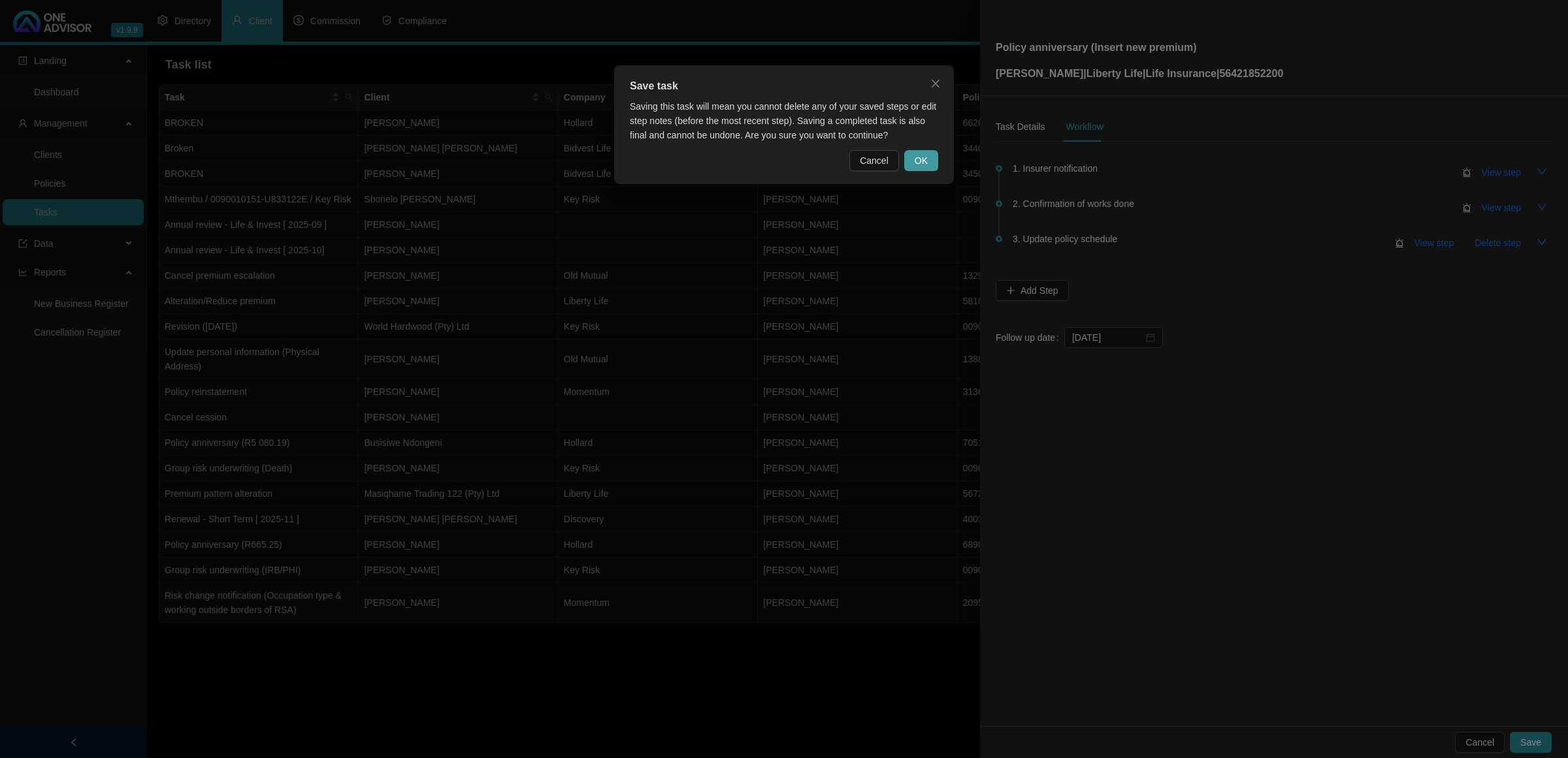
click at [933, 158] on button "OK" at bounding box center [921, 161] width 34 height 21
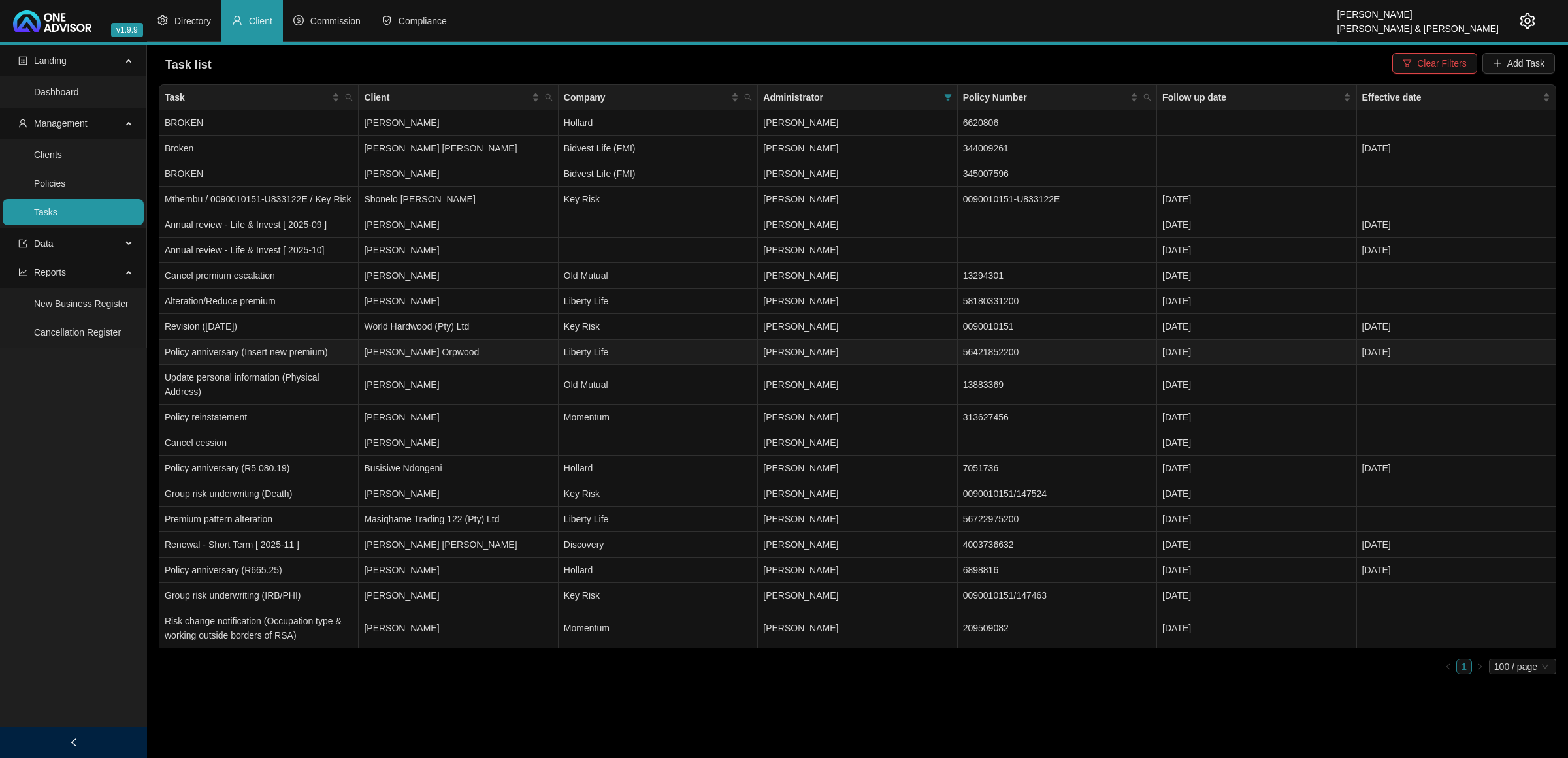
click at [414, 351] on td "[PERSON_NAME] Orpwood" at bounding box center [458, 352] width 200 height 26
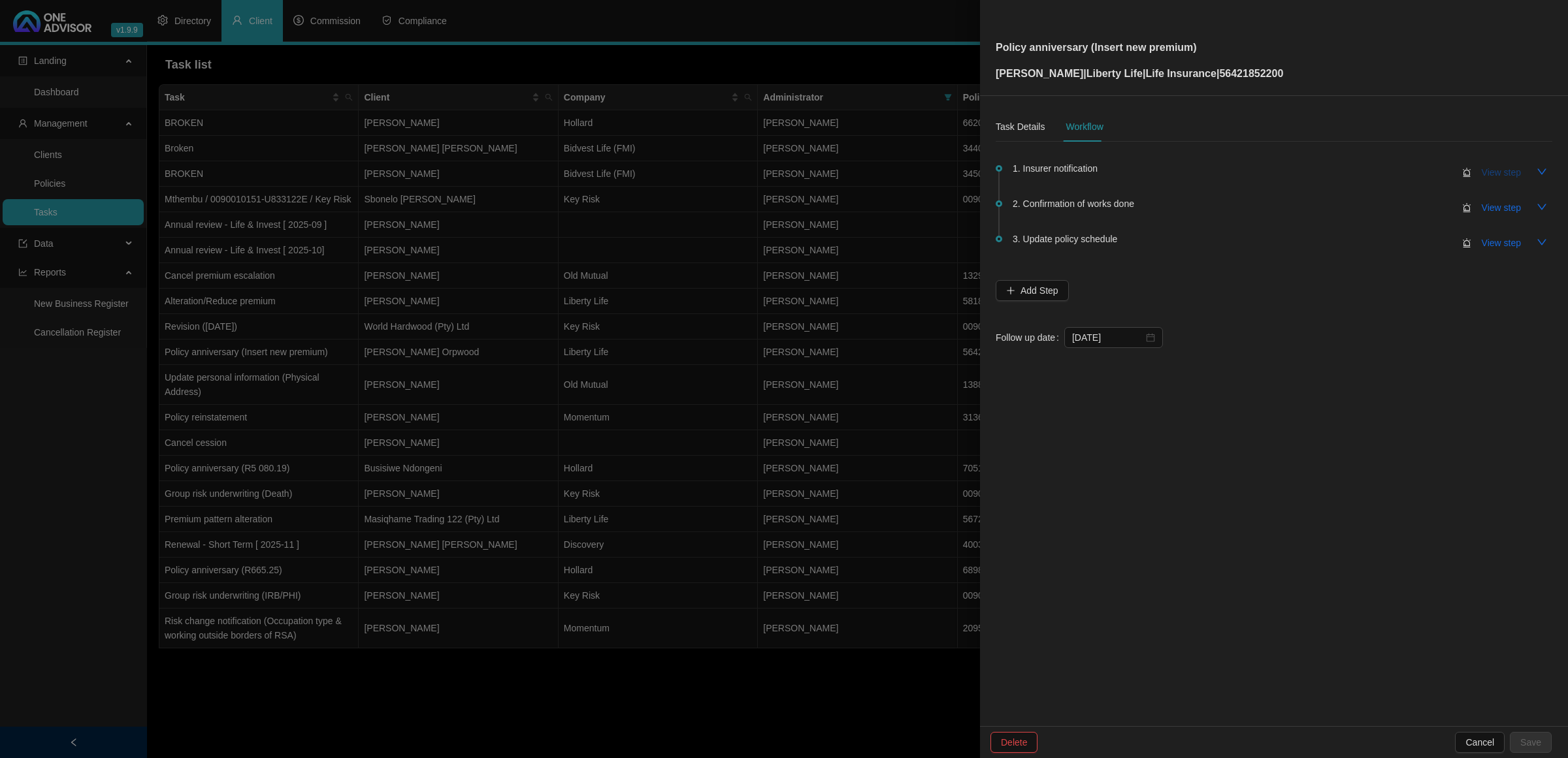
click at [1114, 171] on span "View step" at bounding box center [1502, 173] width 39 height 14
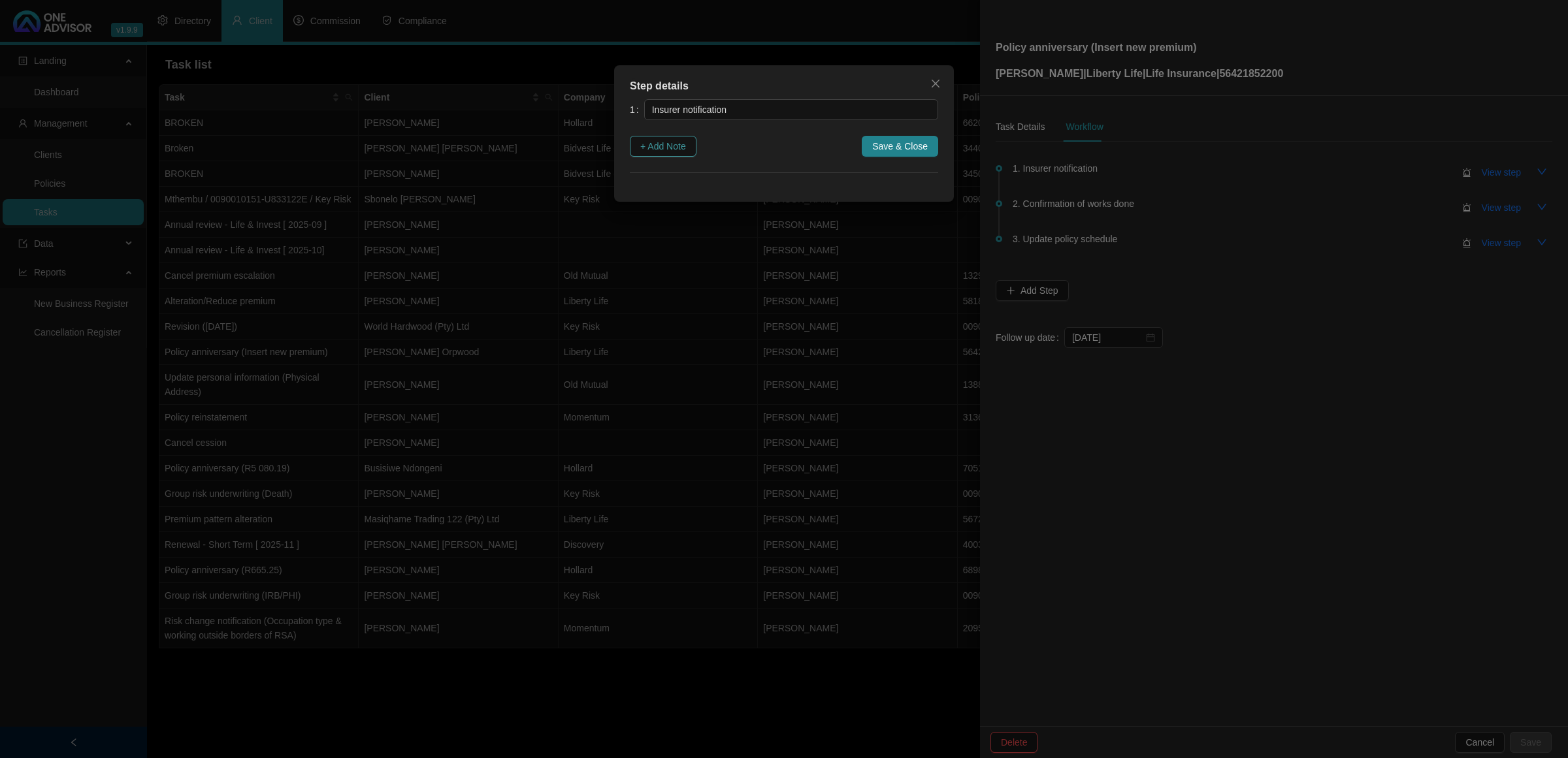
click at [673, 137] on button "+ Add Note" at bounding box center [664, 146] width 67 height 21
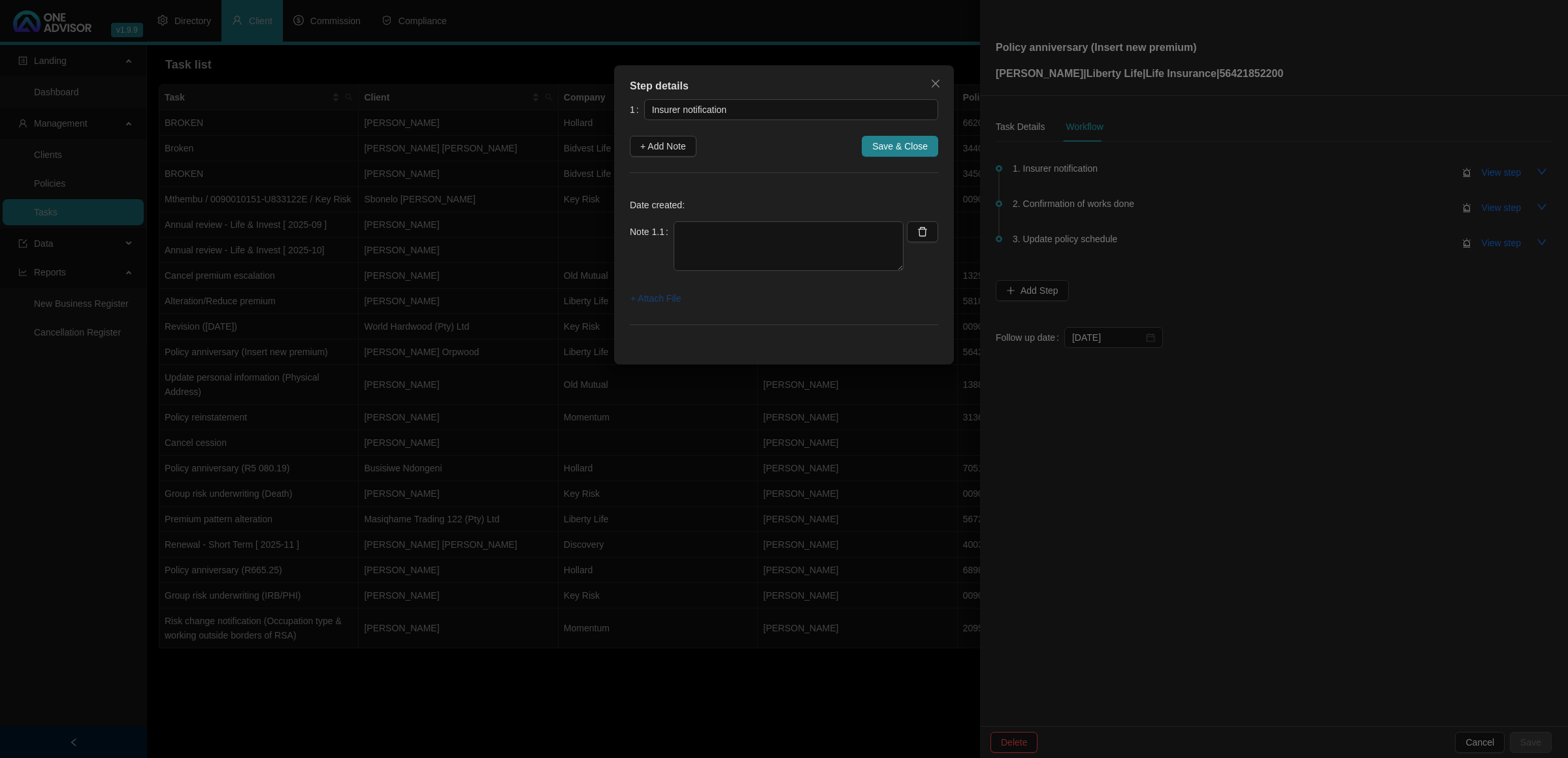
click at [661, 297] on span "+ Attach File" at bounding box center [656, 298] width 50 height 14
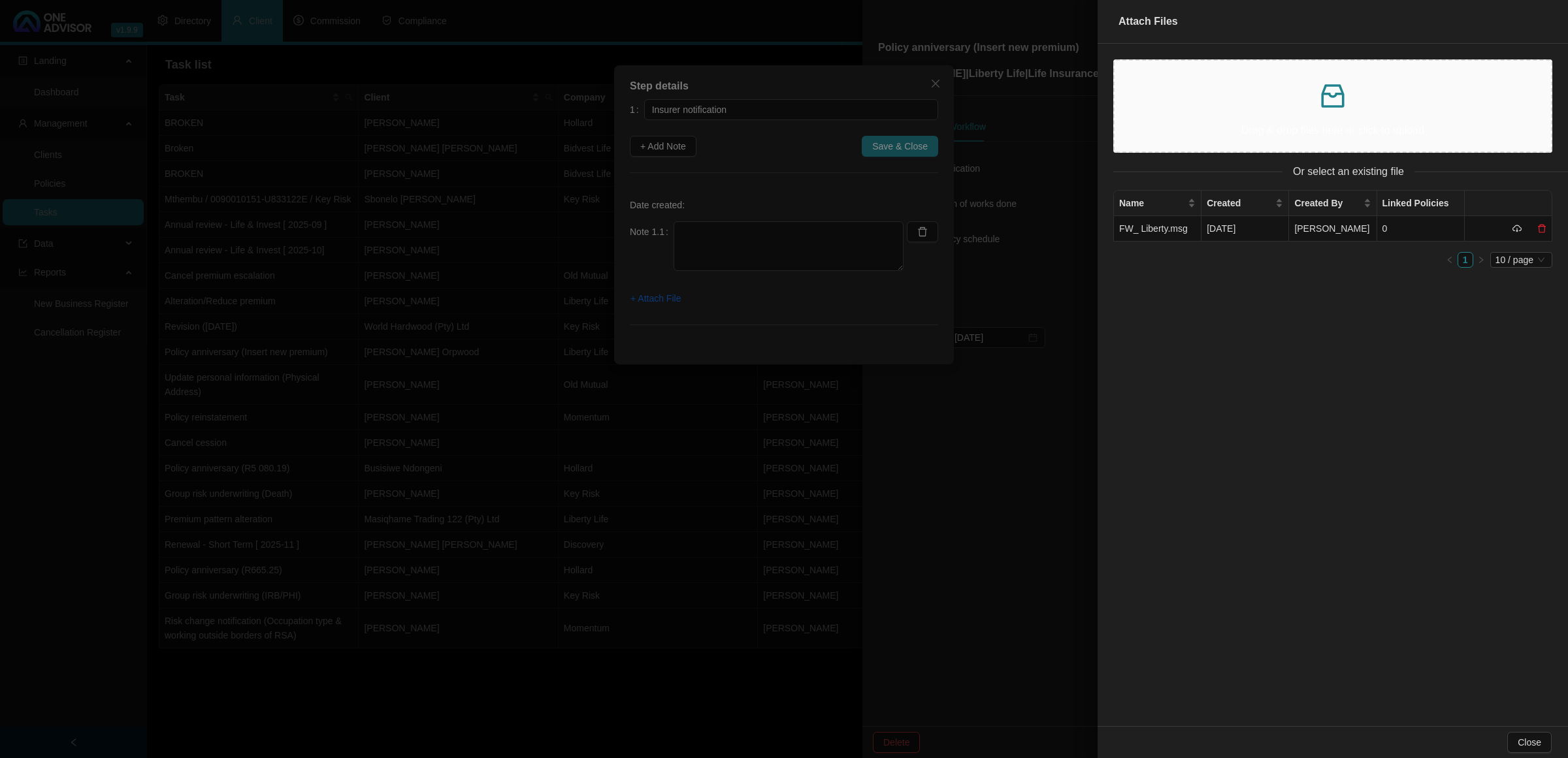
click at [770, 230] on div at bounding box center [784, 379] width 1568 height 758
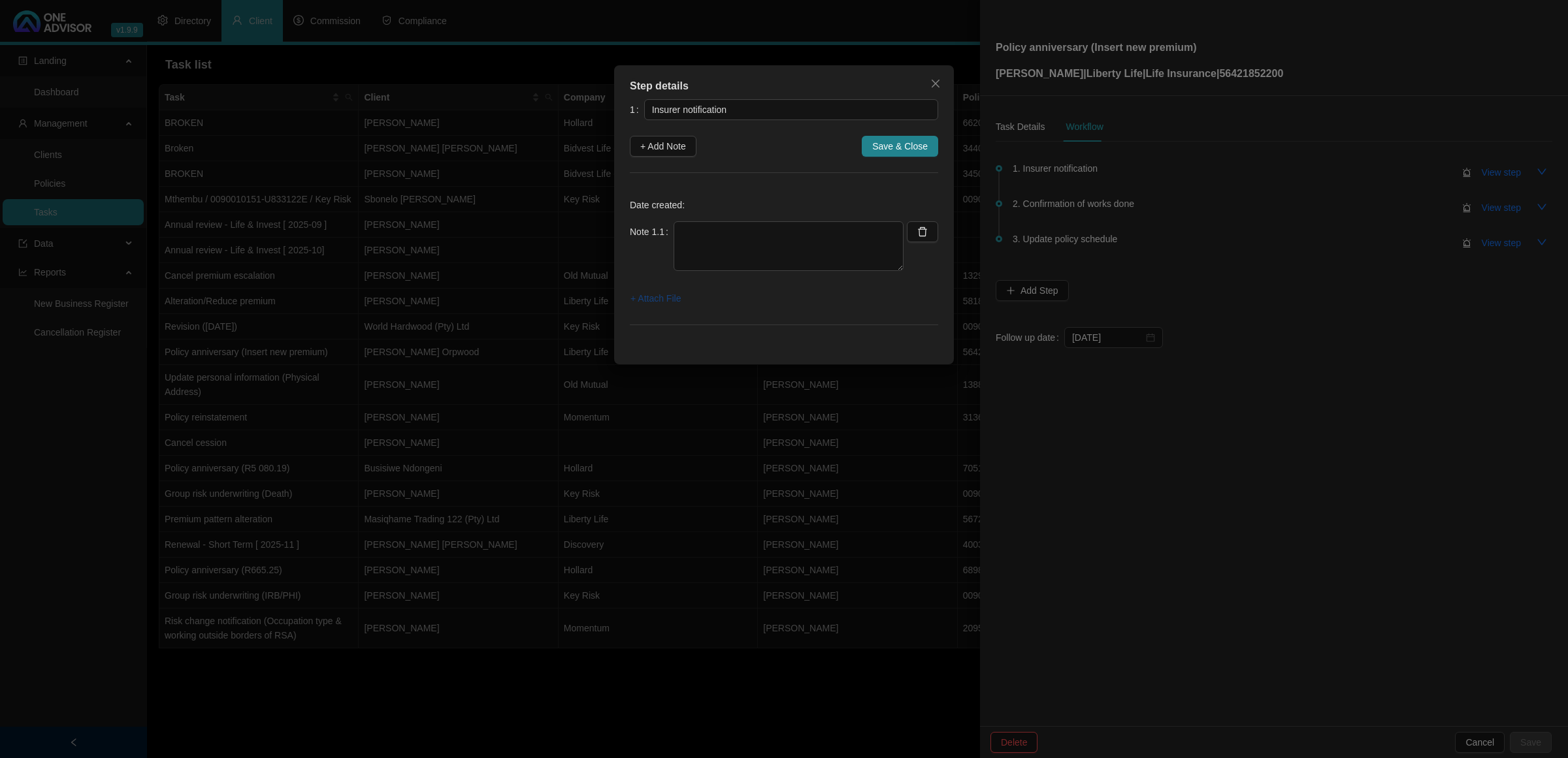
click at [668, 301] on span "+ Attach File" at bounding box center [656, 298] width 50 height 14
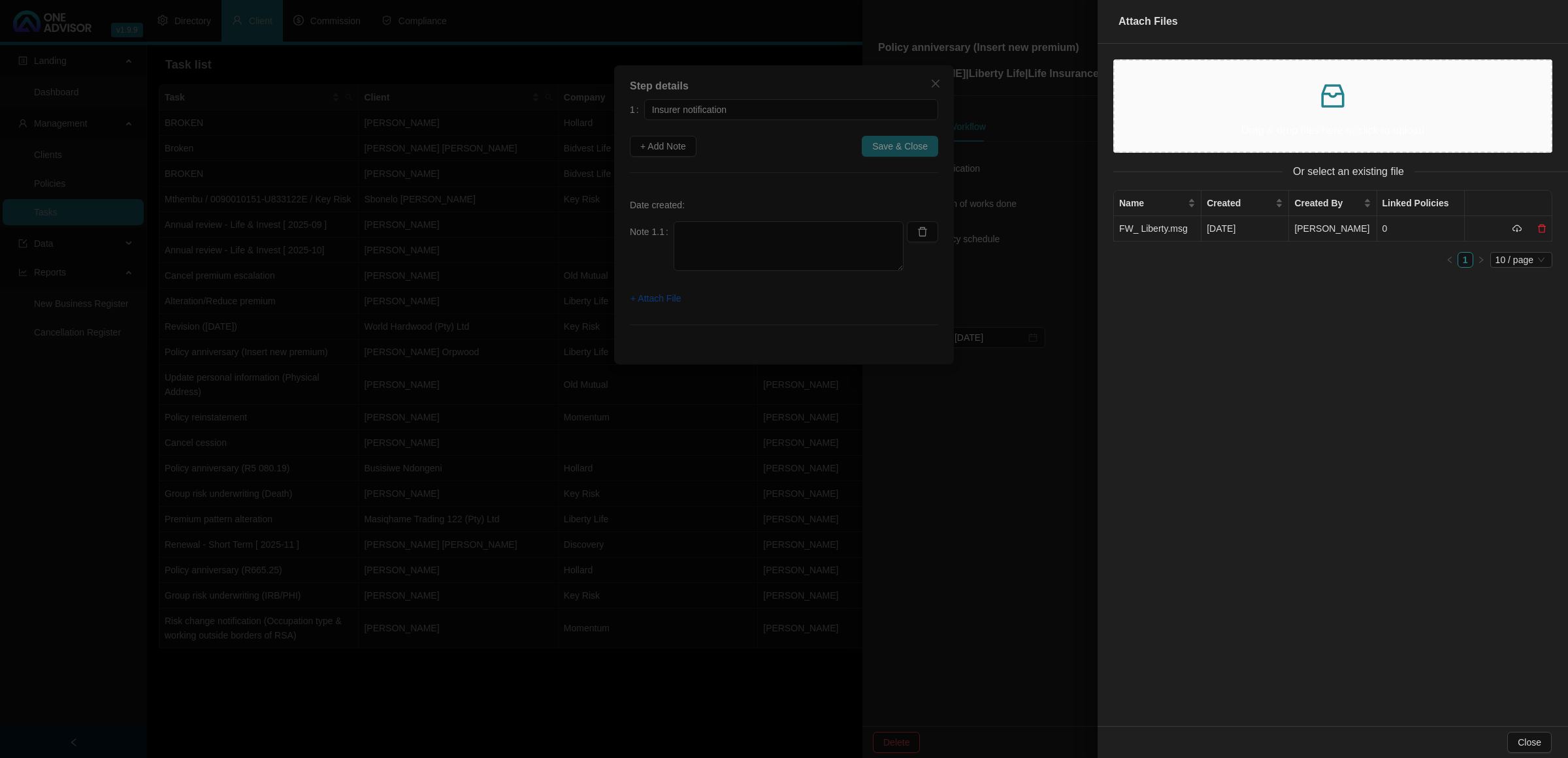
drag, startPoint x: 1203, startPoint y: 232, endPoint x: 962, endPoint y: 224, distance: 241.1
click at [1114, 232] on td "[DATE]" at bounding box center [1245, 229] width 88 height 26
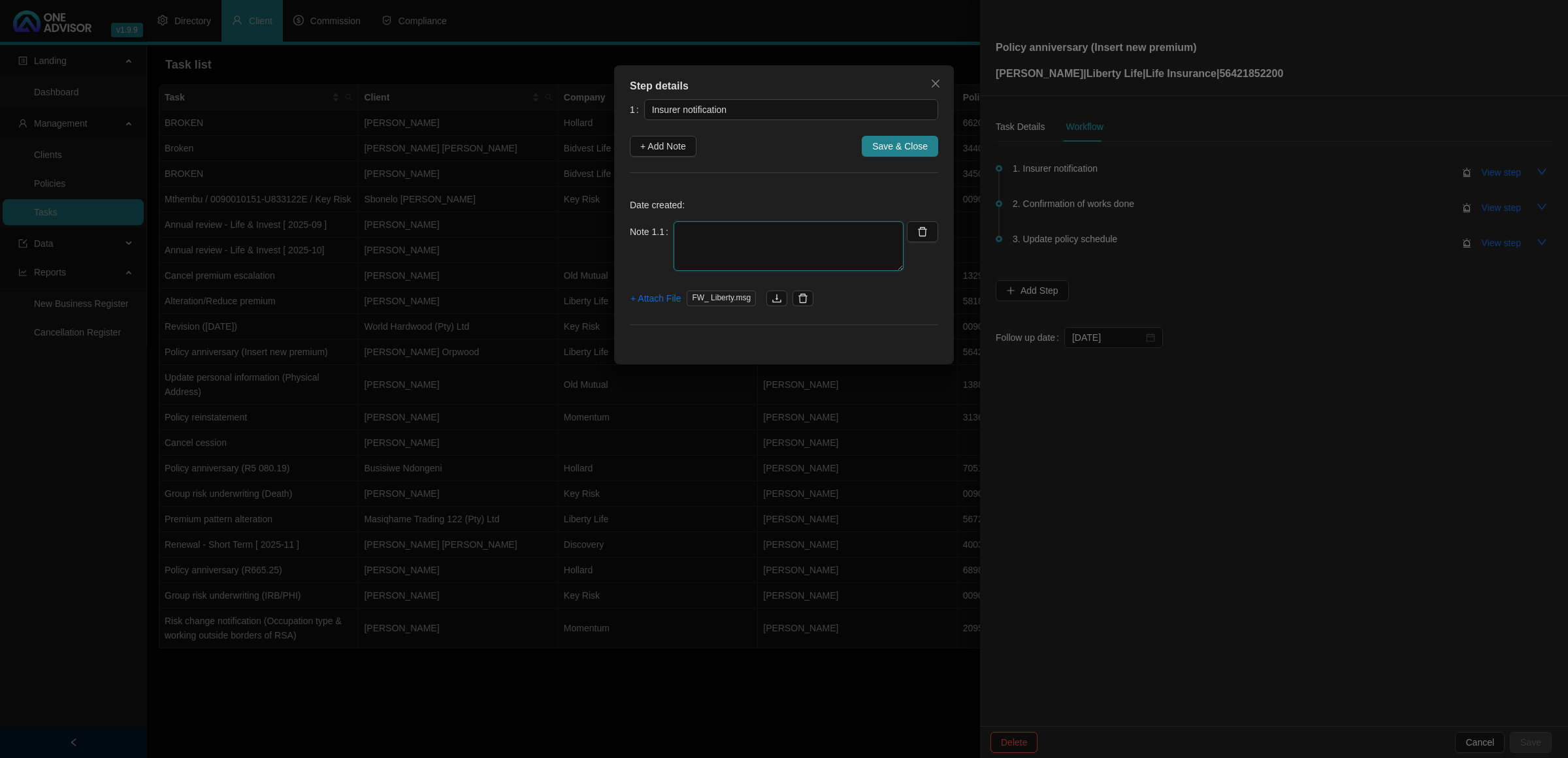
click at [808, 235] on textarea at bounding box center [788, 246] width 230 height 50
type textarea "[DATE] Liberty emailed [PERSON_NAME] notification that letters have been sent t…"
click at [894, 143] on span "Save & Close" at bounding box center [900, 146] width 56 height 14
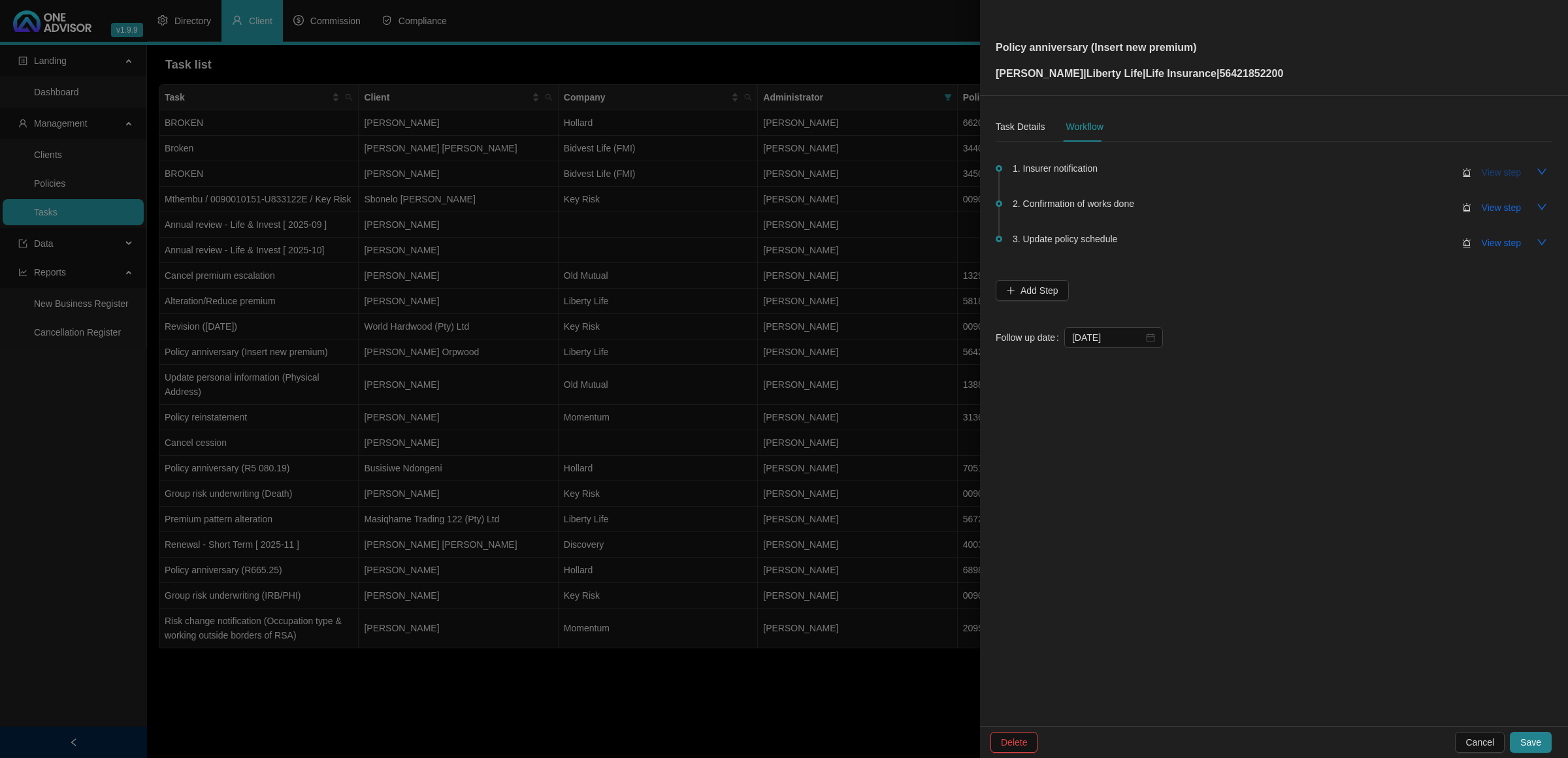
click at [1114, 175] on span "View step" at bounding box center [1502, 173] width 39 height 14
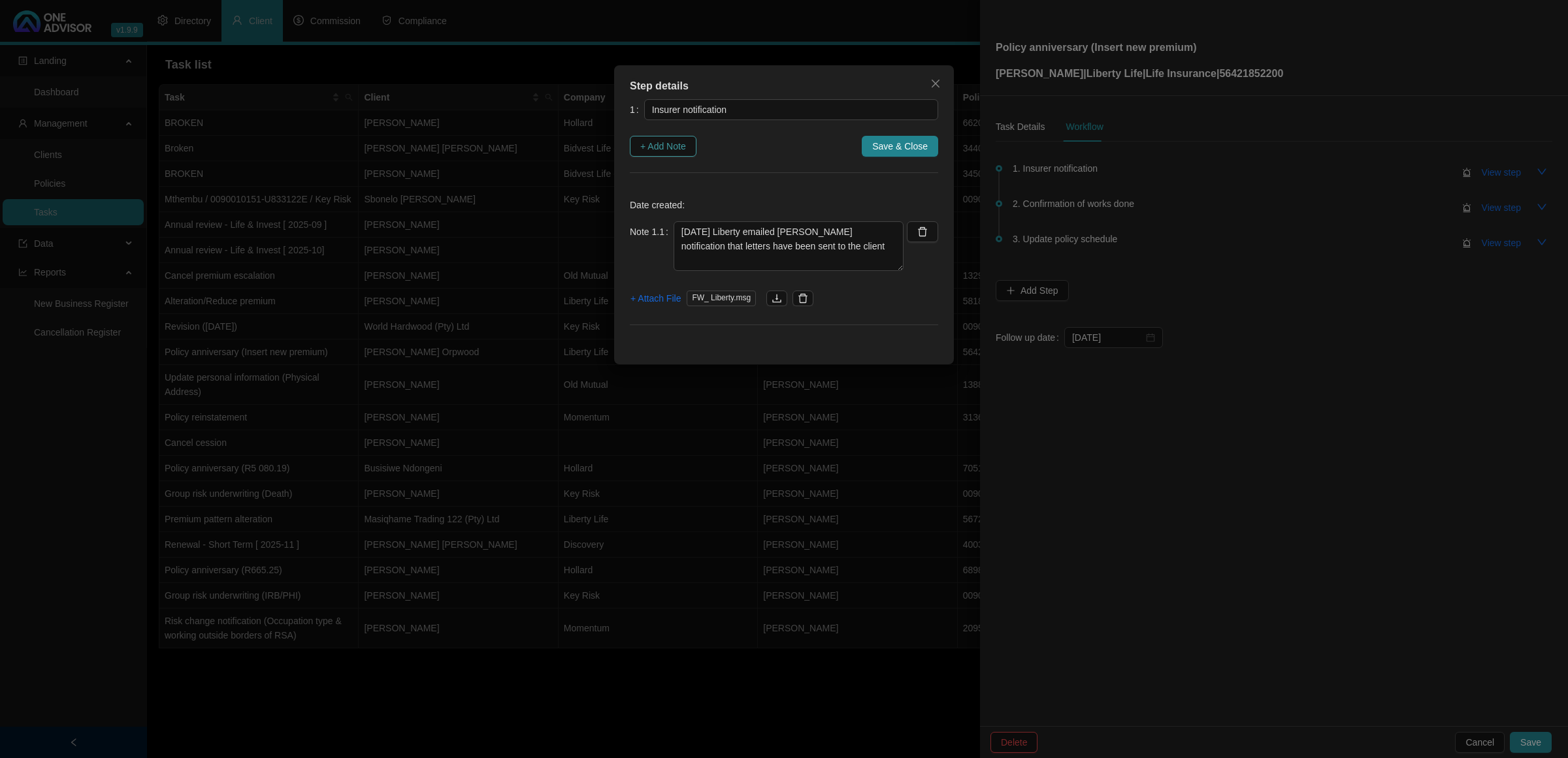
click at [648, 148] on span "+ Add Note" at bounding box center [664, 146] width 46 height 14
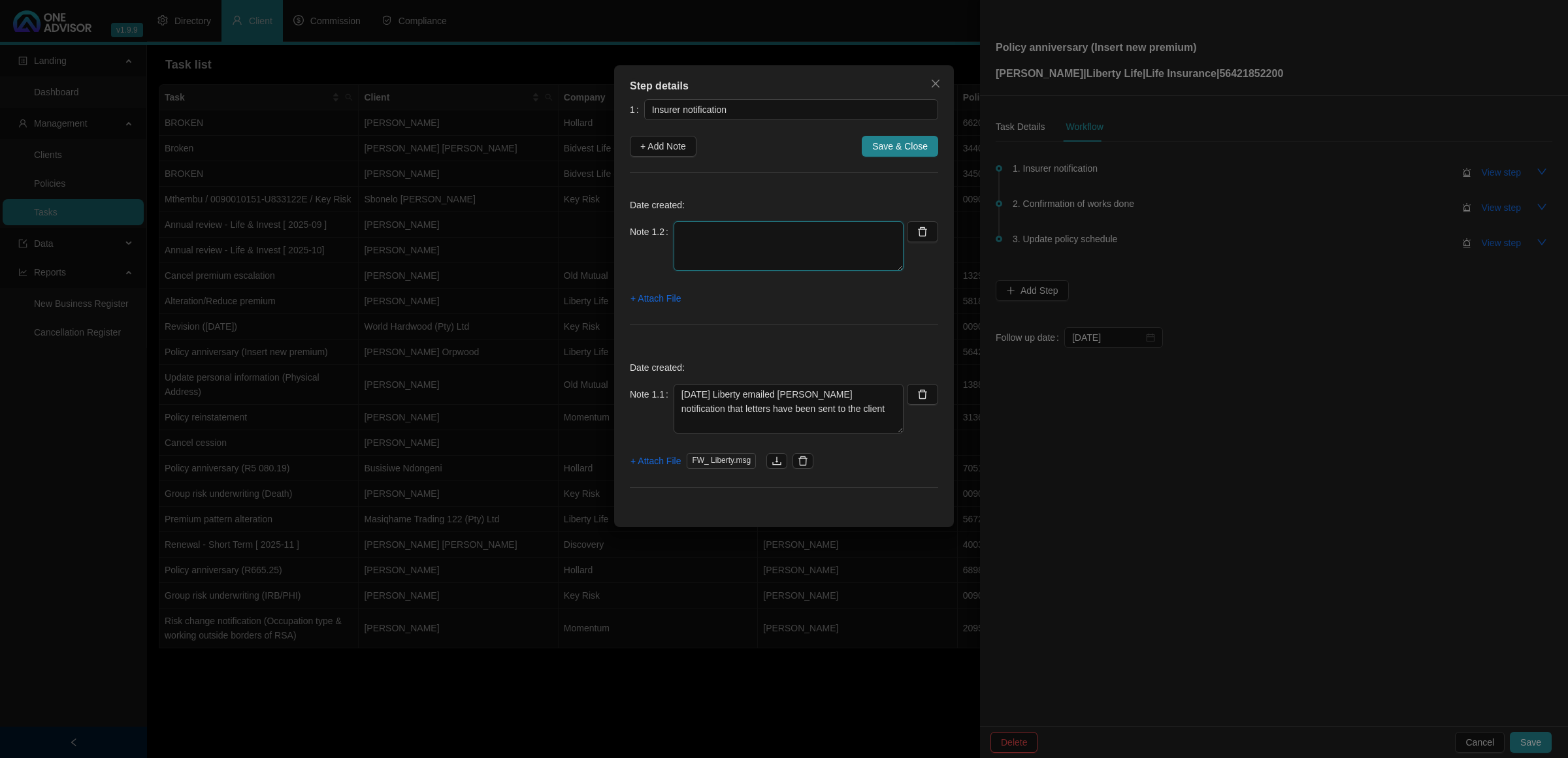
click at [706, 243] on textarea at bounding box center [788, 246] width 230 height 50
type textarea "[DATE] I downloaded the letter and its a risk option letter - Emailed to [PERSO…"
click at [660, 299] on span "+ Attach File" at bounding box center [656, 298] width 50 height 14
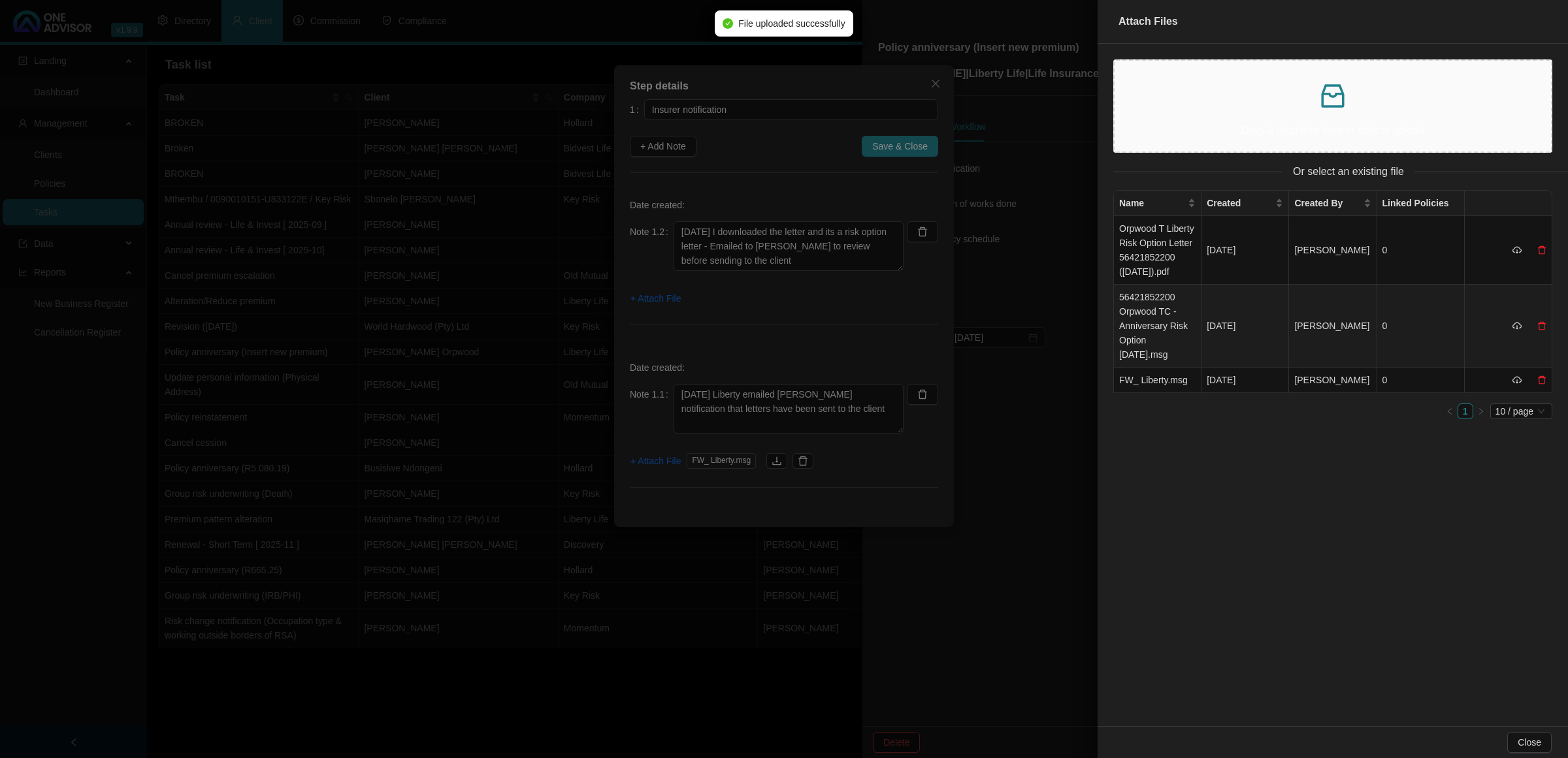
click at [1114, 313] on td "56421852200 Orpwood TC - Anniversary Risk Option [DATE].msg" at bounding box center [1158, 326] width 88 height 83
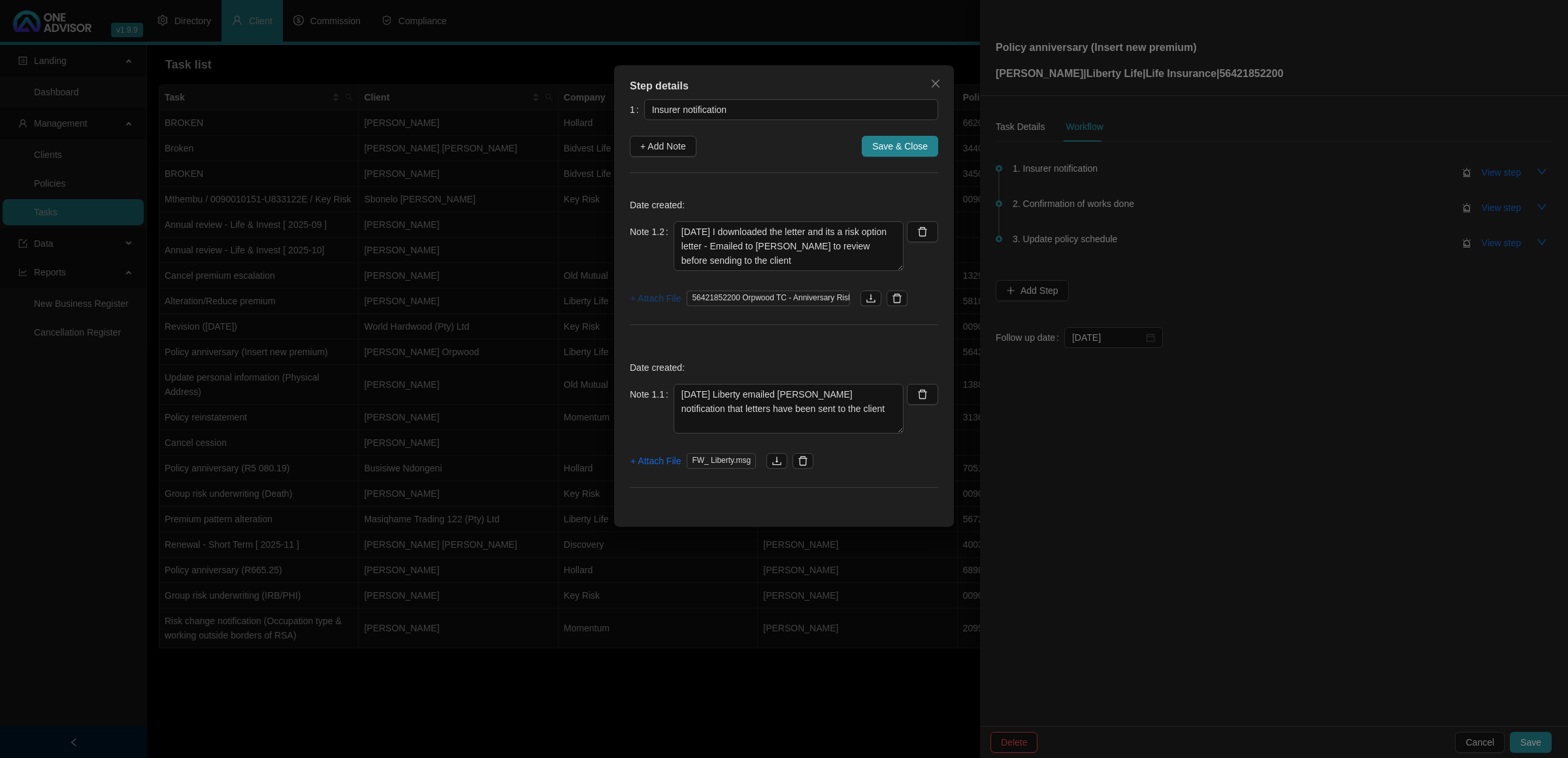
click at [639, 297] on span "+ Attach File" at bounding box center [656, 298] width 50 height 14
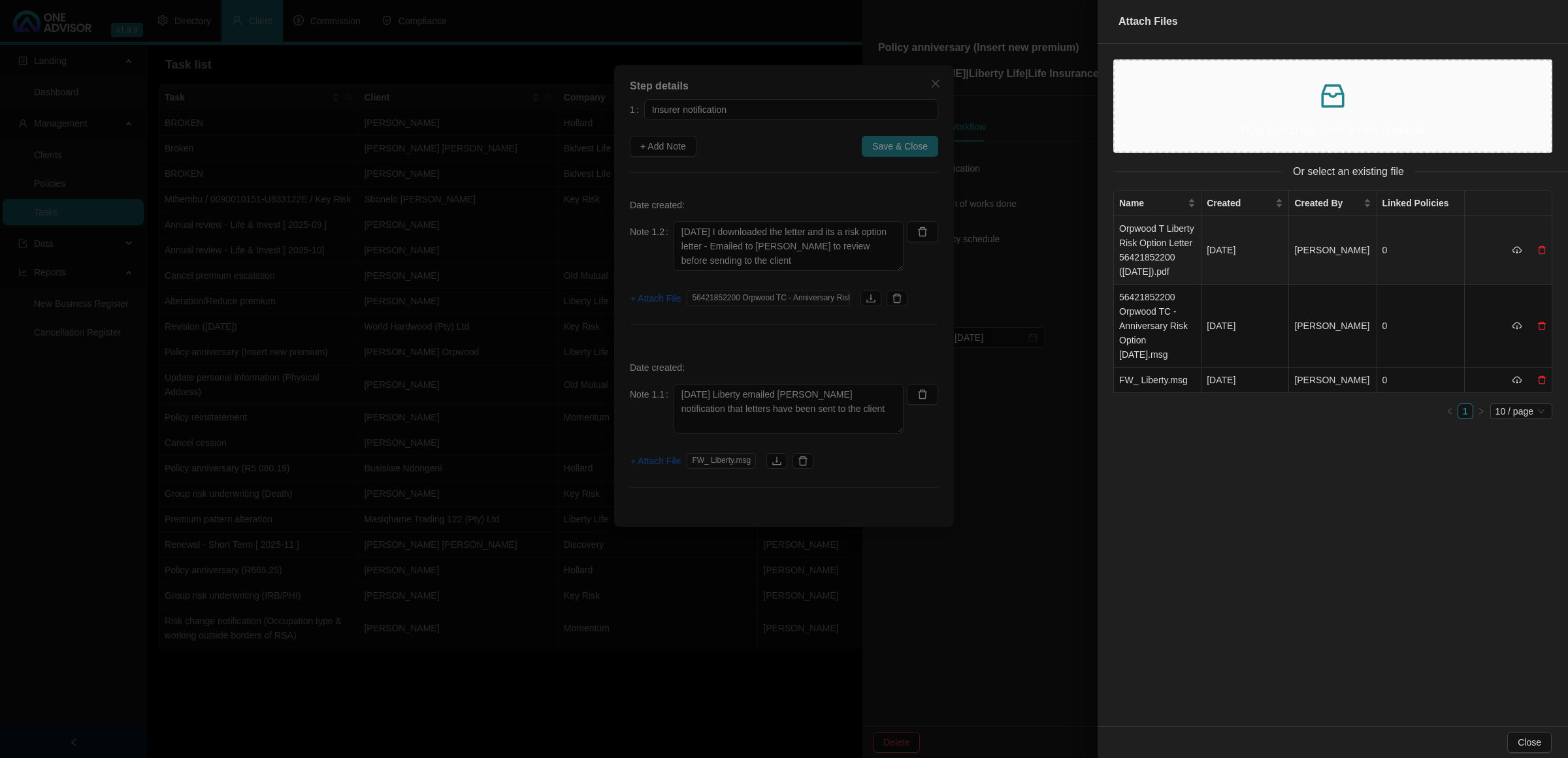
click at [1114, 243] on td "Orpwood T Liberty Risk Option Letter 56421852200 ([DATE]).pdf" at bounding box center [1158, 250] width 88 height 69
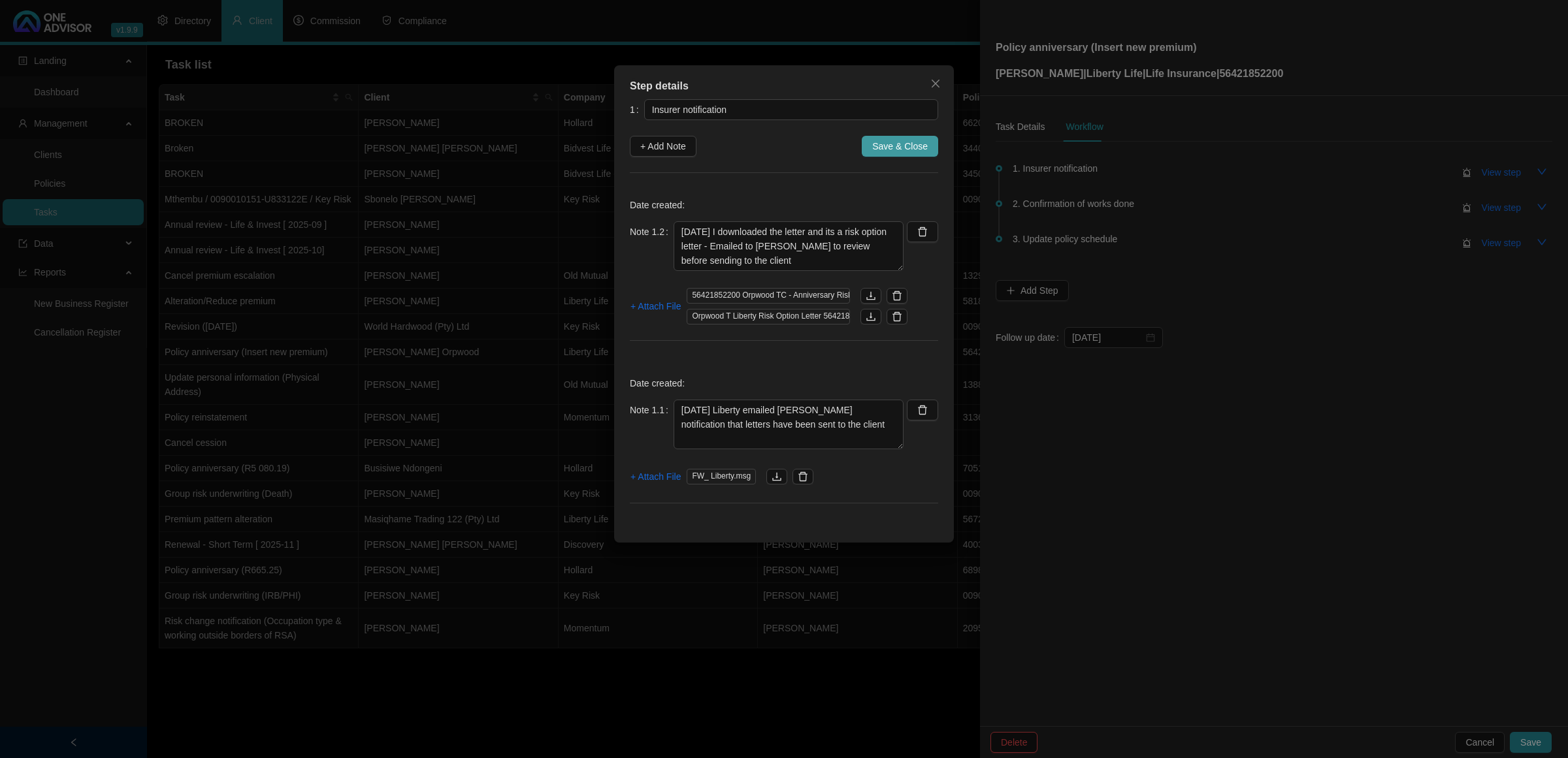
click at [883, 146] on span "Save & Close" at bounding box center [900, 146] width 56 height 14
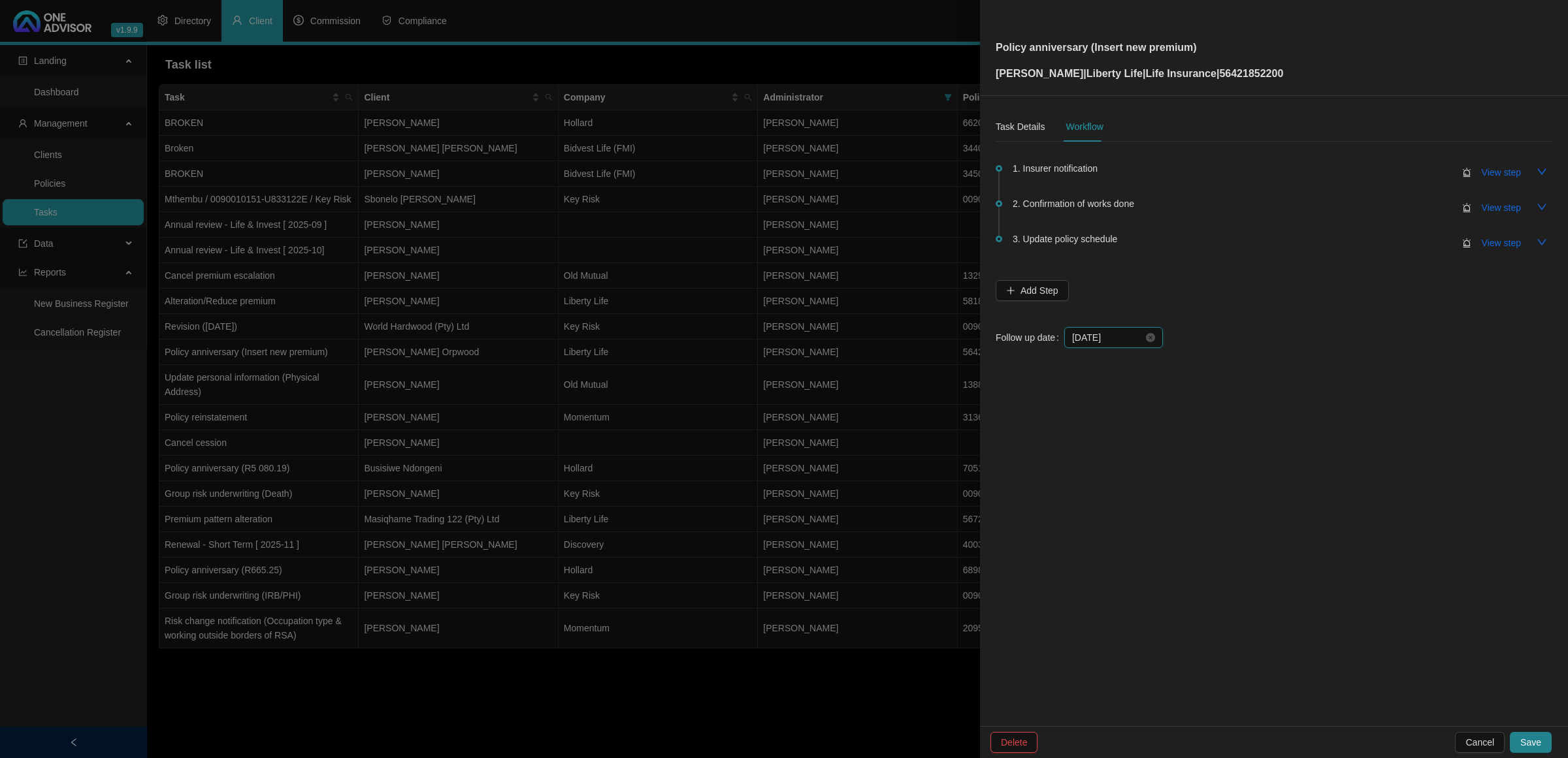
click at [1114, 331] on input "[DATE]" at bounding box center [1108, 337] width 71 height 14
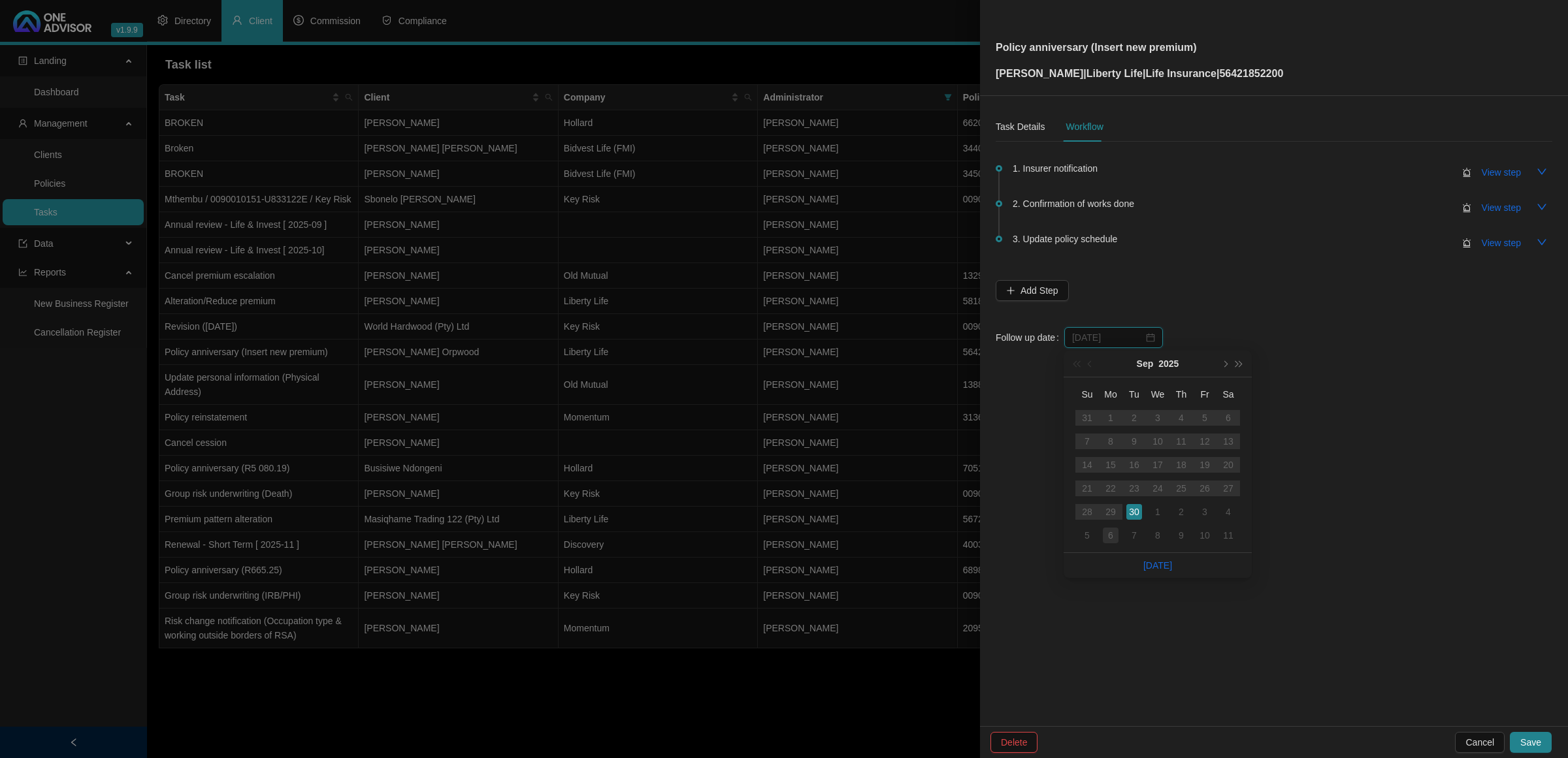
type input "[DATE]"
click at [1114, 503] on div "6" at bounding box center [1111, 536] width 16 height 16
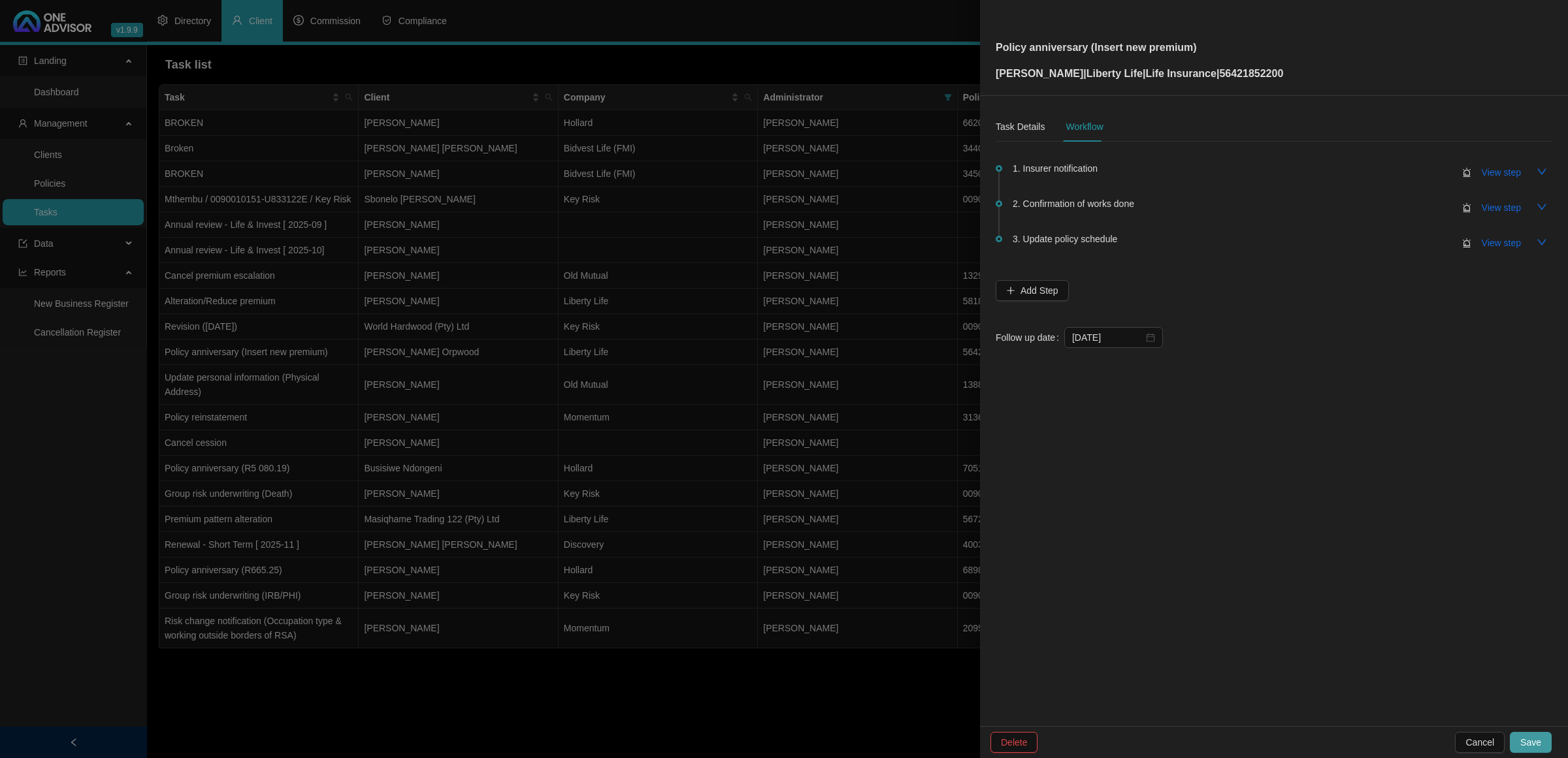
click at [1114, 503] on span "Save" at bounding box center [1531, 742] width 21 height 14
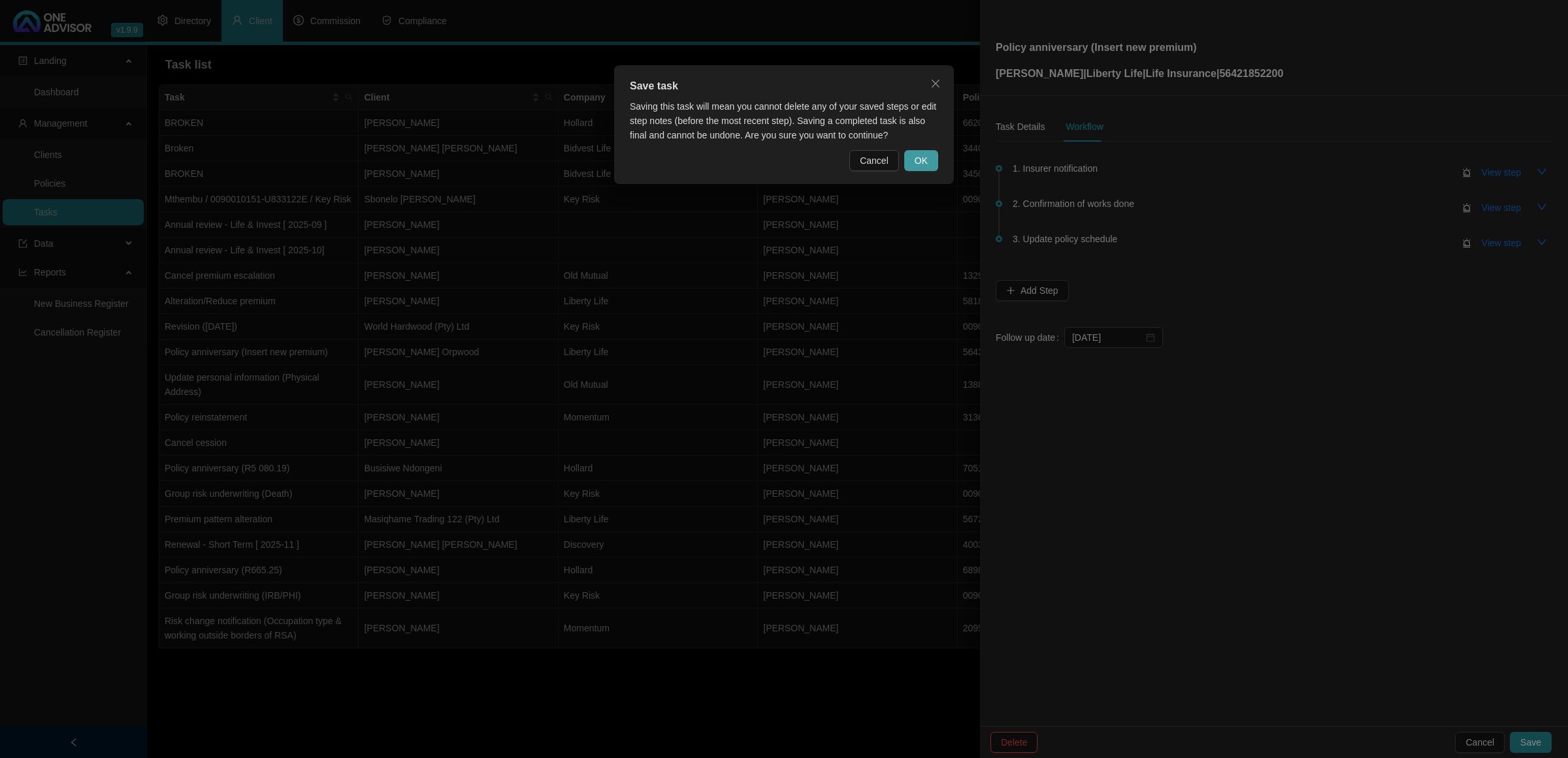
click at [933, 160] on button "OK" at bounding box center [921, 161] width 34 height 21
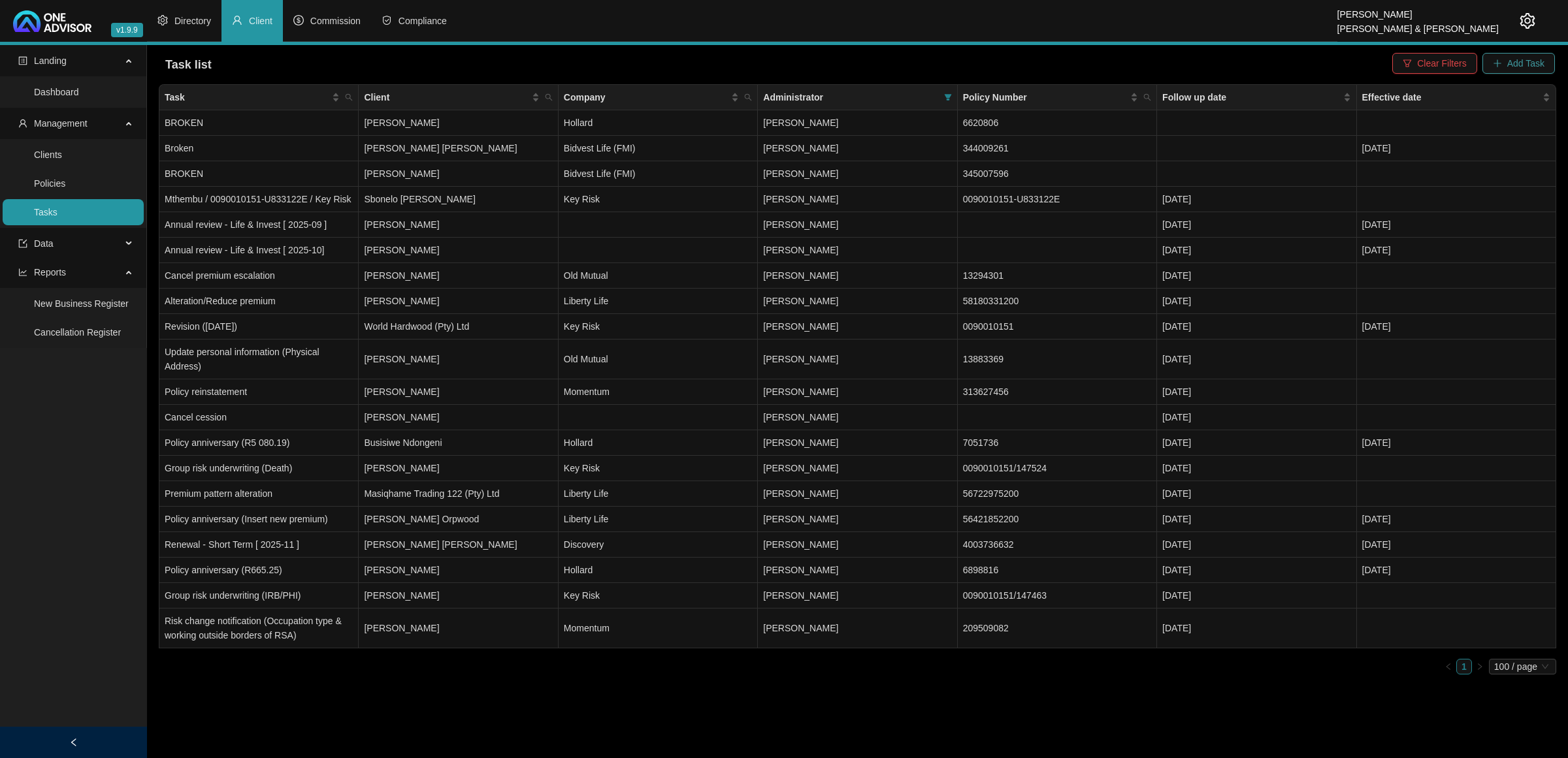
click at [1114, 56] on span "Add Task" at bounding box center [1526, 63] width 37 height 14
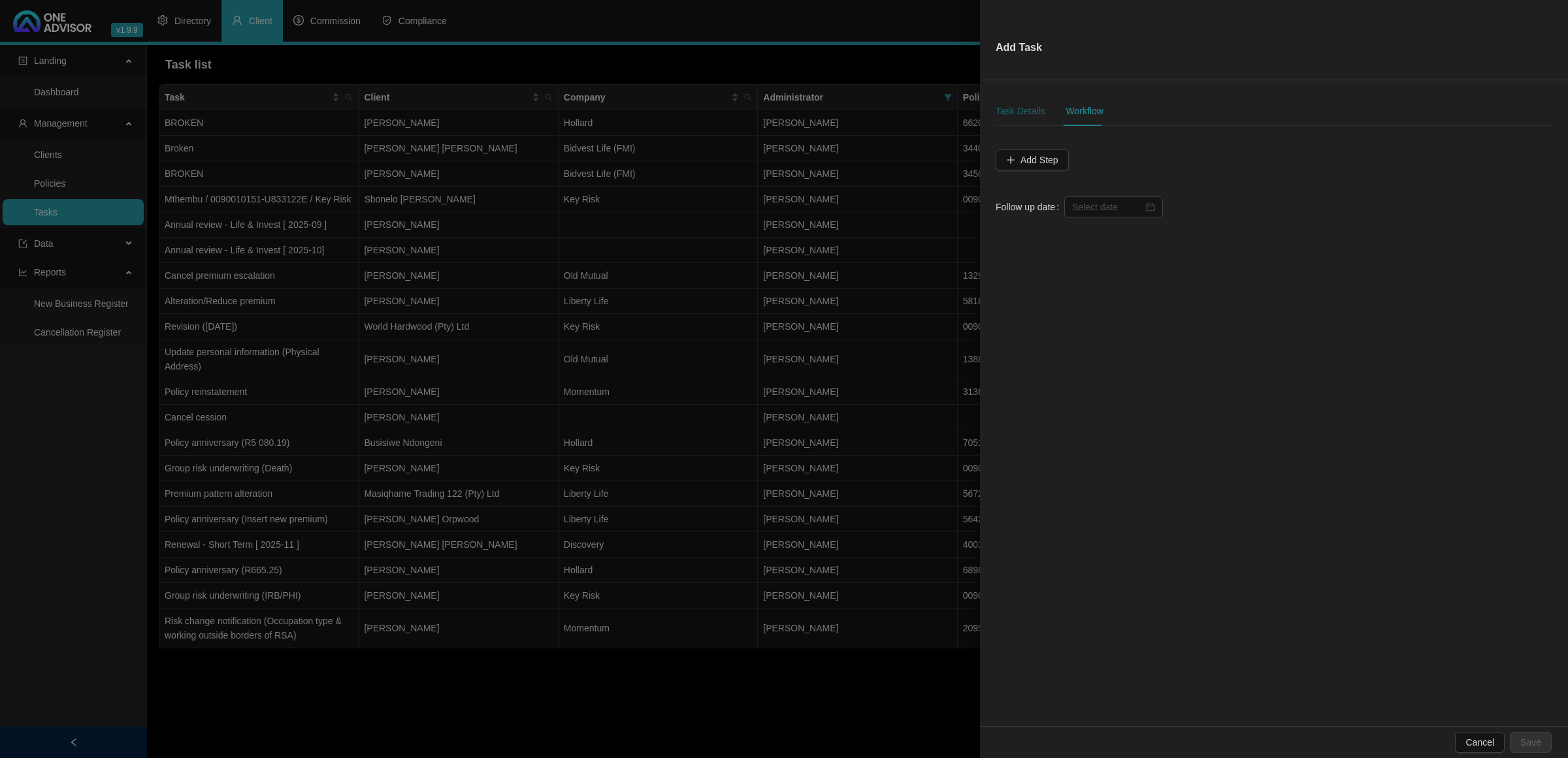
click at [1029, 114] on div "Task Details" at bounding box center [1020, 111] width 49 height 14
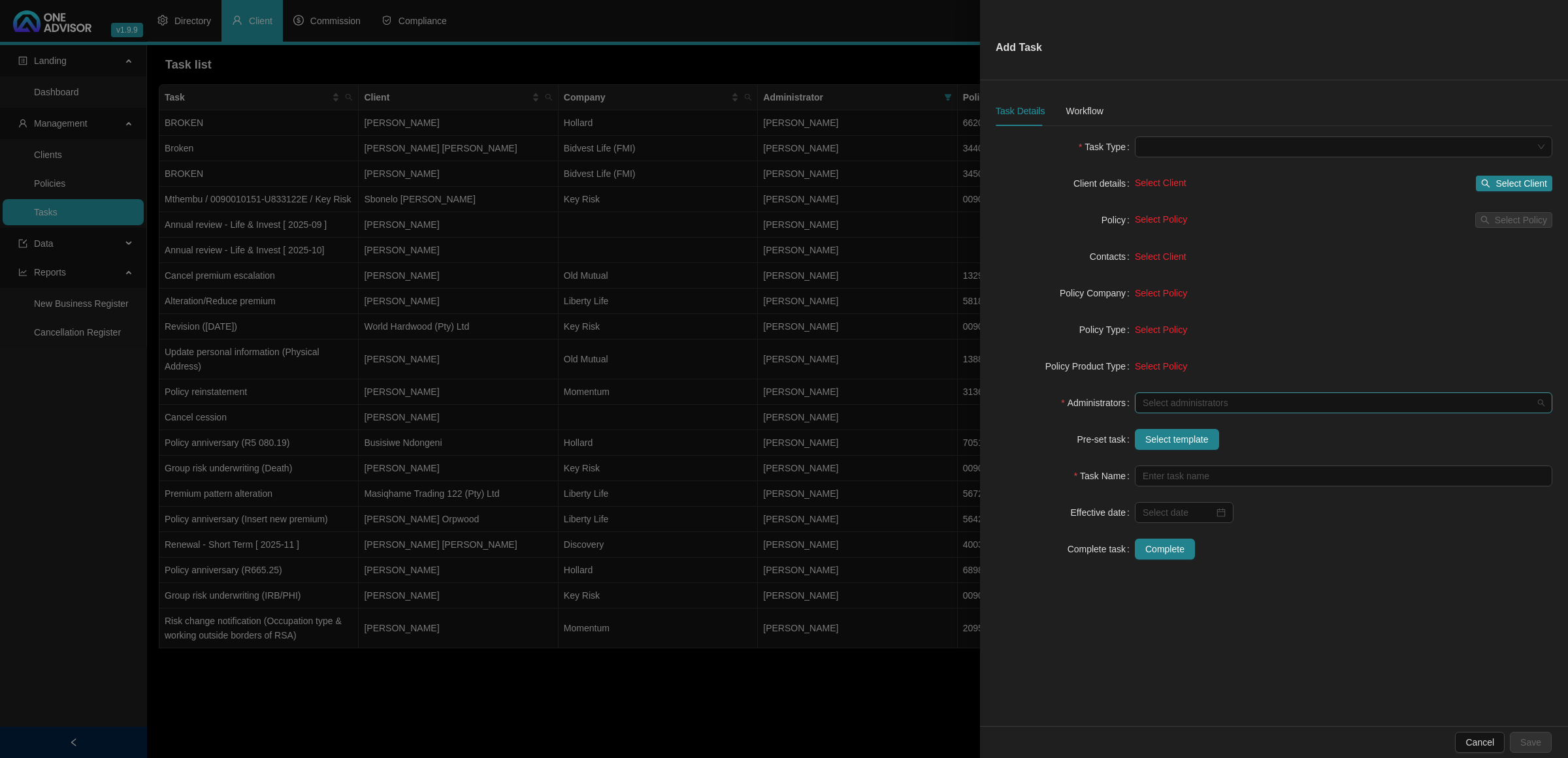
click at [1114, 407] on div at bounding box center [1336, 403] width 399 height 10
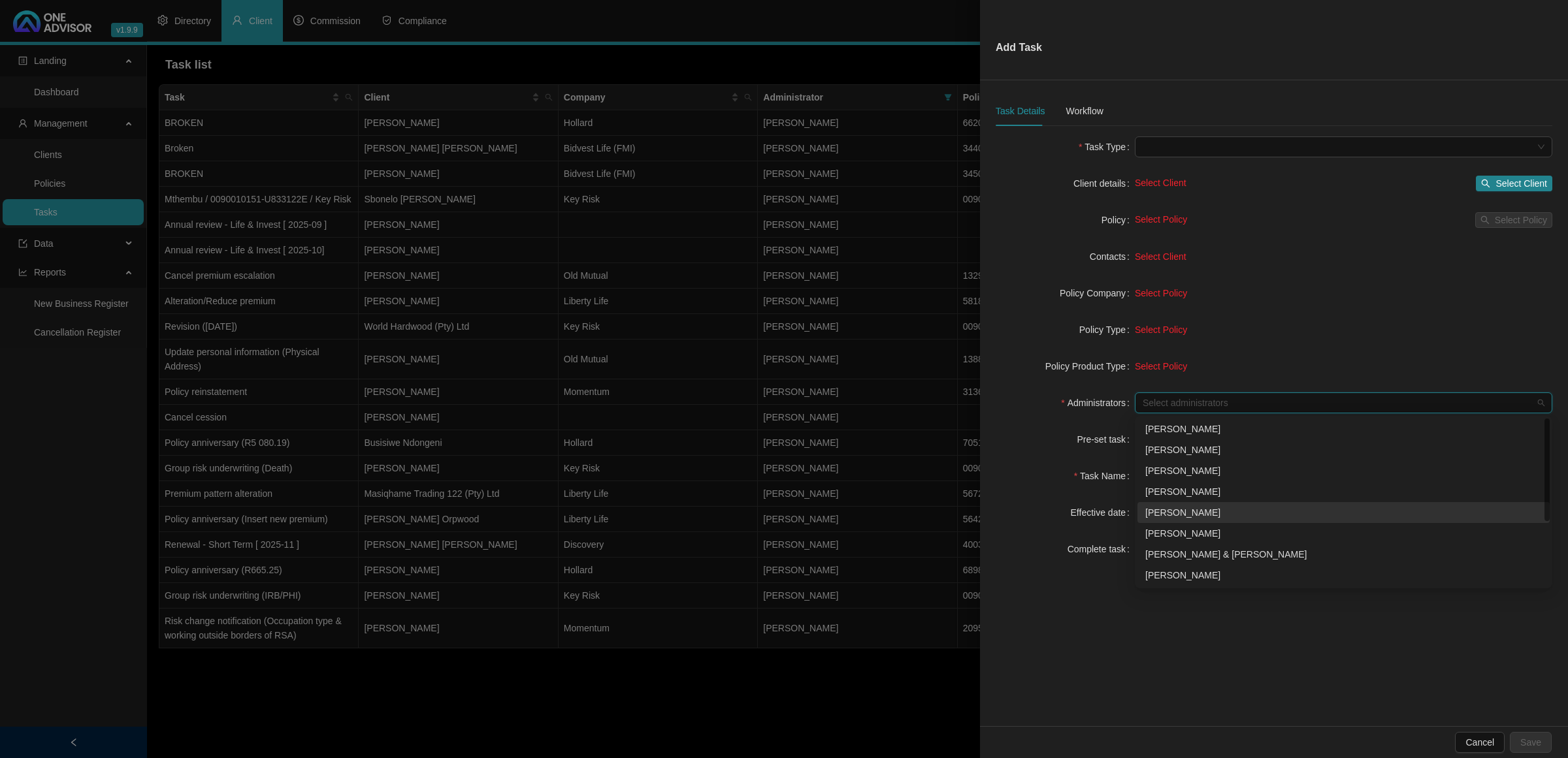
click at [1114, 503] on div "[PERSON_NAME]" at bounding box center [1344, 513] width 397 height 14
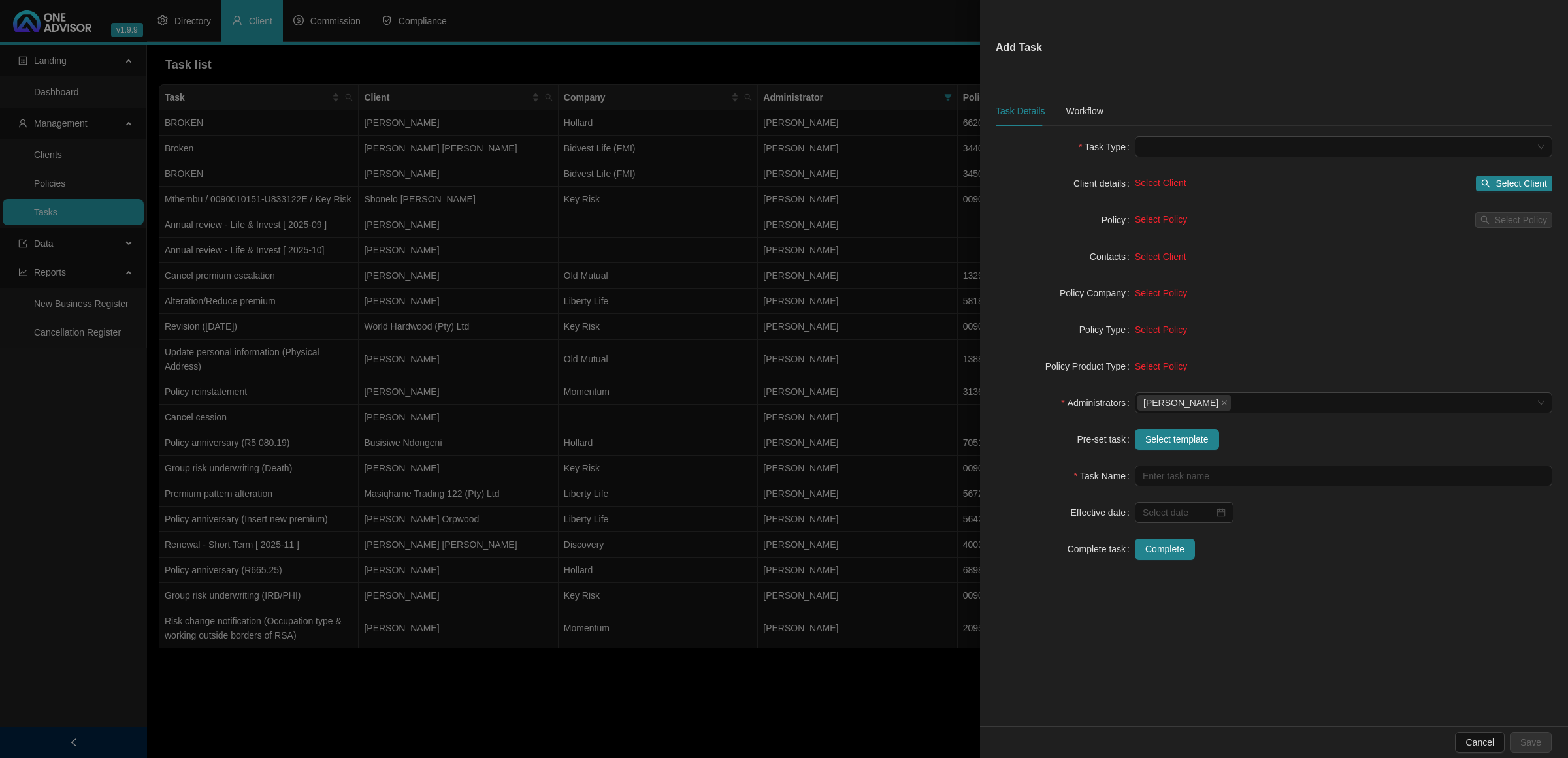
click at [1066, 448] on div "Pre-set task" at bounding box center [1065, 439] width 139 height 21
click at [1114, 446] on span "Select template" at bounding box center [1177, 439] width 63 height 14
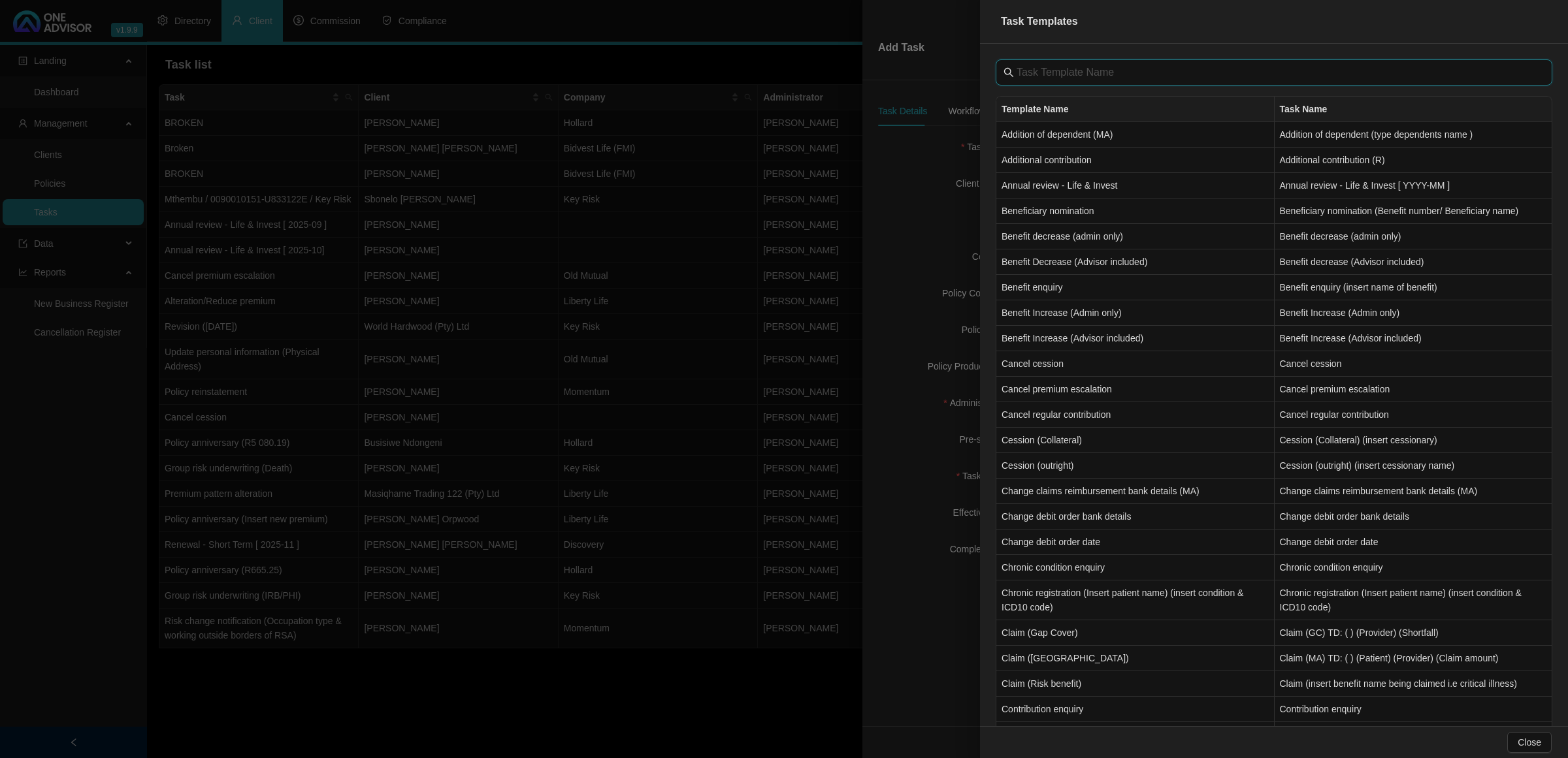
click at [1075, 75] on input "text" at bounding box center [1275, 73] width 518 height 16
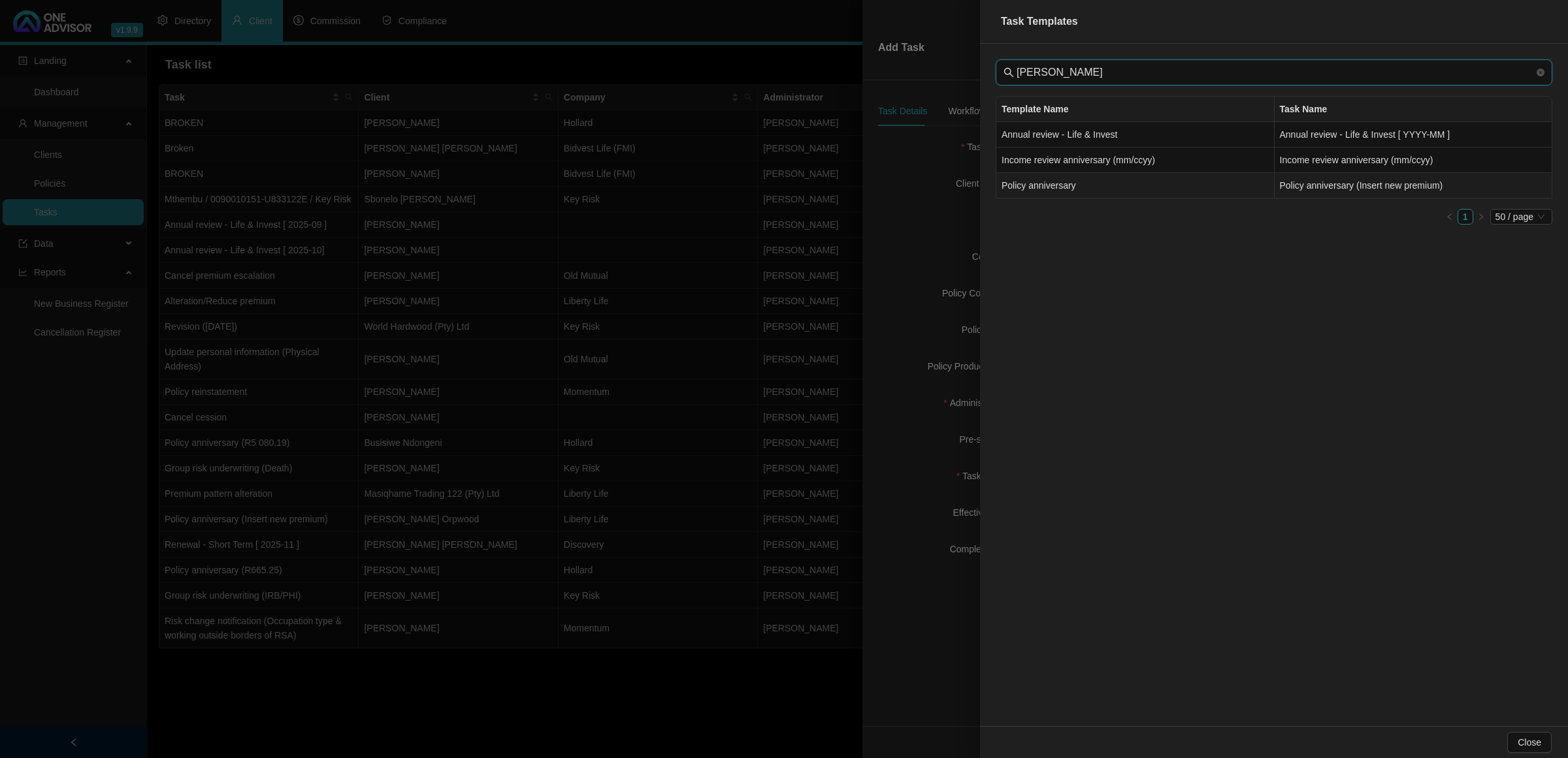
type input "[PERSON_NAME]"
click at [1054, 194] on td "Policy anniversary" at bounding box center [1135, 186] width 278 height 26
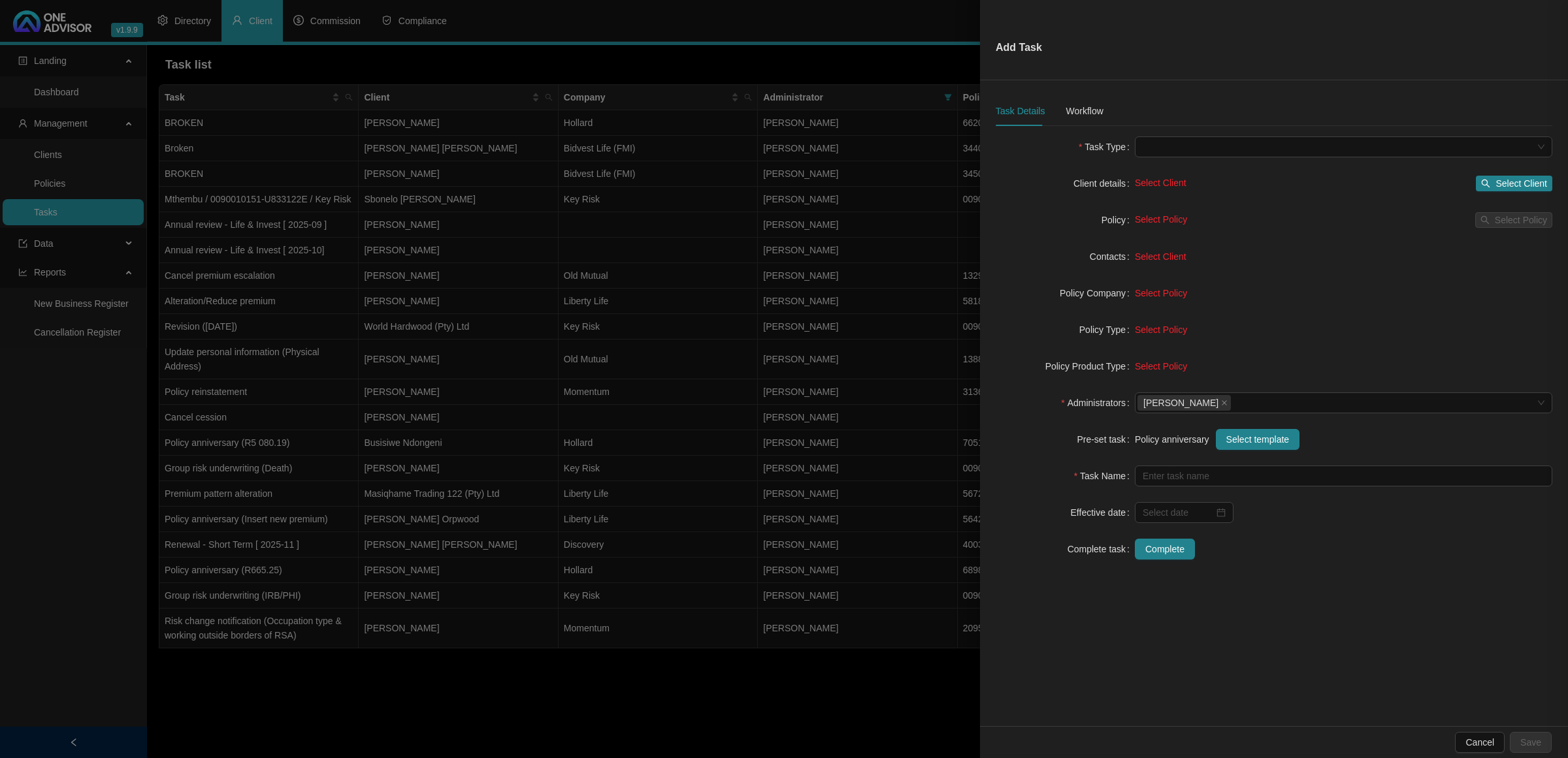
type input "Policy anniversary (Insert new premium)"
click at [1114, 187] on span "Select Client" at bounding box center [1522, 184] width 52 height 14
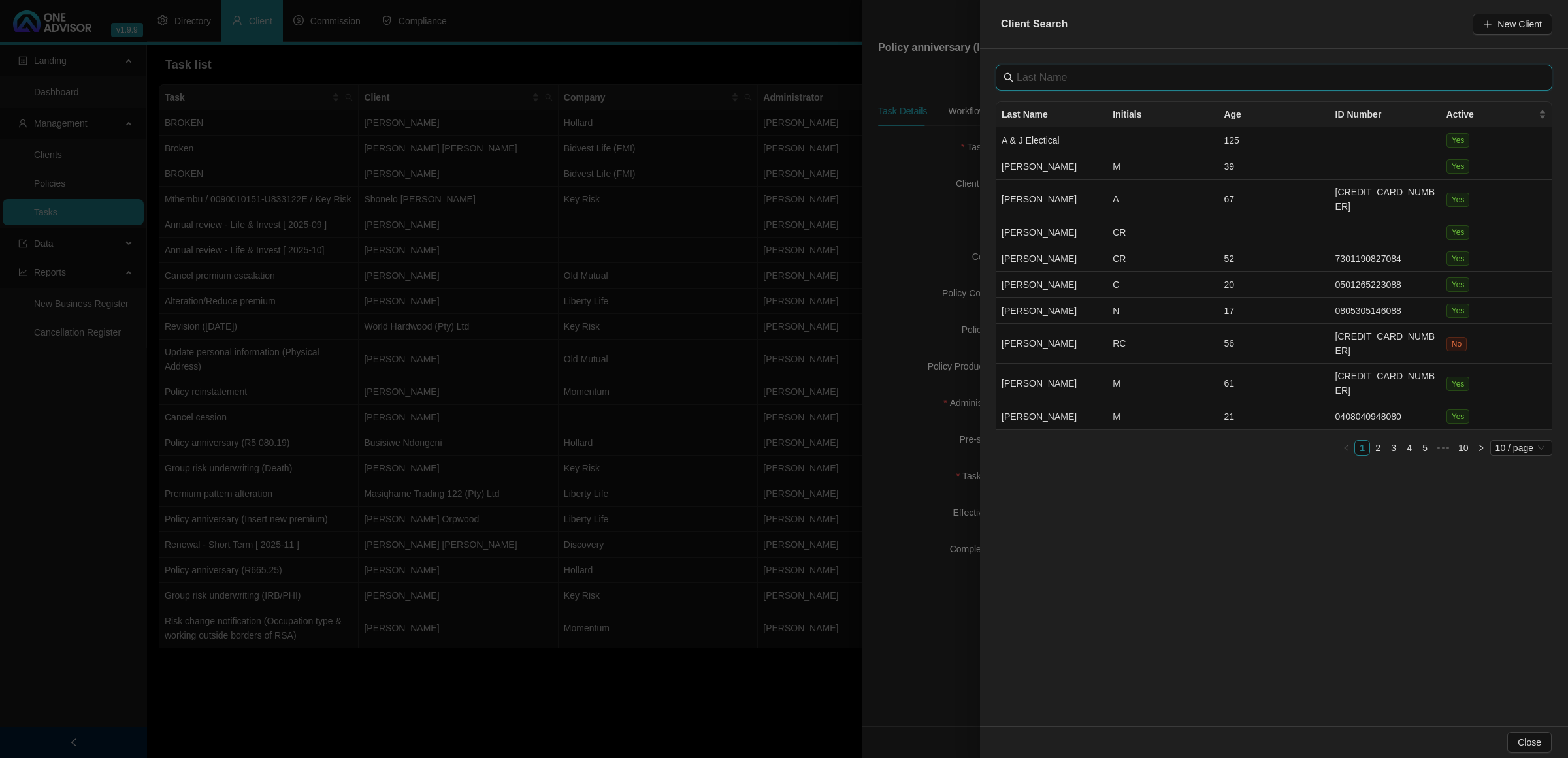
click at [1080, 80] on input "text" at bounding box center [1275, 78] width 518 height 16
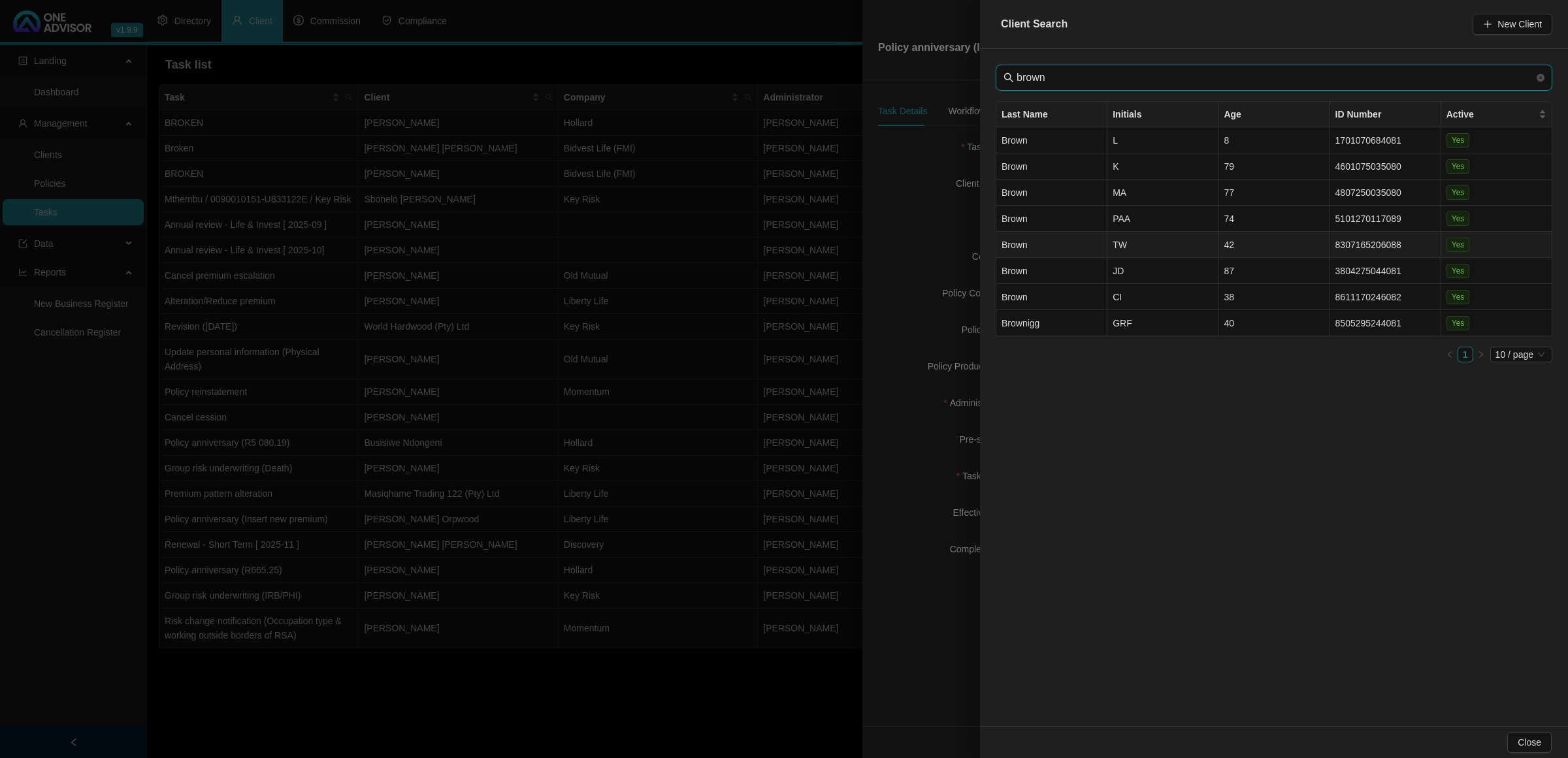
type input "brown"
click at [1114, 249] on td "TW" at bounding box center [1163, 245] width 111 height 26
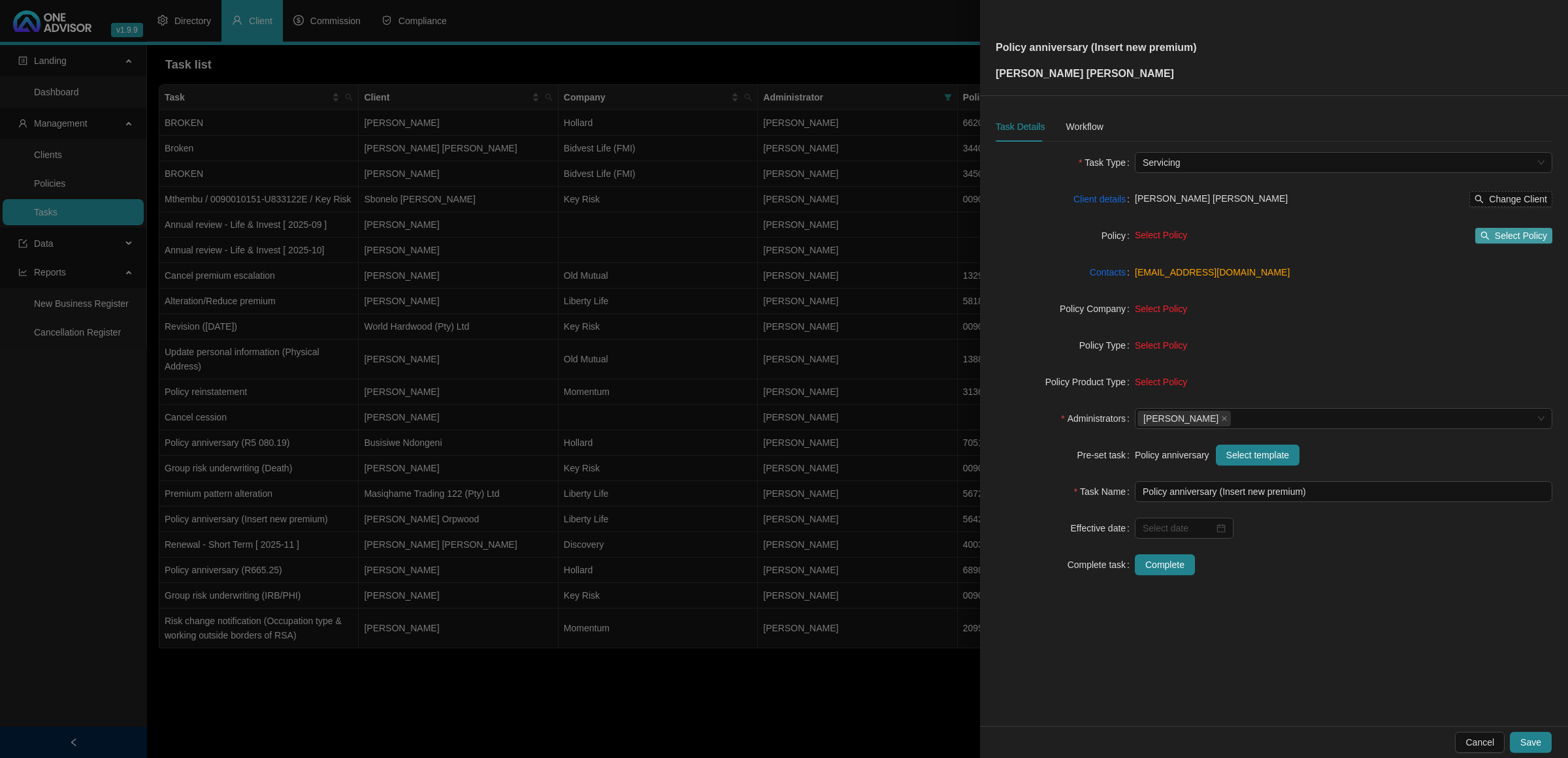
click at [1114, 238] on span "Select Policy" at bounding box center [1522, 235] width 52 height 14
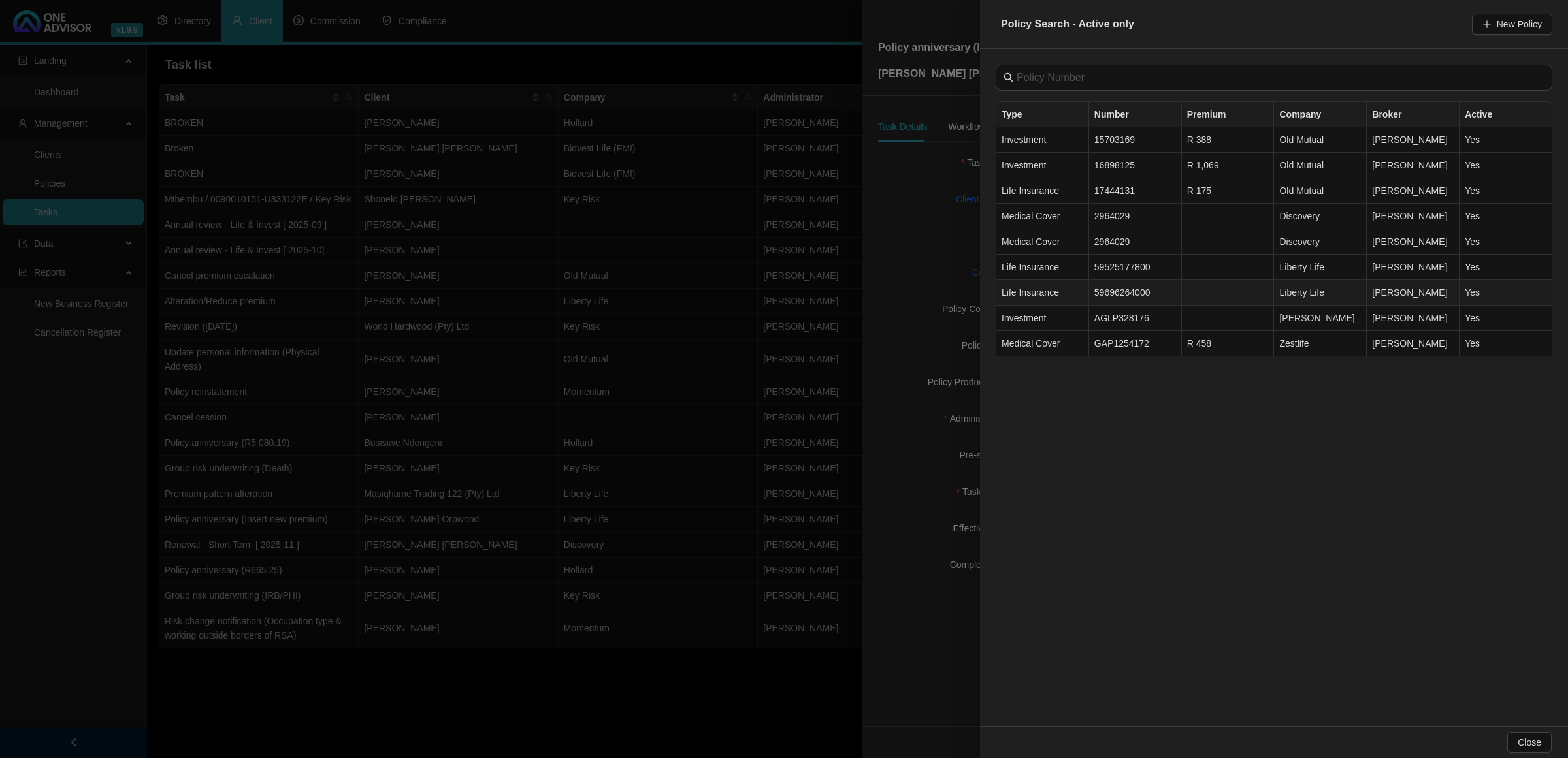
click at [1114, 299] on td "59696264000" at bounding box center [1136, 292] width 93 height 26
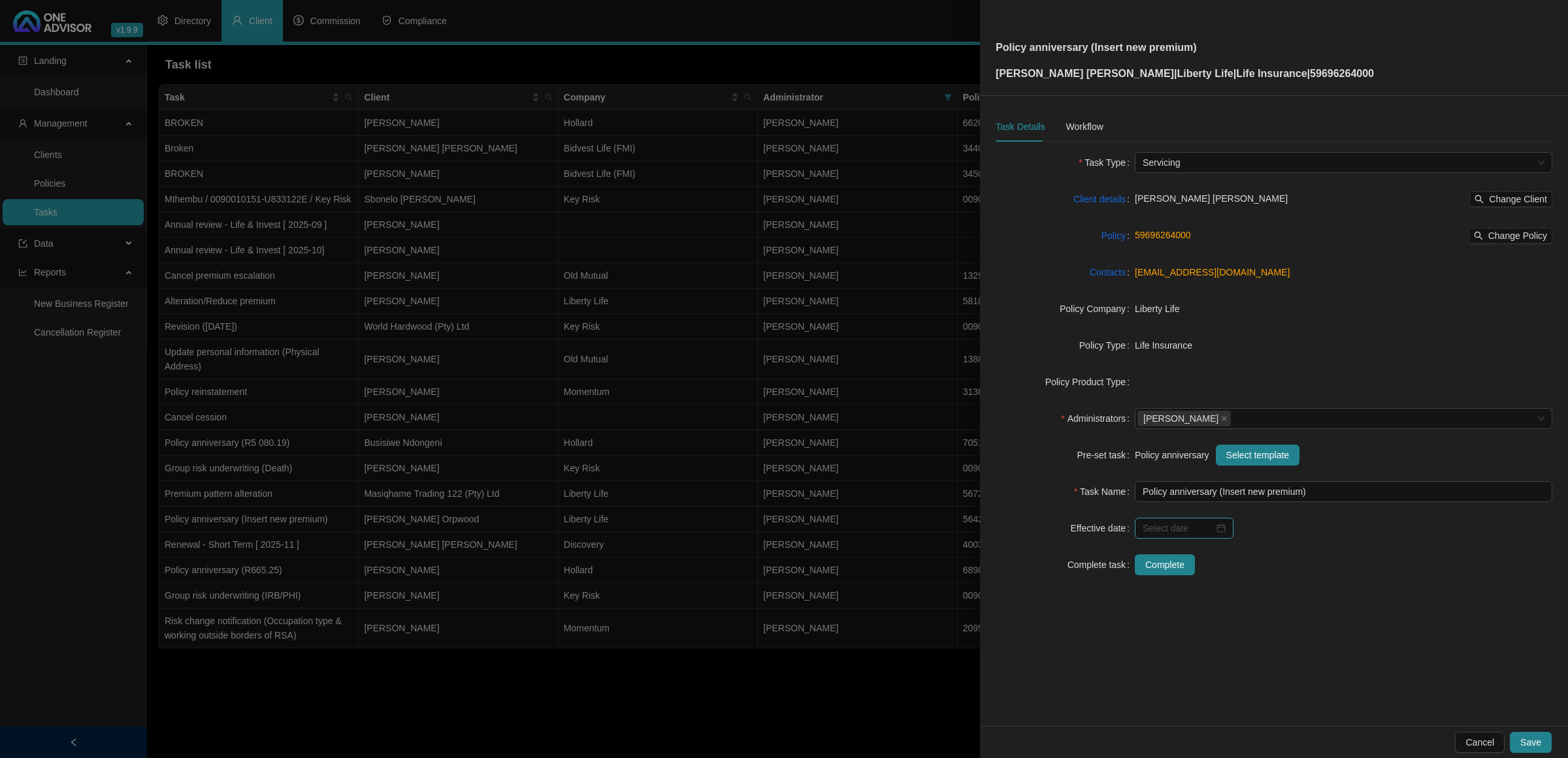
click at [1114, 503] on div at bounding box center [1184, 528] width 99 height 21
type input "[DATE]"
click at [1114, 300] on button "next-year" at bounding box center [1296, 301] width 14 height 26
type input "[DATE]"
click at [1114, 503] on div "Cancel Save" at bounding box center [1274, 742] width 588 height 32
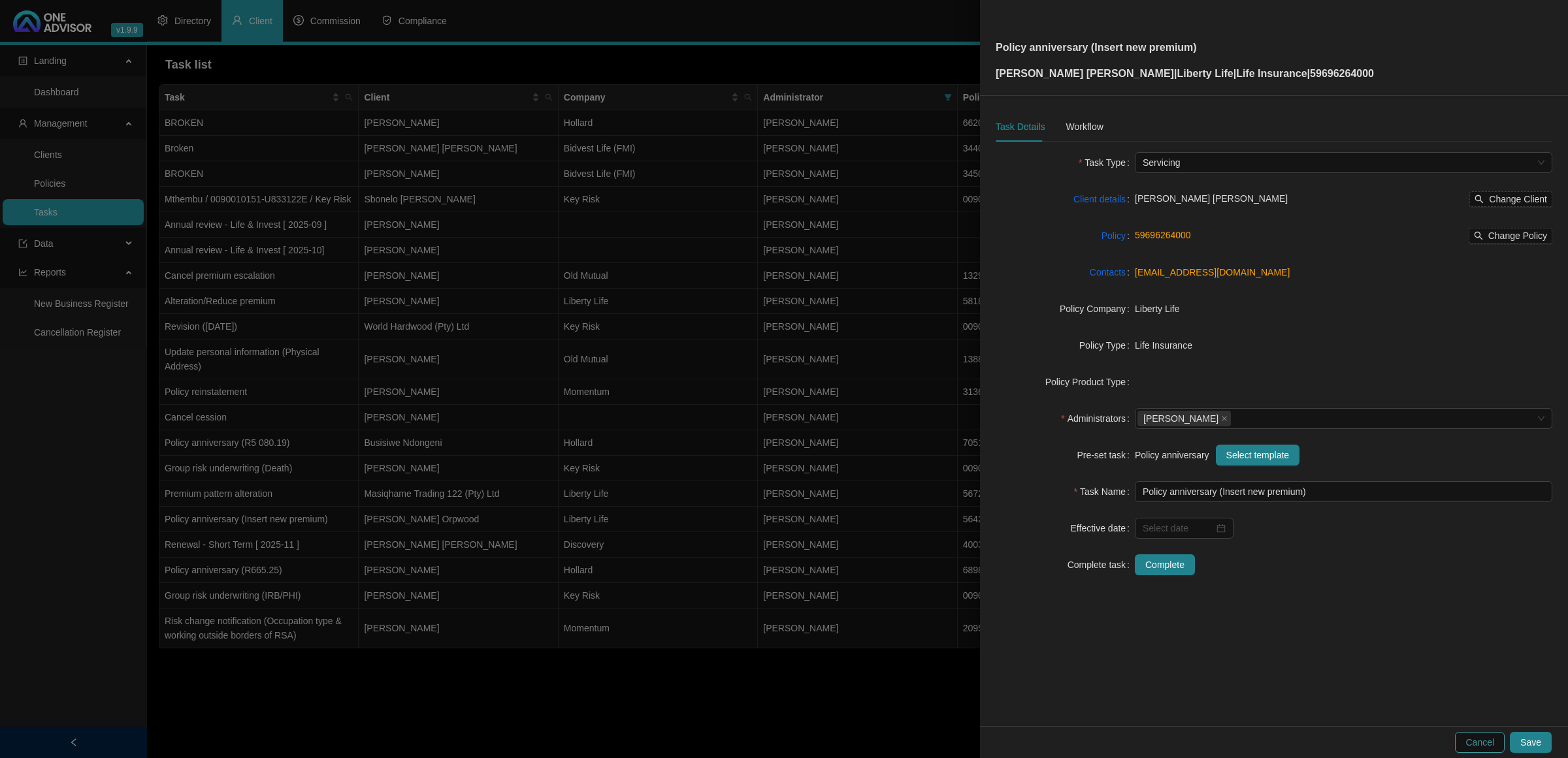
click at [1114, 503] on span "Cancel" at bounding box center [1480, 742] width 29 height 14
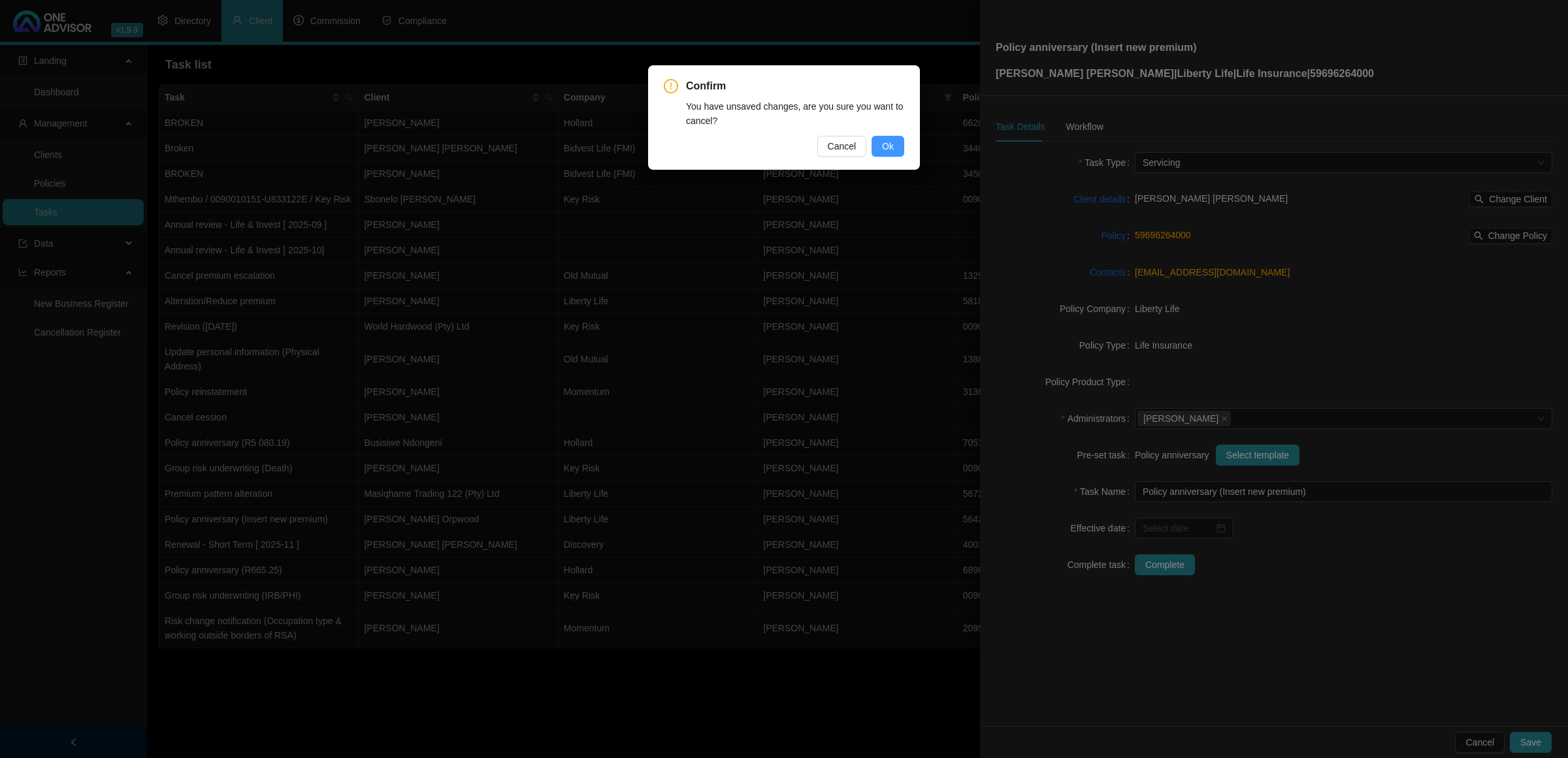
click at [889, 141] on span "Ok" at bounding box center [888, 146] width 12 height 14
